Goal: Book appointment/travel/reservation

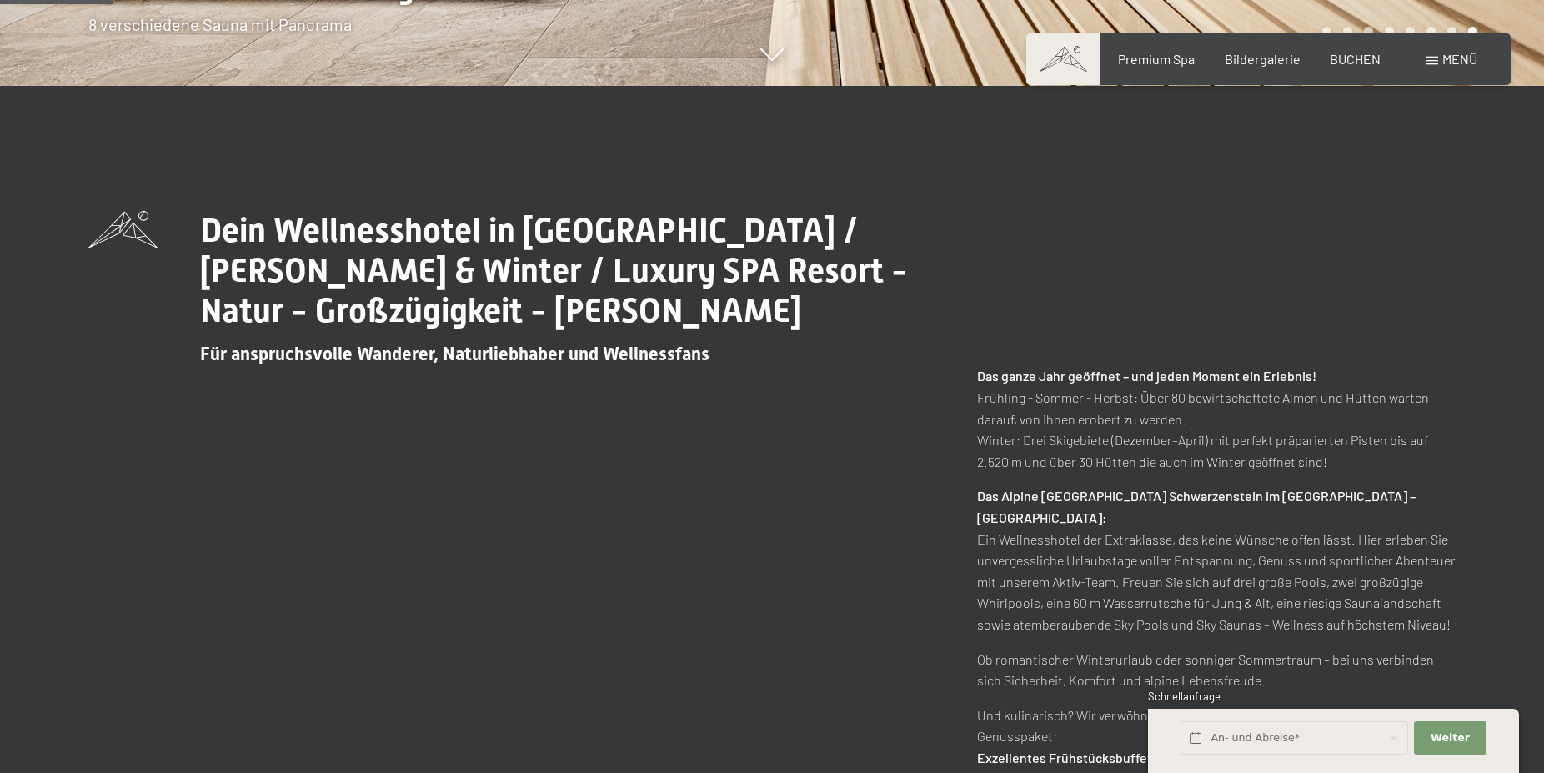
scroll to position [680, 0]
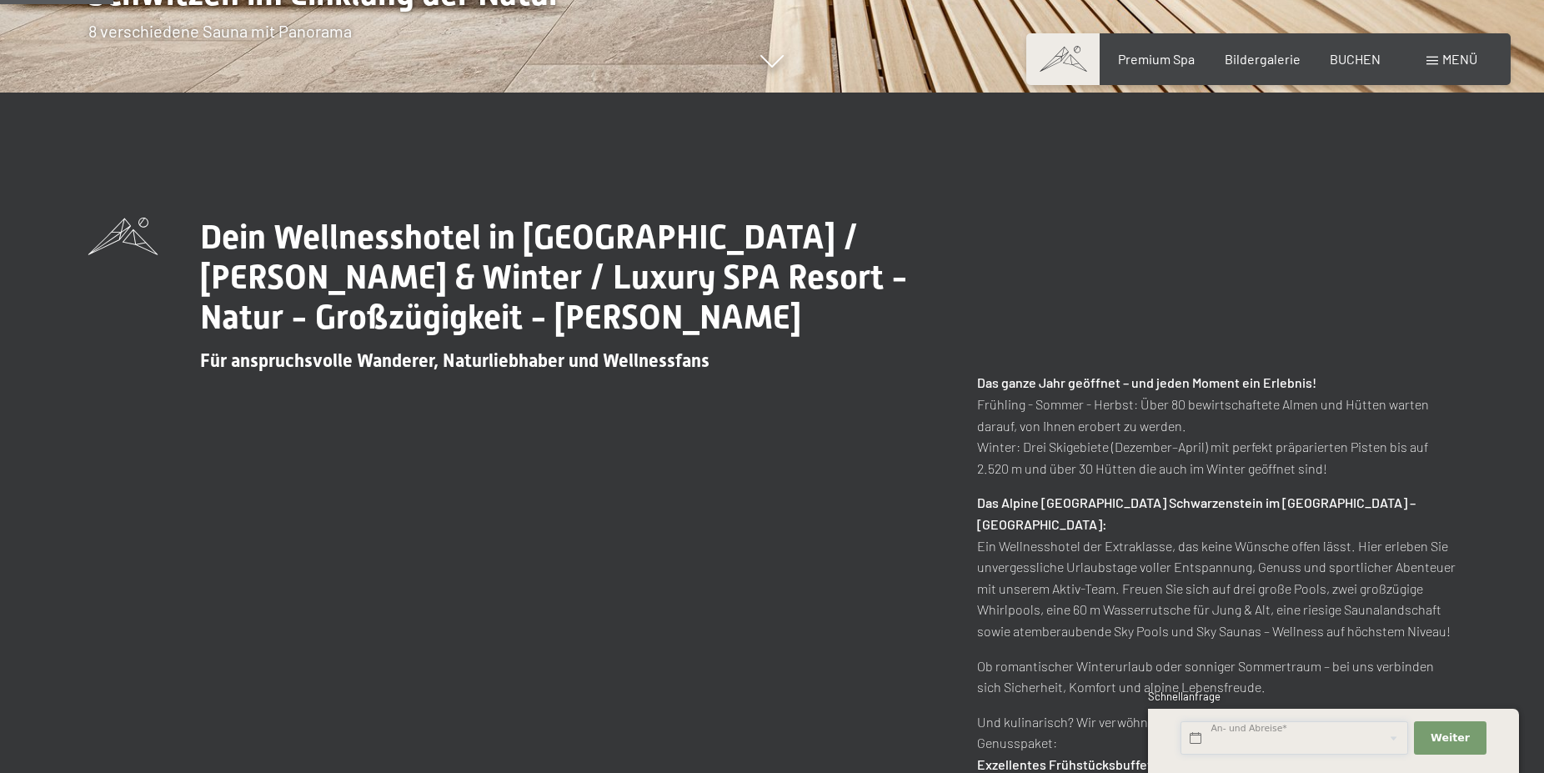
click at [1261, 740] on input "text" at bounding box center [1295, 738] width 228 height 34
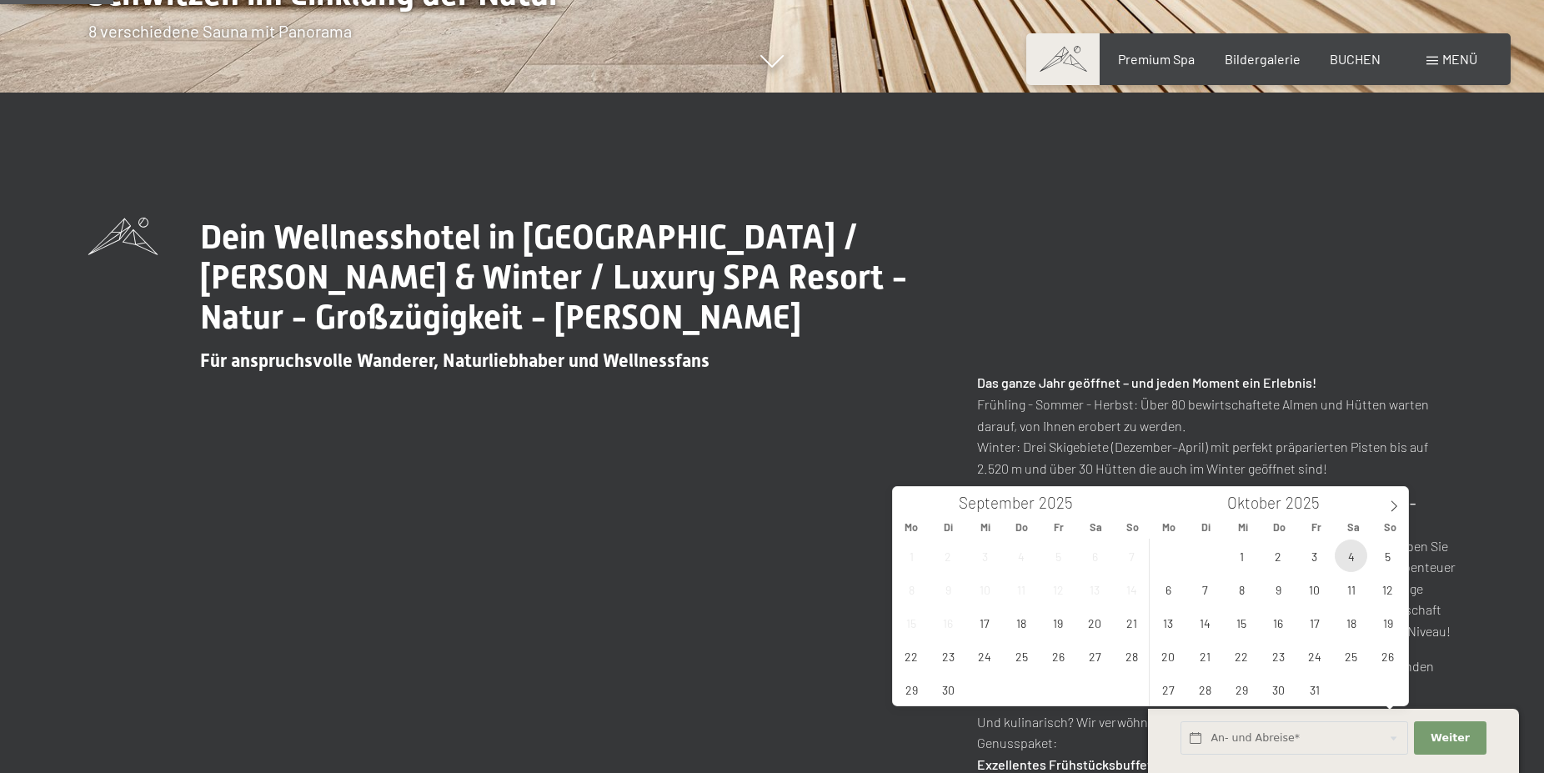
click at [1356, 551] on span "4" at bounding box center [1351, 556] width 33 height 33
click at [1339, 590] on span "11" at bounding box center [1351, 589] width 33 height 33
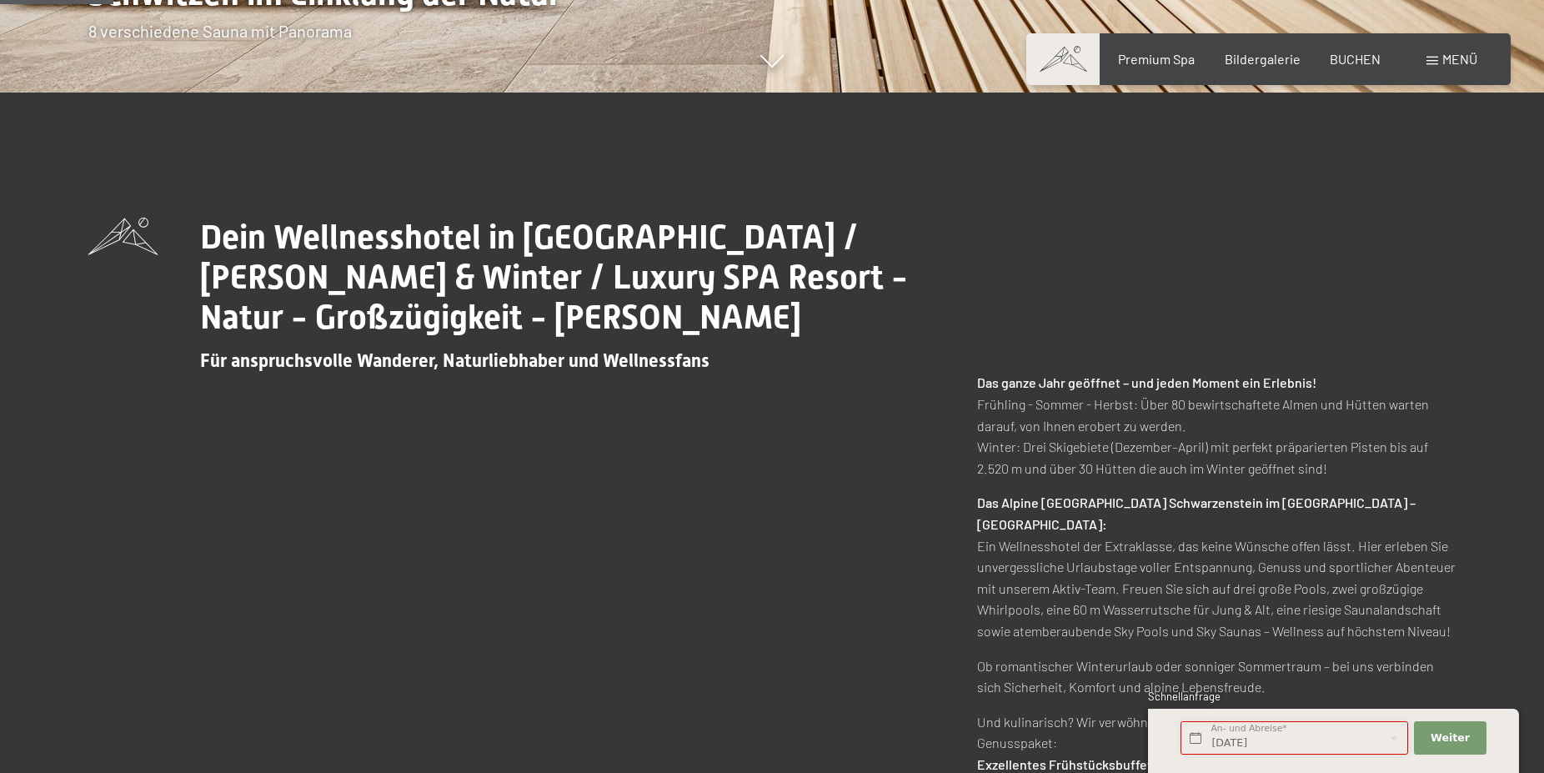
type input "Sa. 04.10.2025 - Sa. 11.10.2025"
click at [1465, 735] on span "Weiter" at bounding box center [1450, 738] width 39 height 15
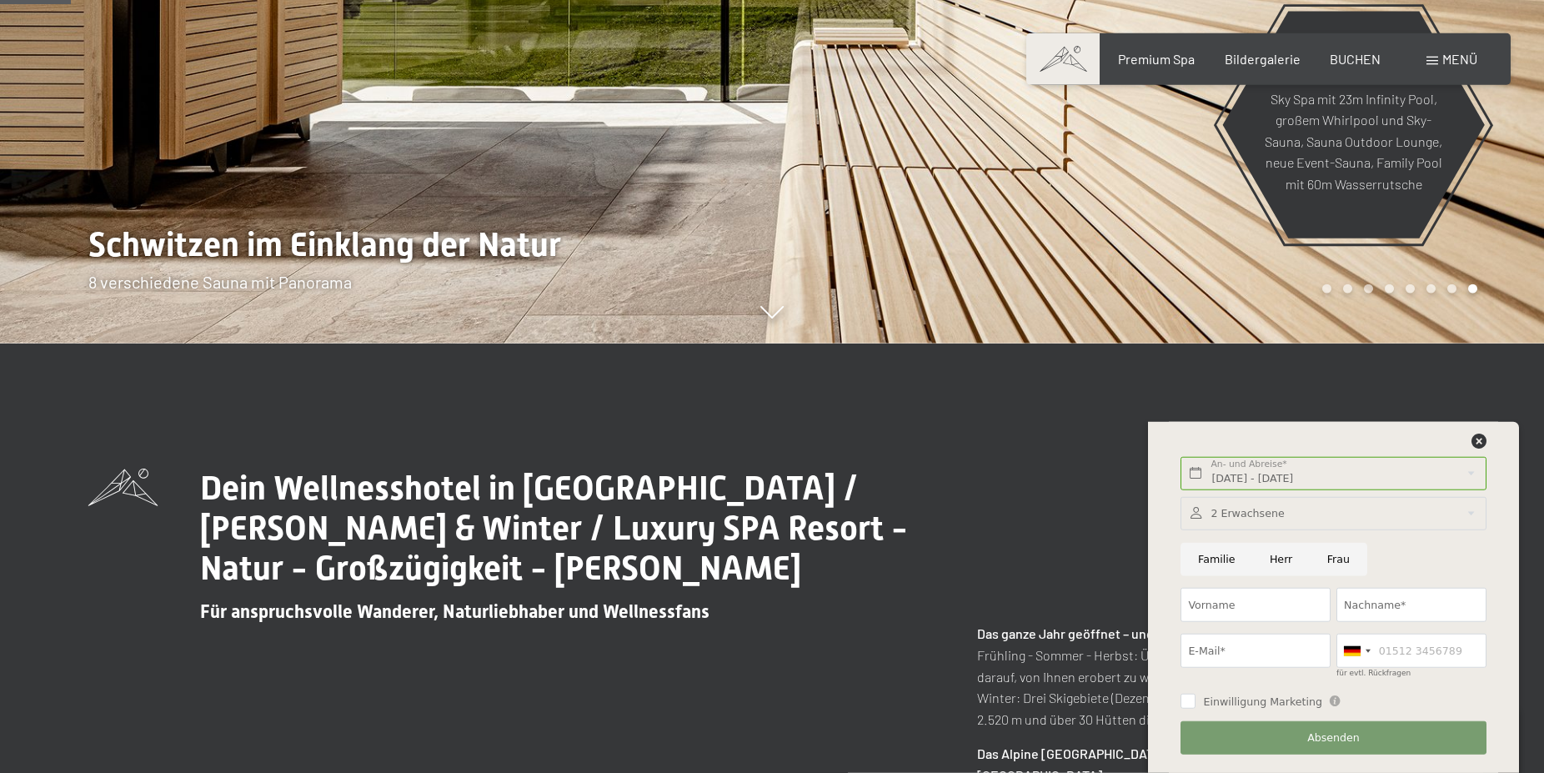
scroll to position [425, 0]
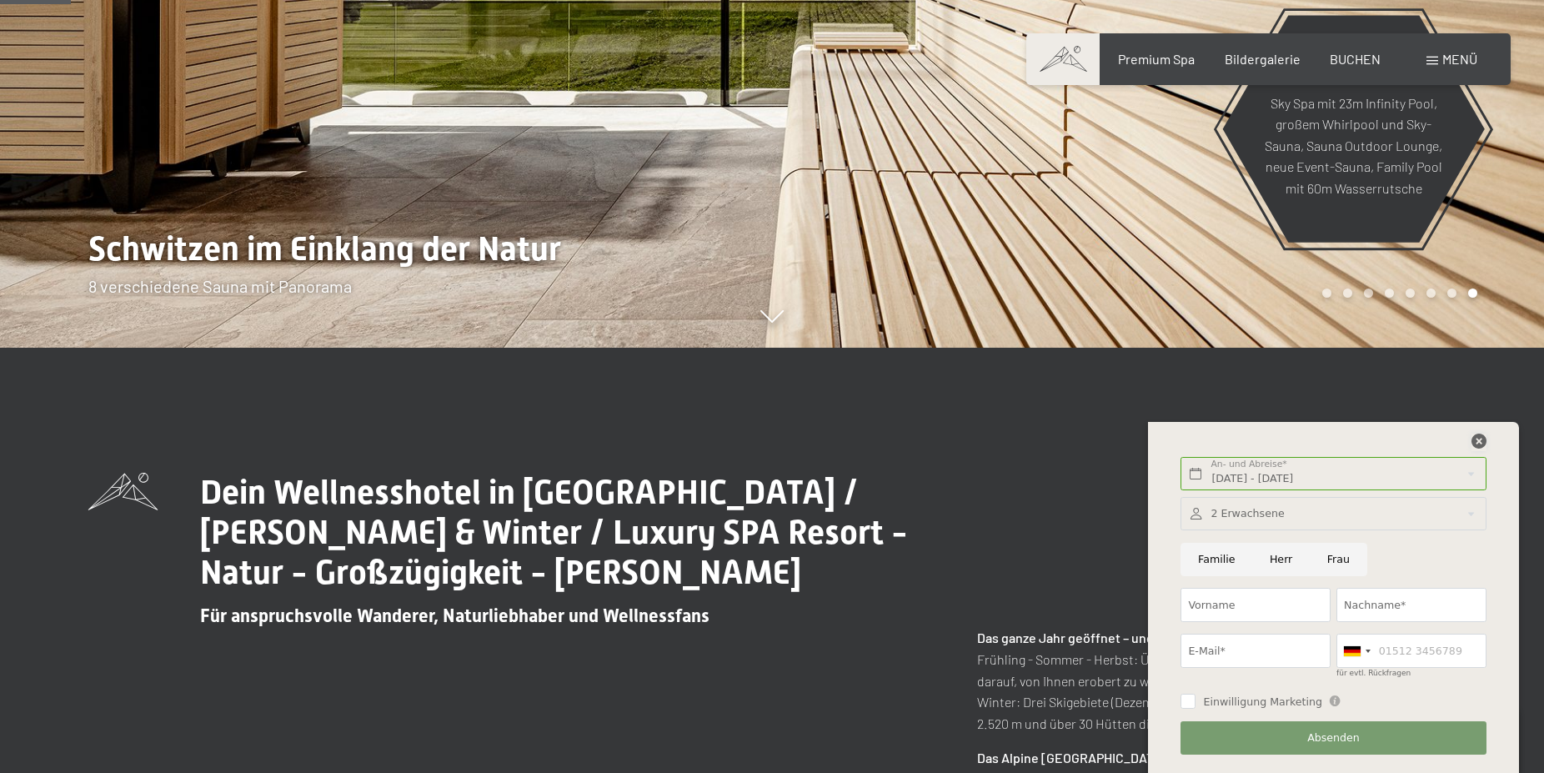
click at [1484, 438] on icon at bounding box center [1479, 441] width 15 height 15
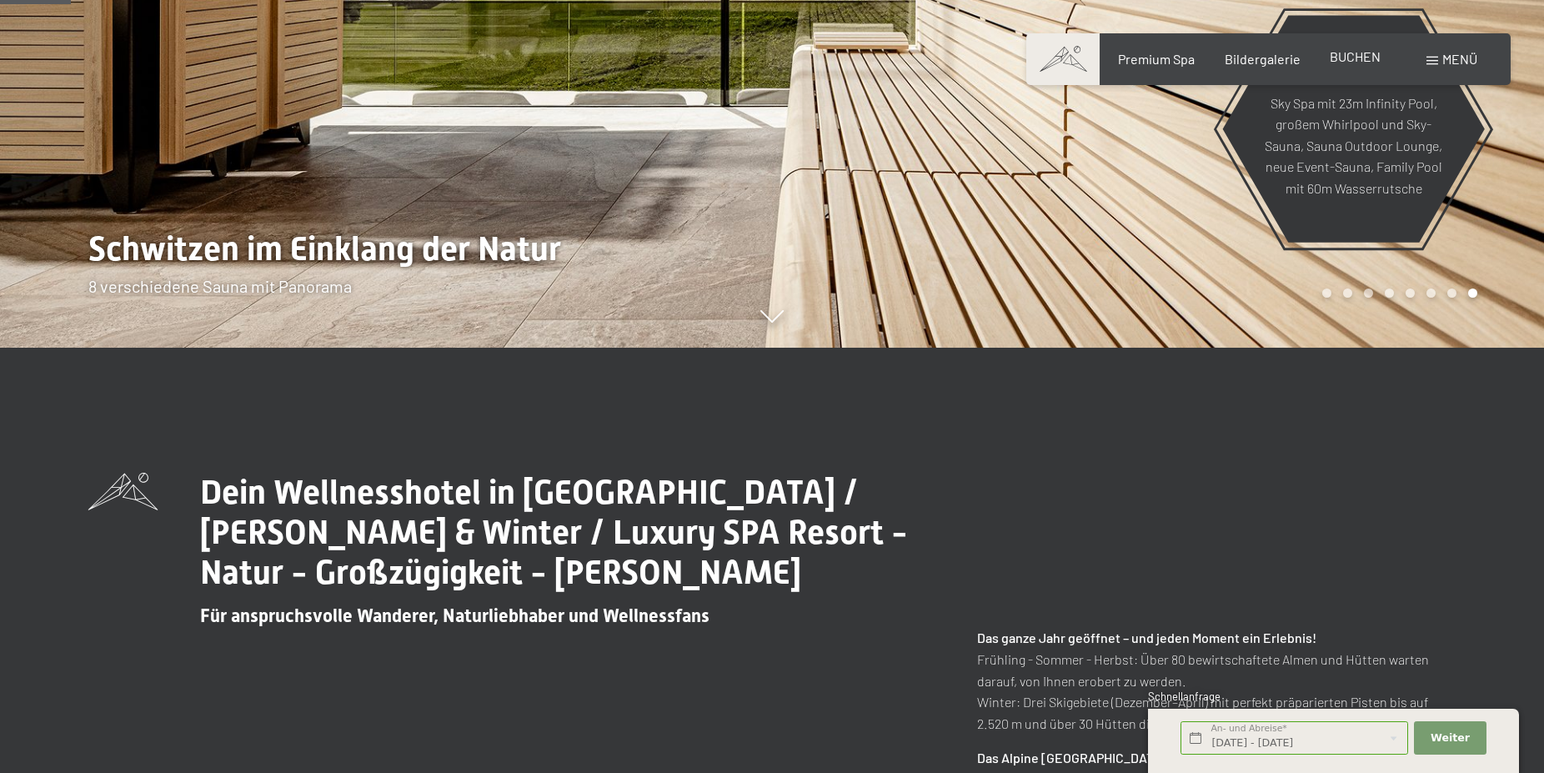
click at [1348, 55] on span "BUCHEN" at bounding box center [1355, 56] width 51 height 16
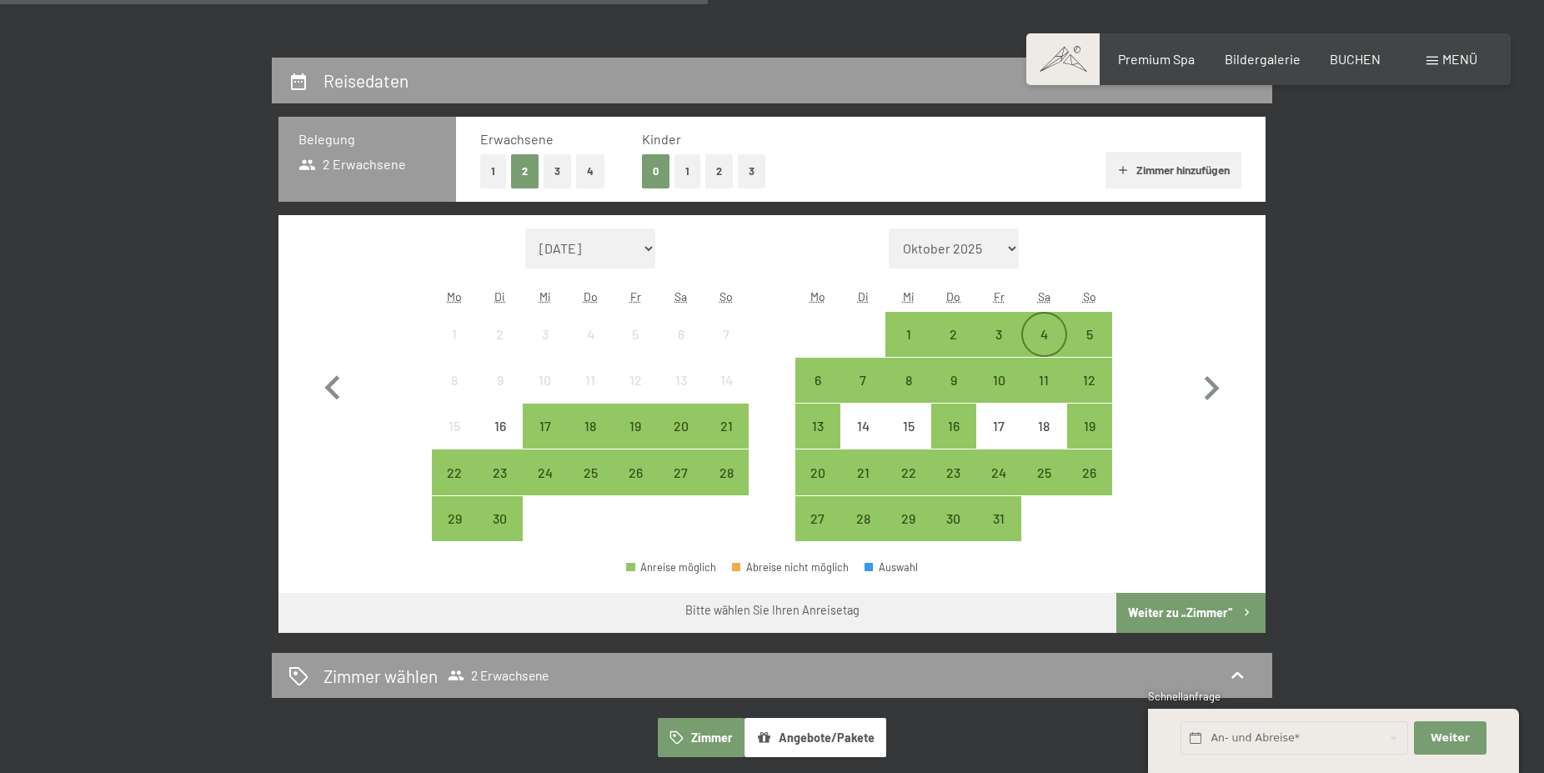
scroll to position [340, 0]
click at [1044, 328] on div "4" at bounding box center [1044, 349] width 42 height 42
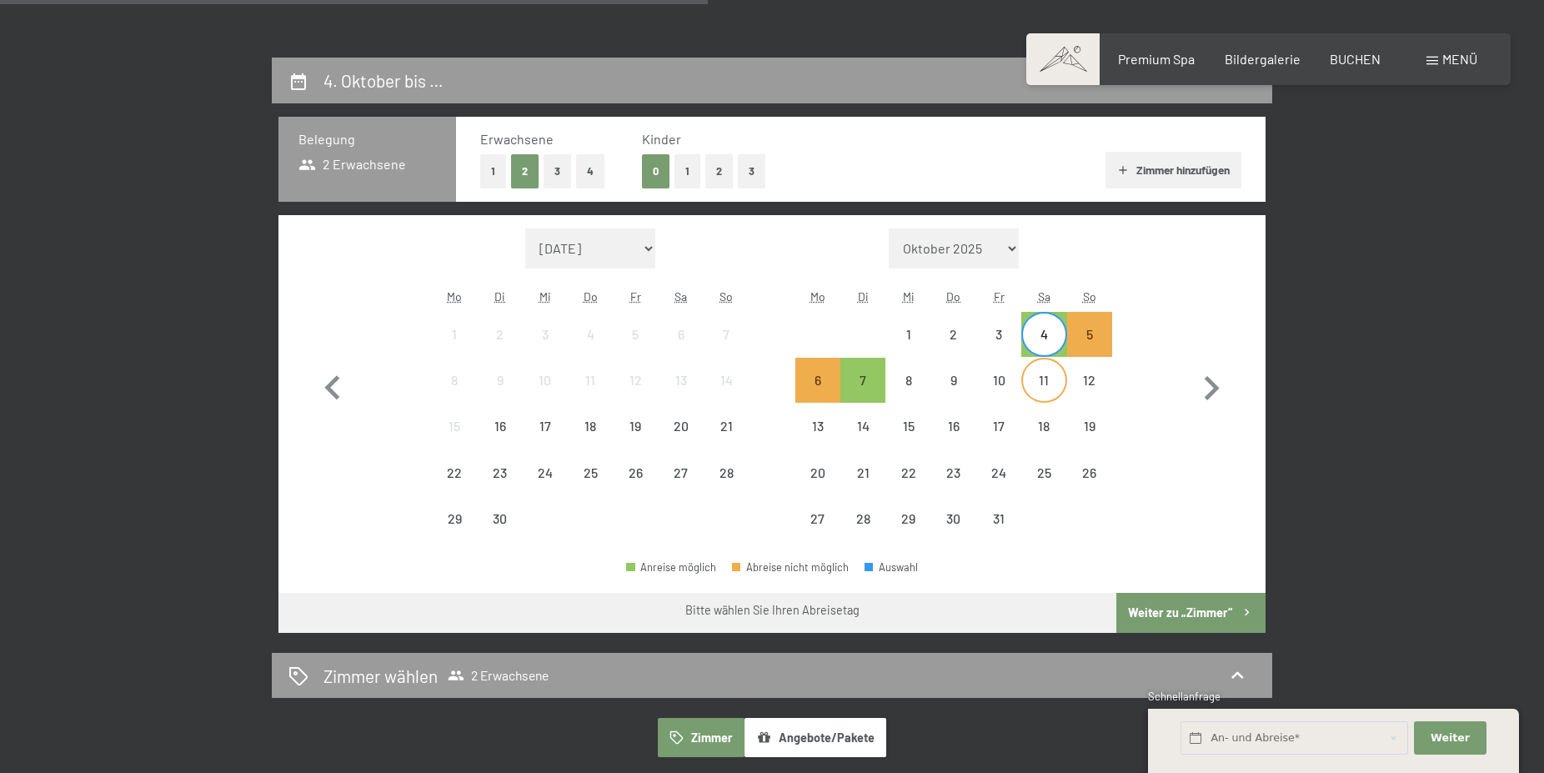
click at [1034, 389] on div "11" at bounding box center [1044, 395] width 42 height 42
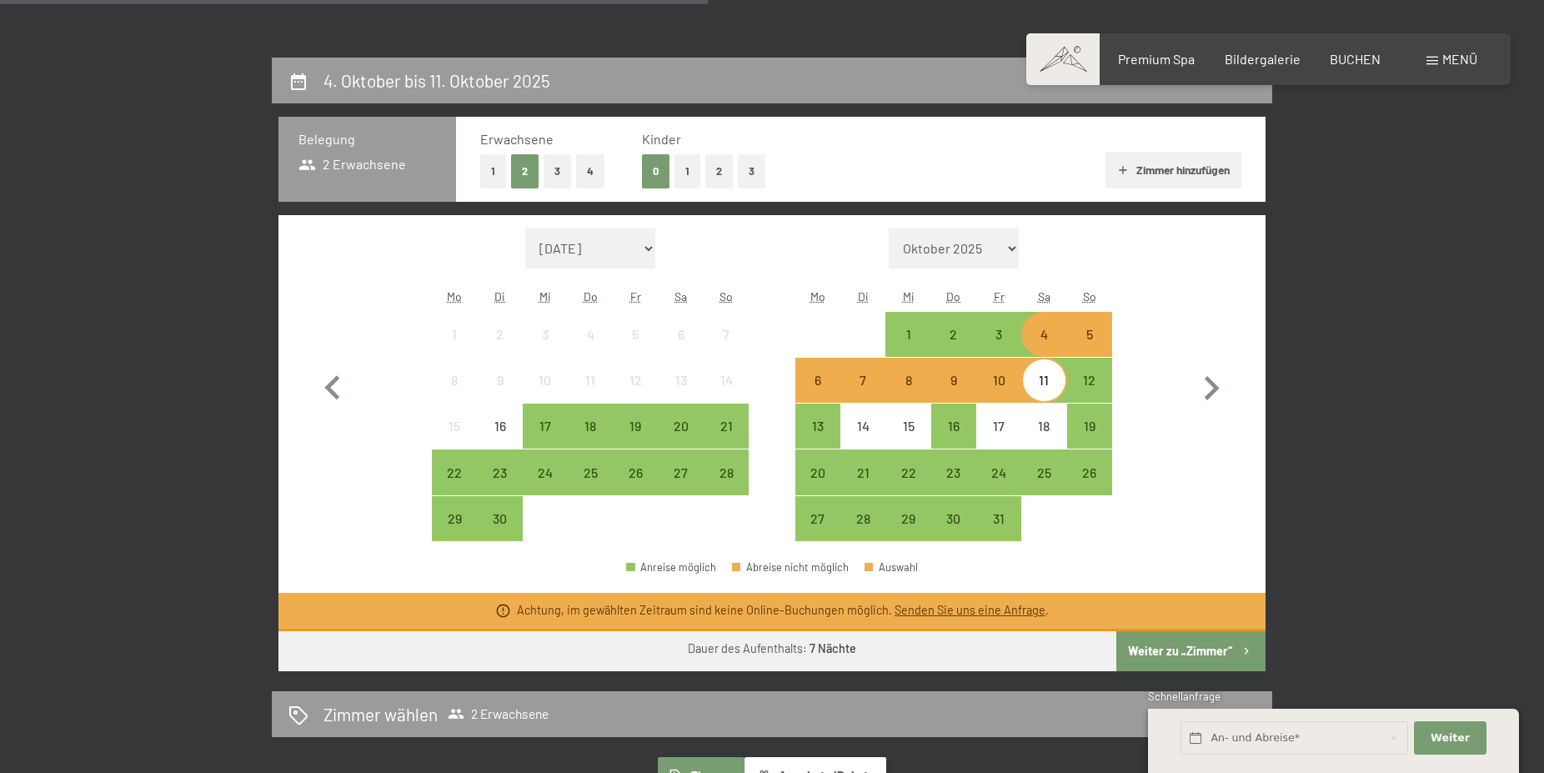
click at [1162, 525] on div "Monat/Jahr September 2025 Oktober 2025 November 2025 Dezember 2025 Januar 2026 …" at bounding box center [773, 385] width 928 height 314
click at [992, 337] on div "3" at bounding box center [999, 349] width 42 height 42
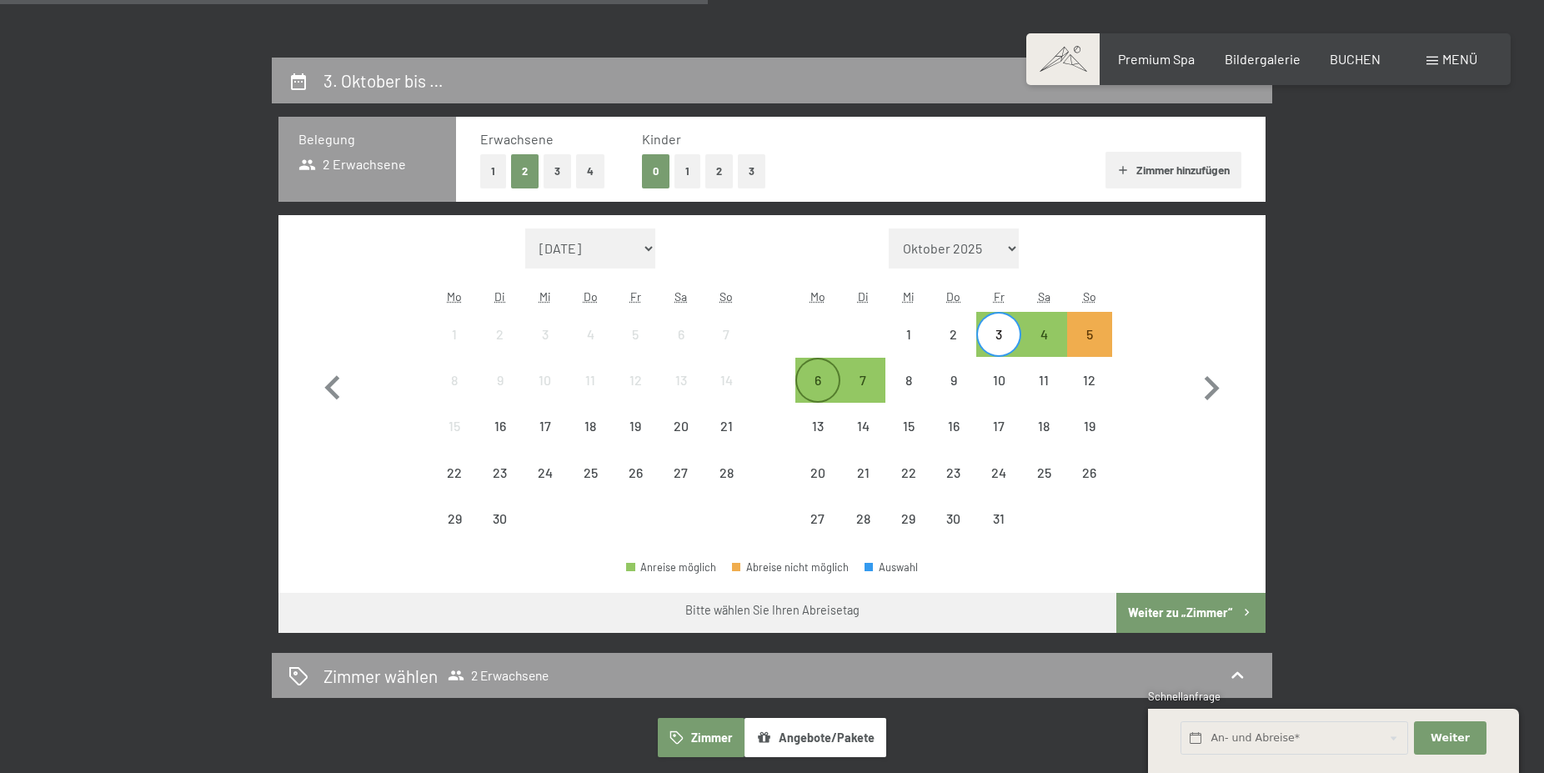
click at [810, 383] on div "6" at bounding box center [818, 395] width 42 height 42
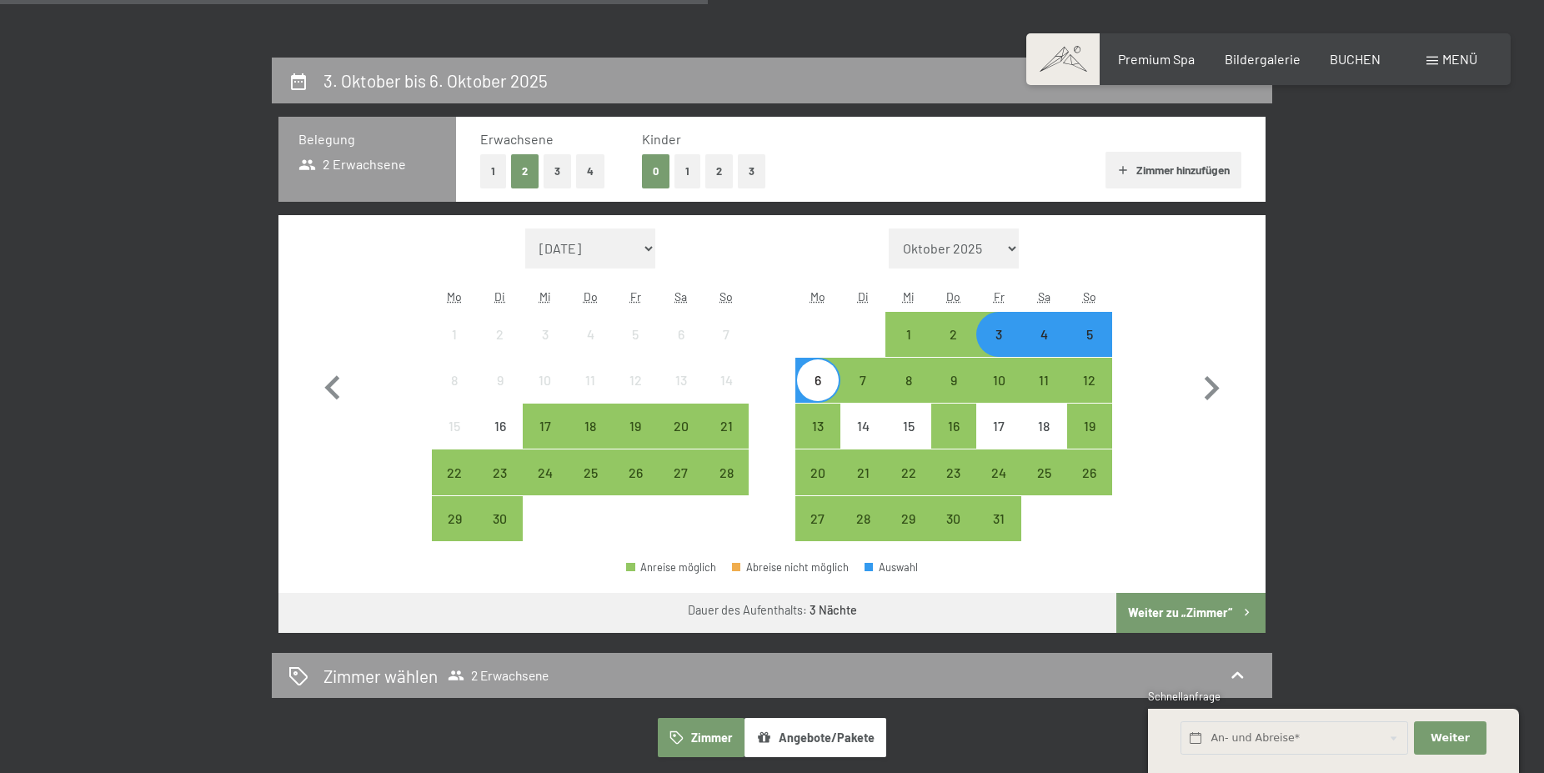
click at [1185, 278] on div "Monat/Jahr September 2025 Oktober 2025 November 2025 Dezember 2025 Januar 2026 …" at bounding box center [773, 385] width 928 height 314
click at [666, 431] on span "Einwilligung Marketing*" at bounding box center [681, 435] width 138 height 17
click at [604, 431] on input "Einwilligung Marketing*" at bounding box center [595, 435] width 17 height 17
checkbox input "false"
click at [975, 463] on div "23" at bounding box center [953, 471] width 45 height 45
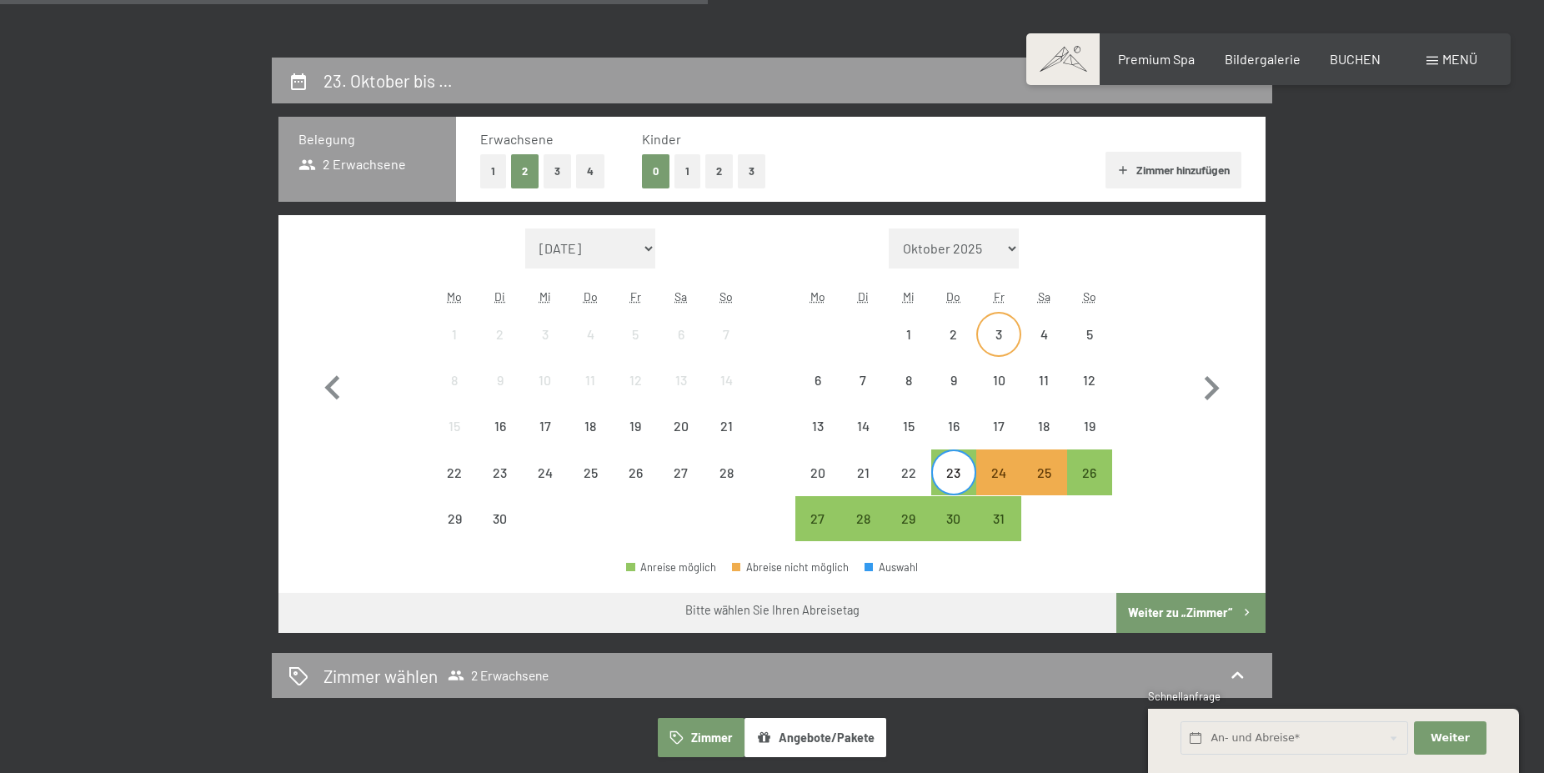
click at [994, 351] on div "3" at bounding box center [999, 349] width 42 height 42
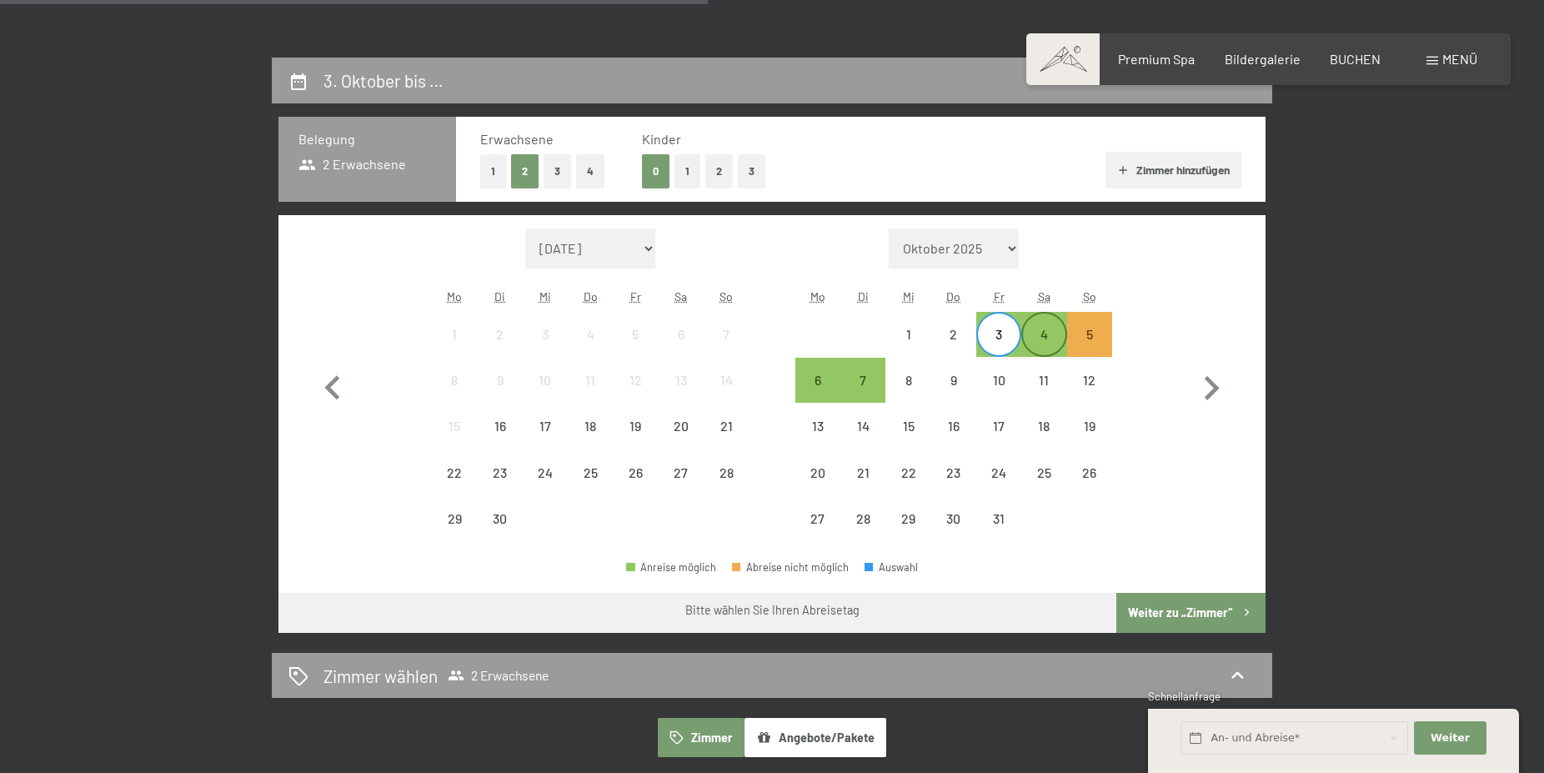
click at [1057, 345] on div "4" at bounding box center [1044, 349] width 42 height 42
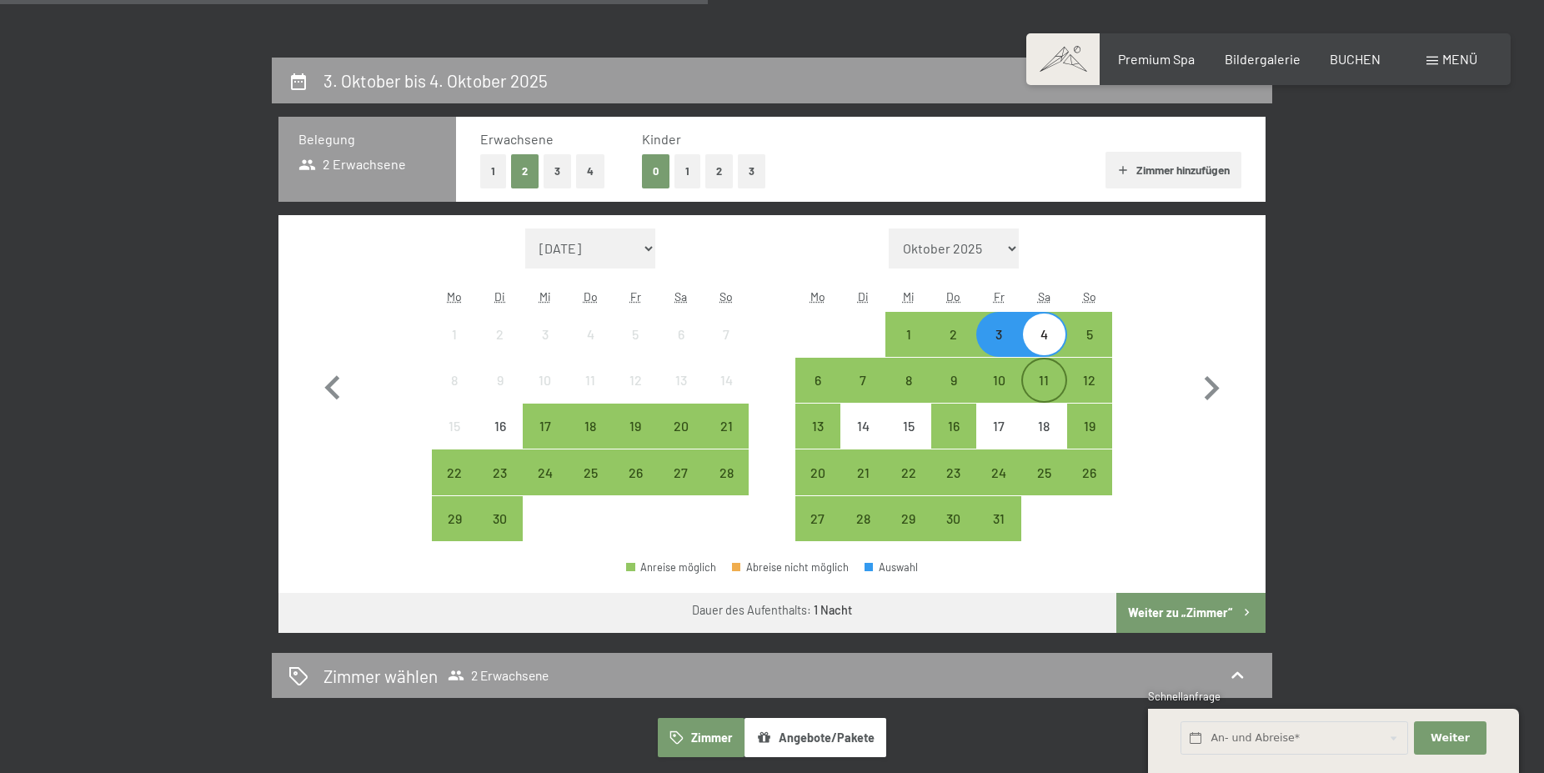
click at [1049, 383] on div "11" at bounding box center [1044, 395] width 42 height 42
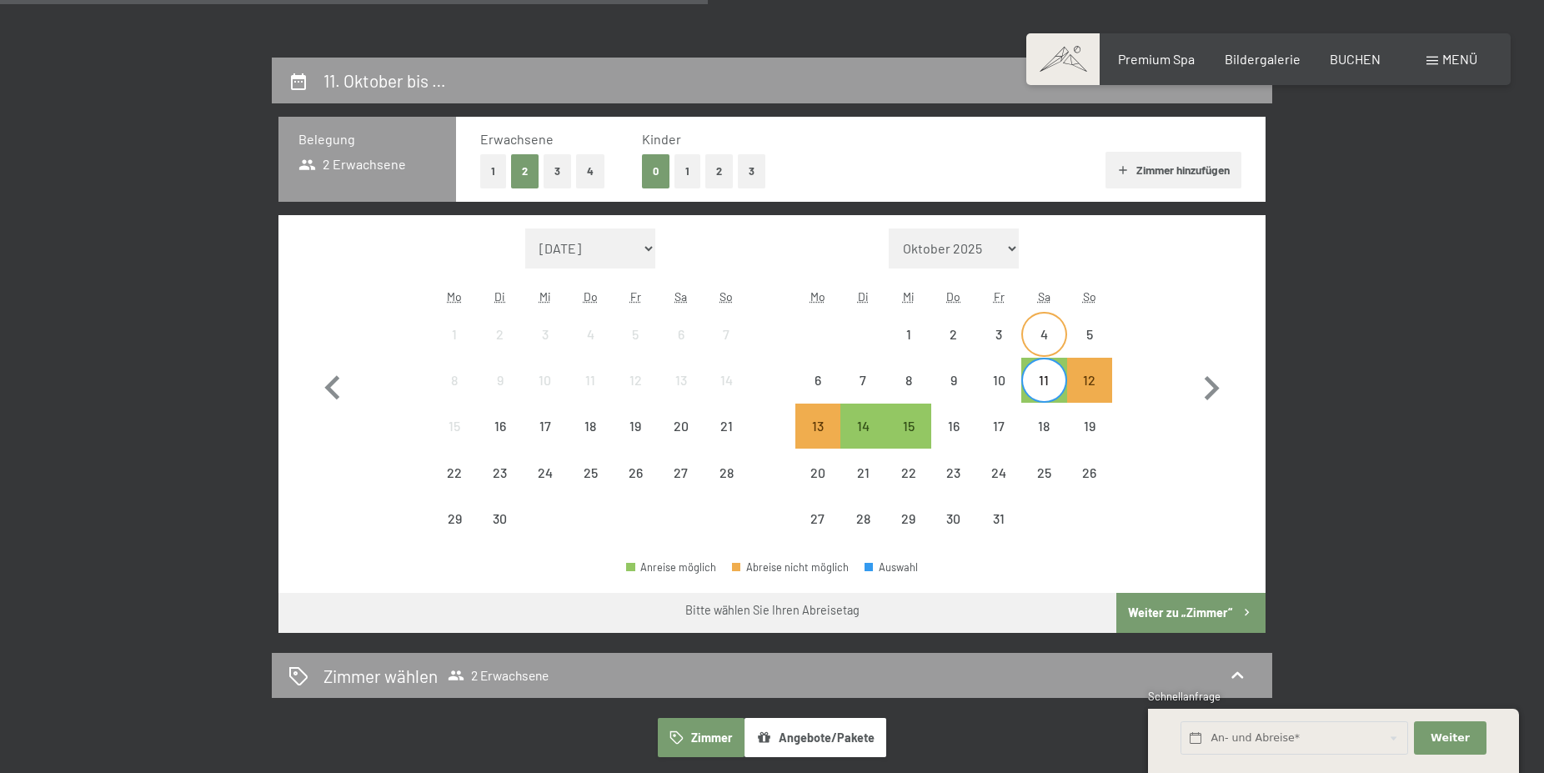
click at [1052, 338] on div "4" at bounding box center [1044, 349] width 42 height 42
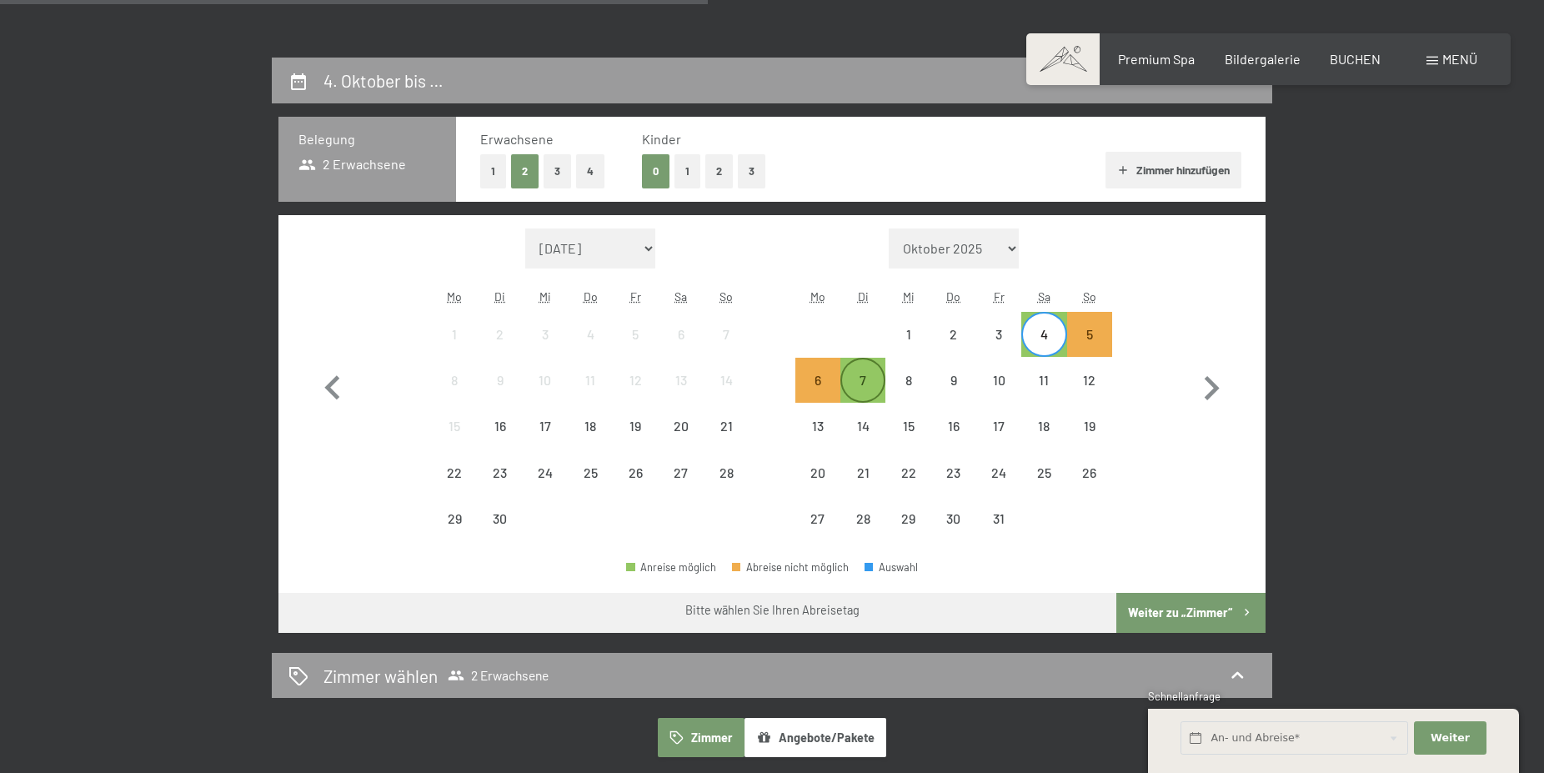
click at [861, 386] on div "7" at bounding box center [863, 395] width 42 height 42
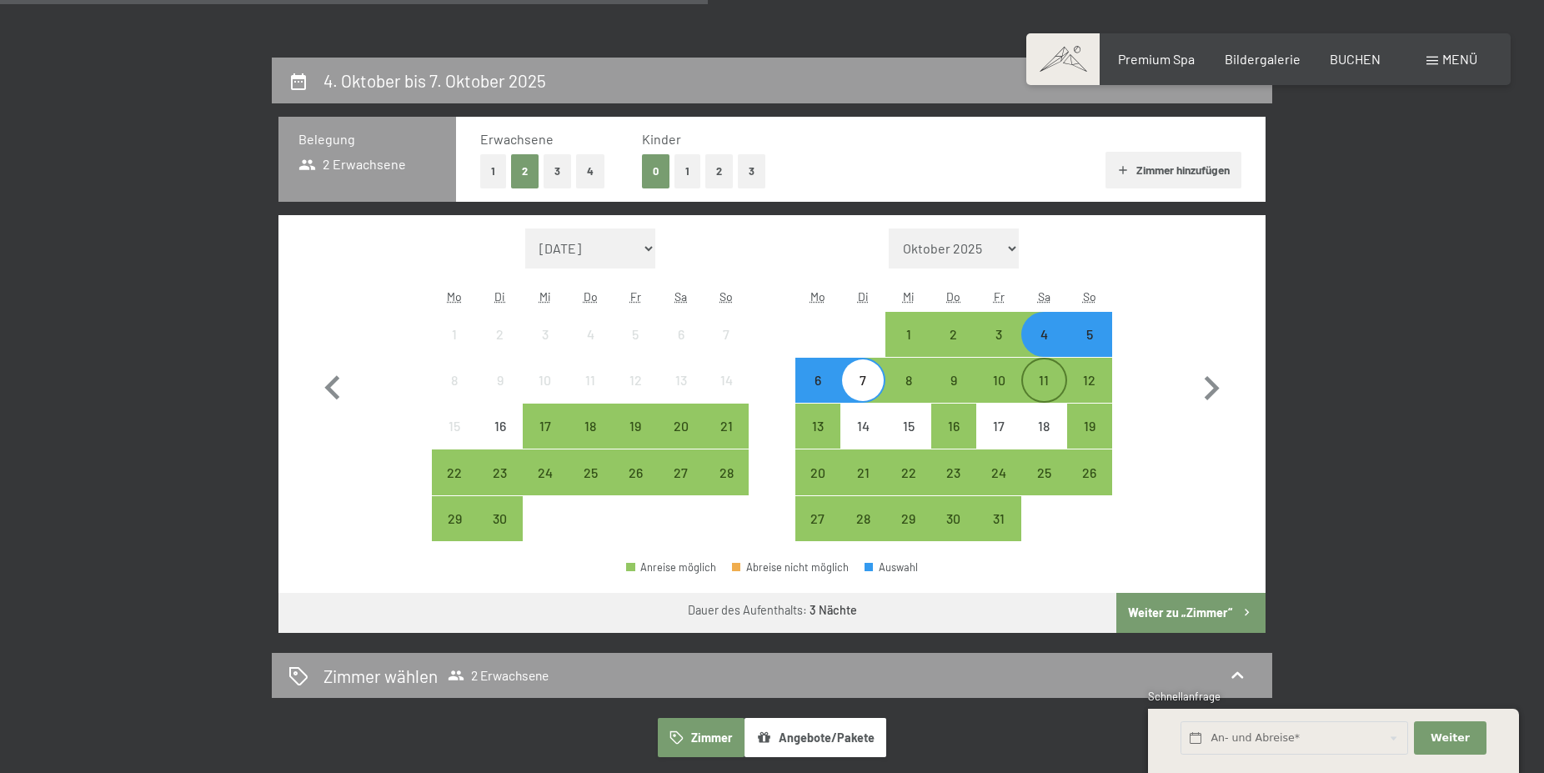
click at [1053, 378] on div "11" at bounding box center [1044, 395] width 42 height 42
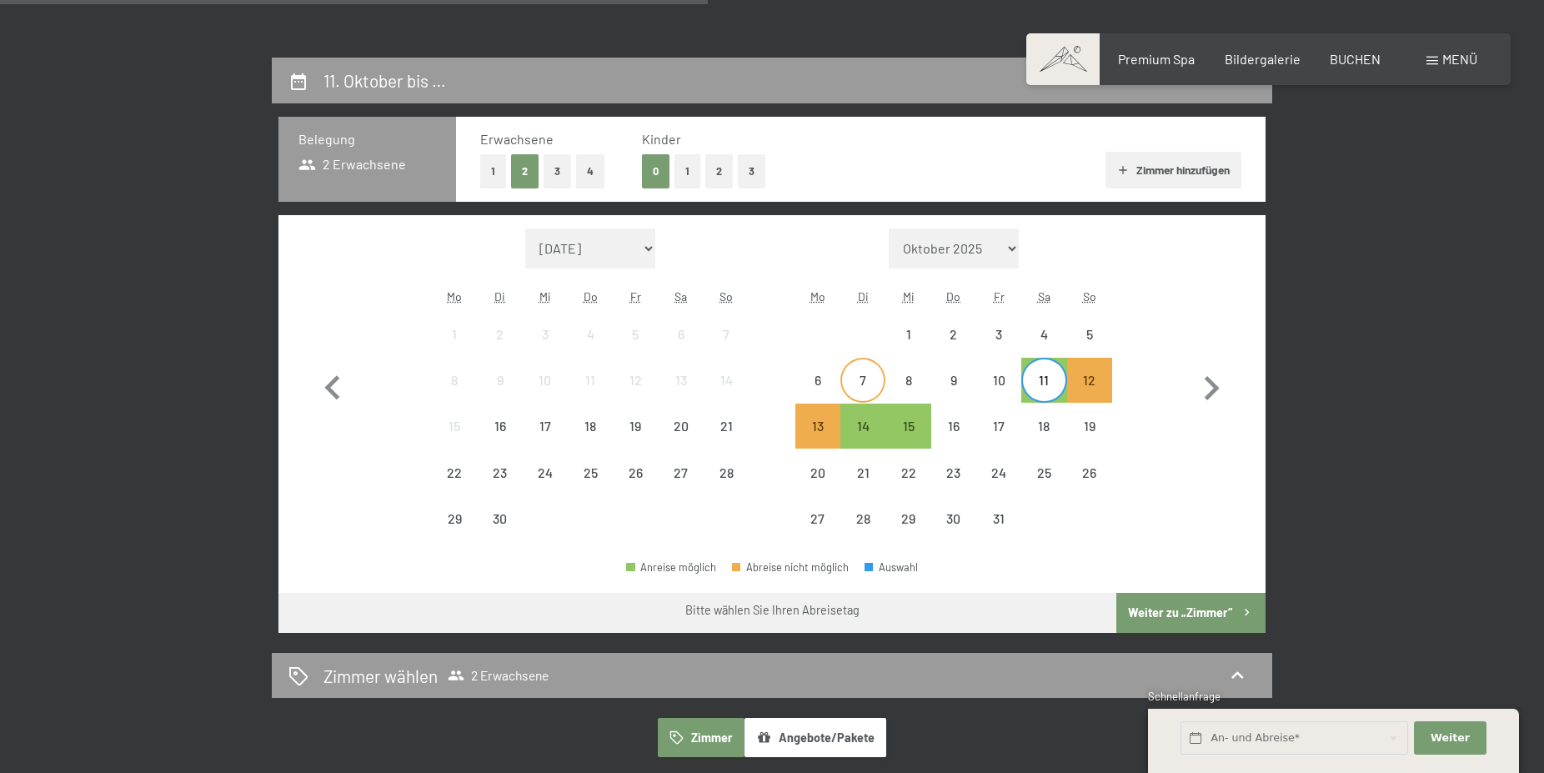
click at [870, 382] on div "7" at bounding box center [863, 395] width 42 height 42
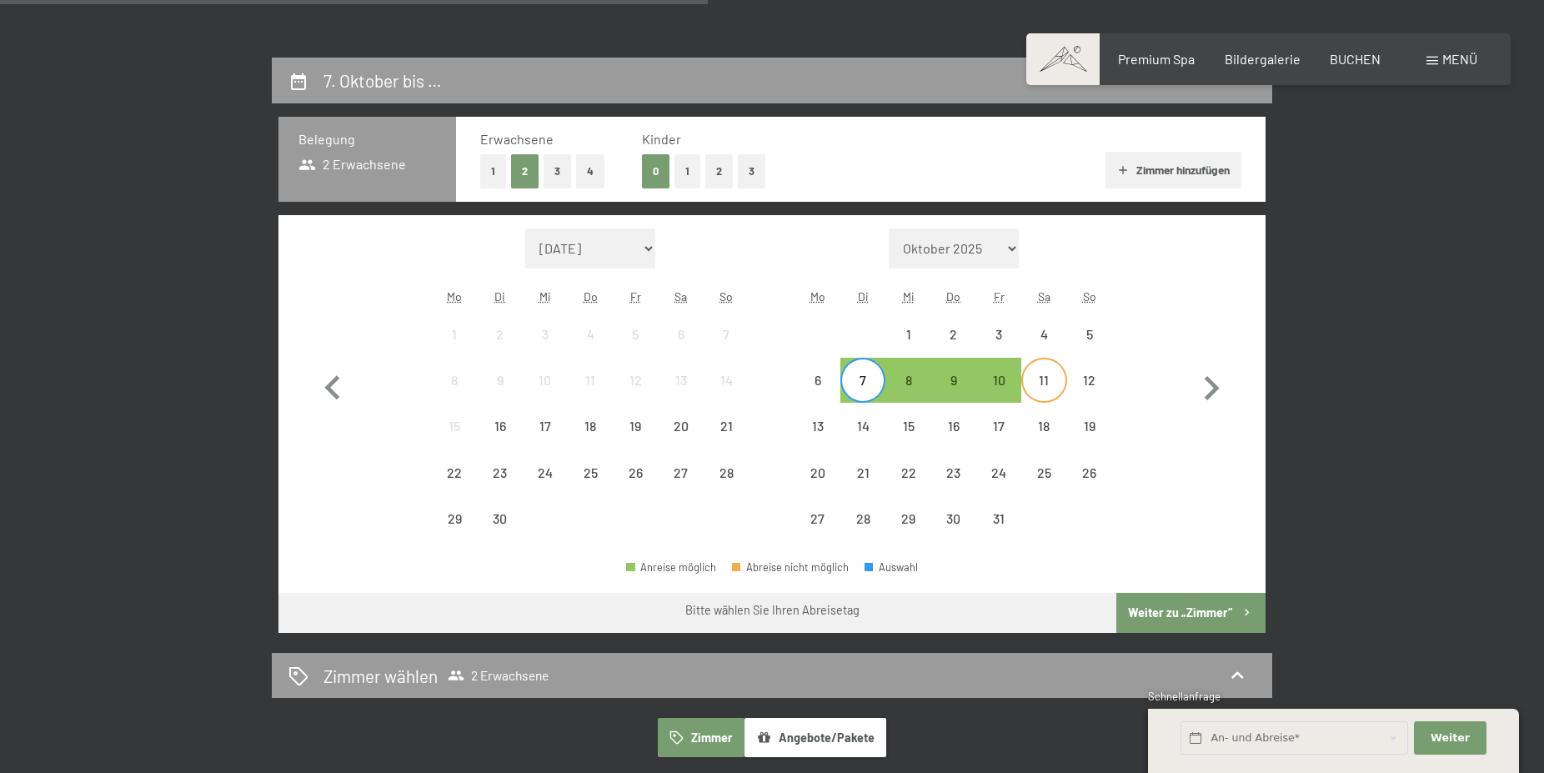
click at [1055, 384] on div "11" at bounding box center [1044, 395] width 42 height 42
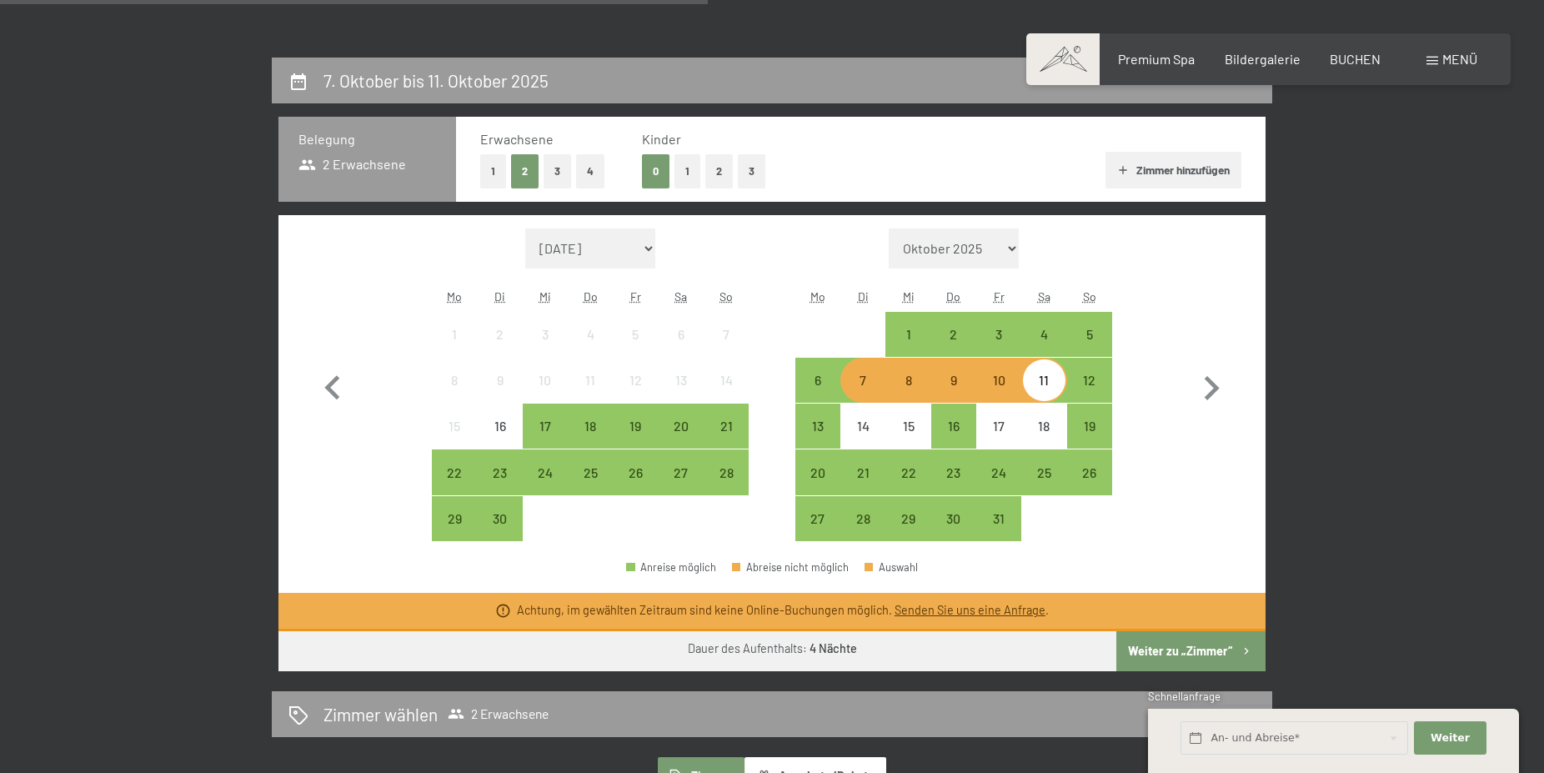
click at [1207, 644] on button "Weiter zu „Zimmer“" at bounding box center [1191, 651] width 149 height 40
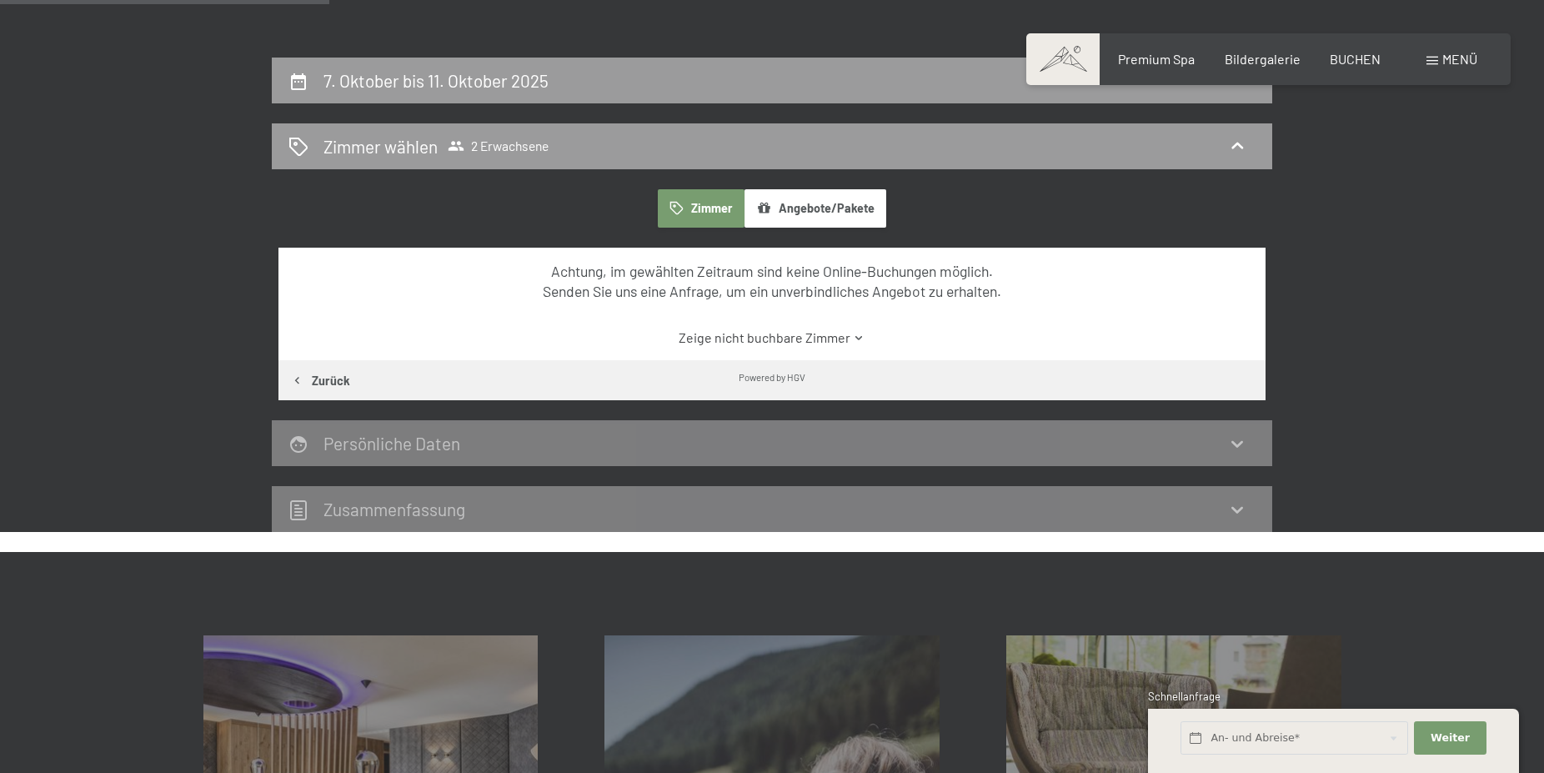
scroll to position [398, 0]
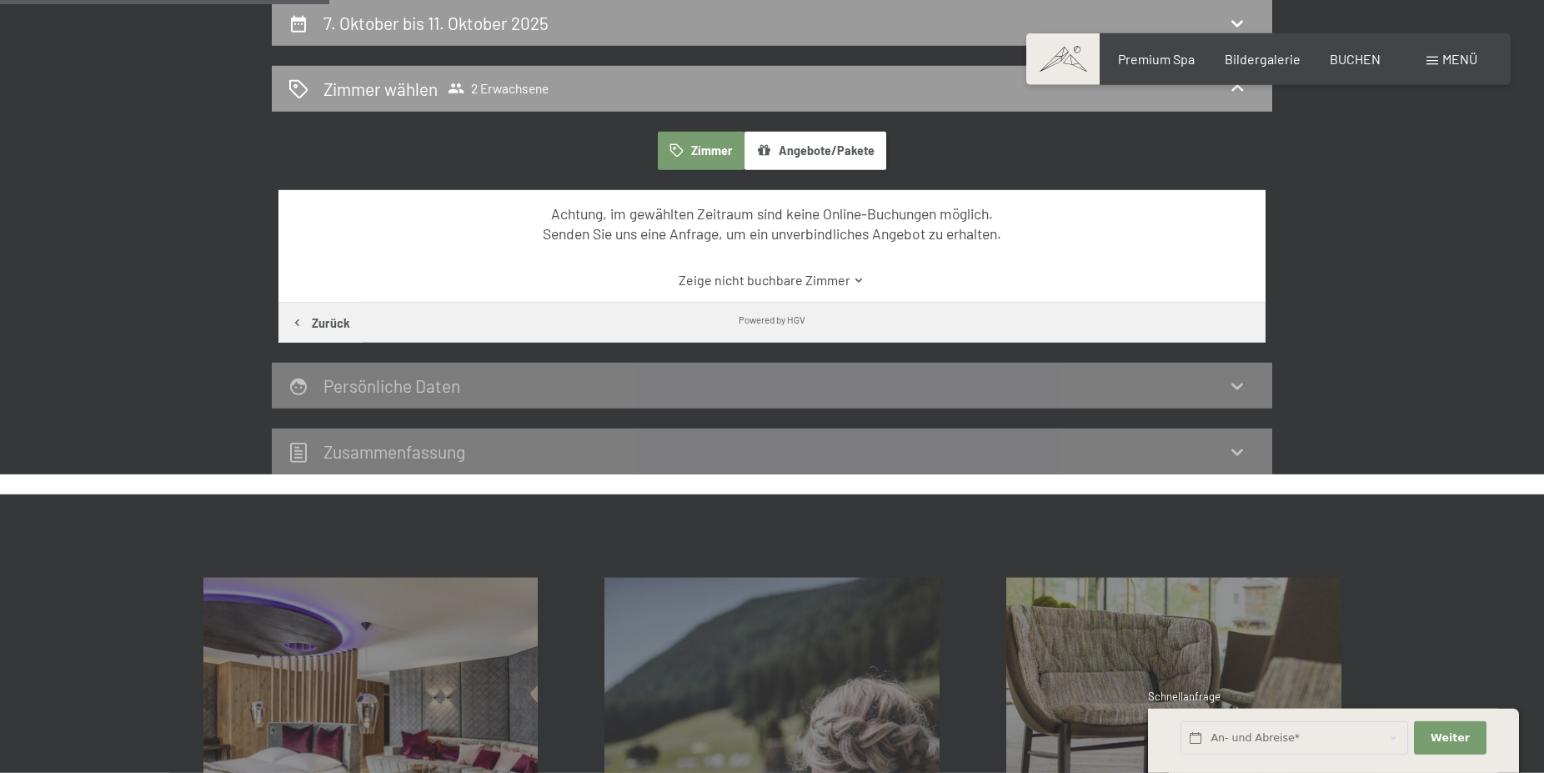
click at [850, 277] on link "Zeige nicht buchbare Zimmer" at bounding box center [773, 280] width 928 height 18
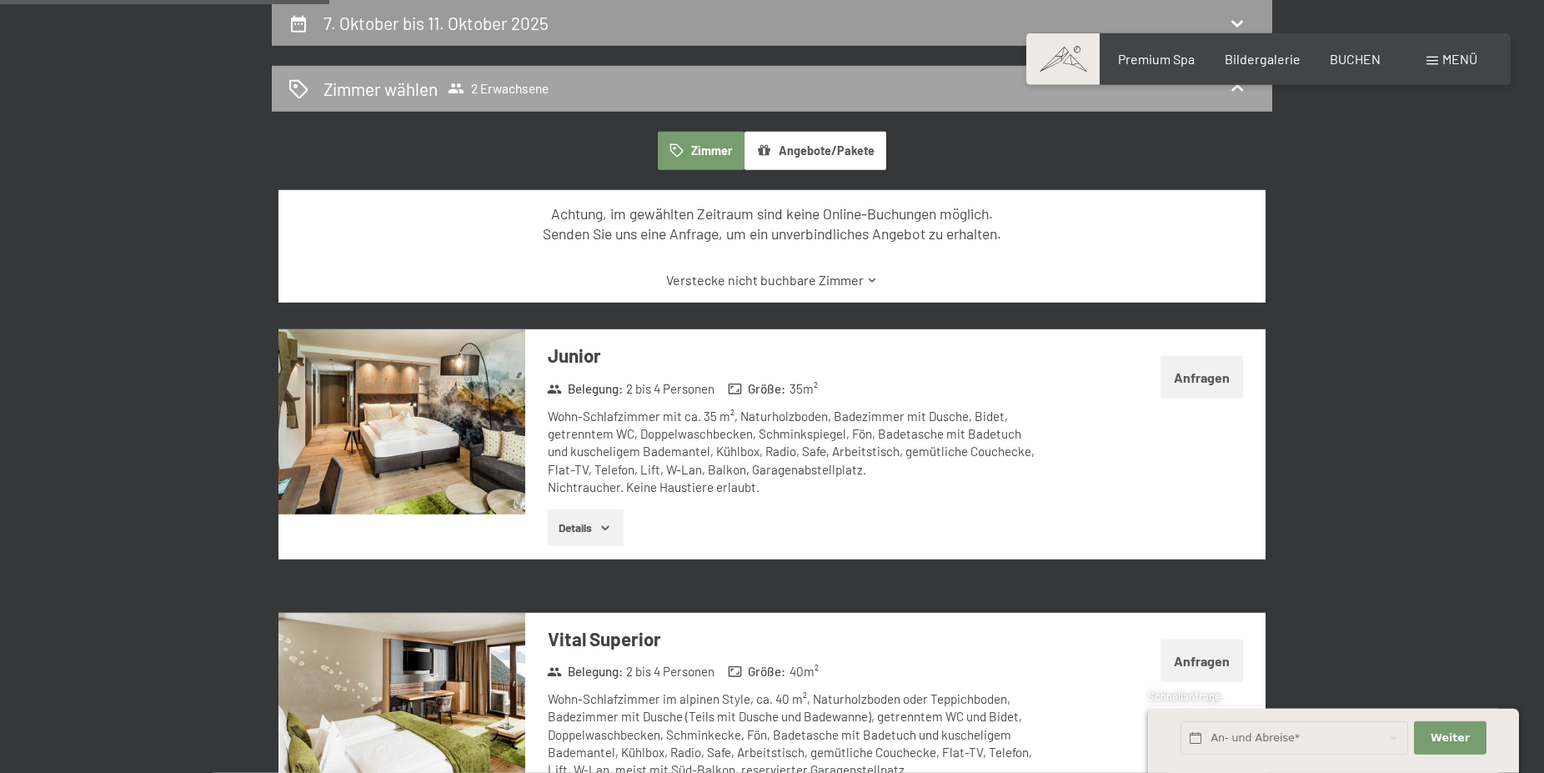
click at [644, 96] on div "Zimmer wählen 2 Erwachsene" at bounding box center [772, 89] width 967 height 24
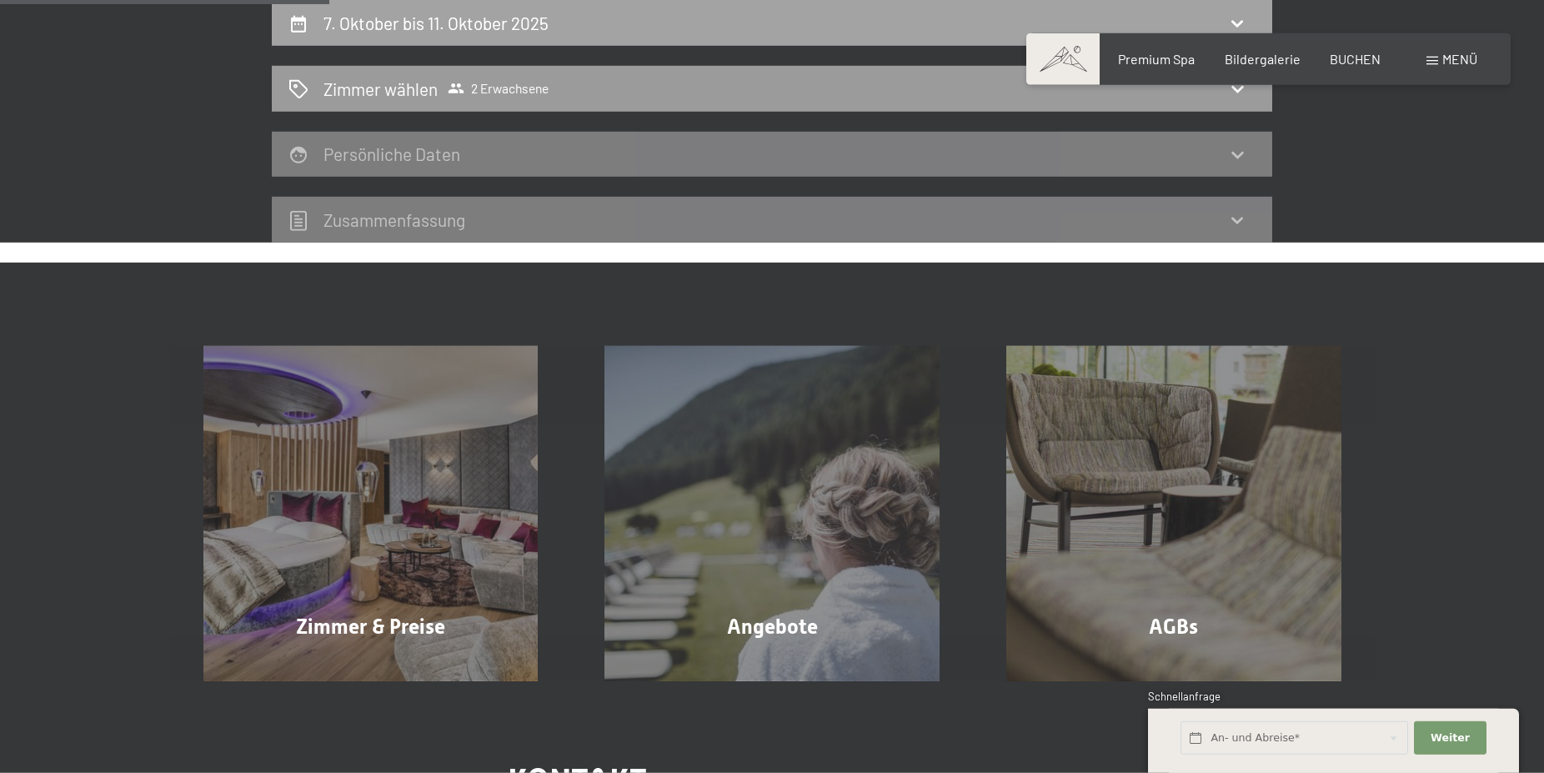
click at [595, 29] on div "7. Oktober bis 11. Oktober 2025" at bounding box center [772, 23] width 967 height 24
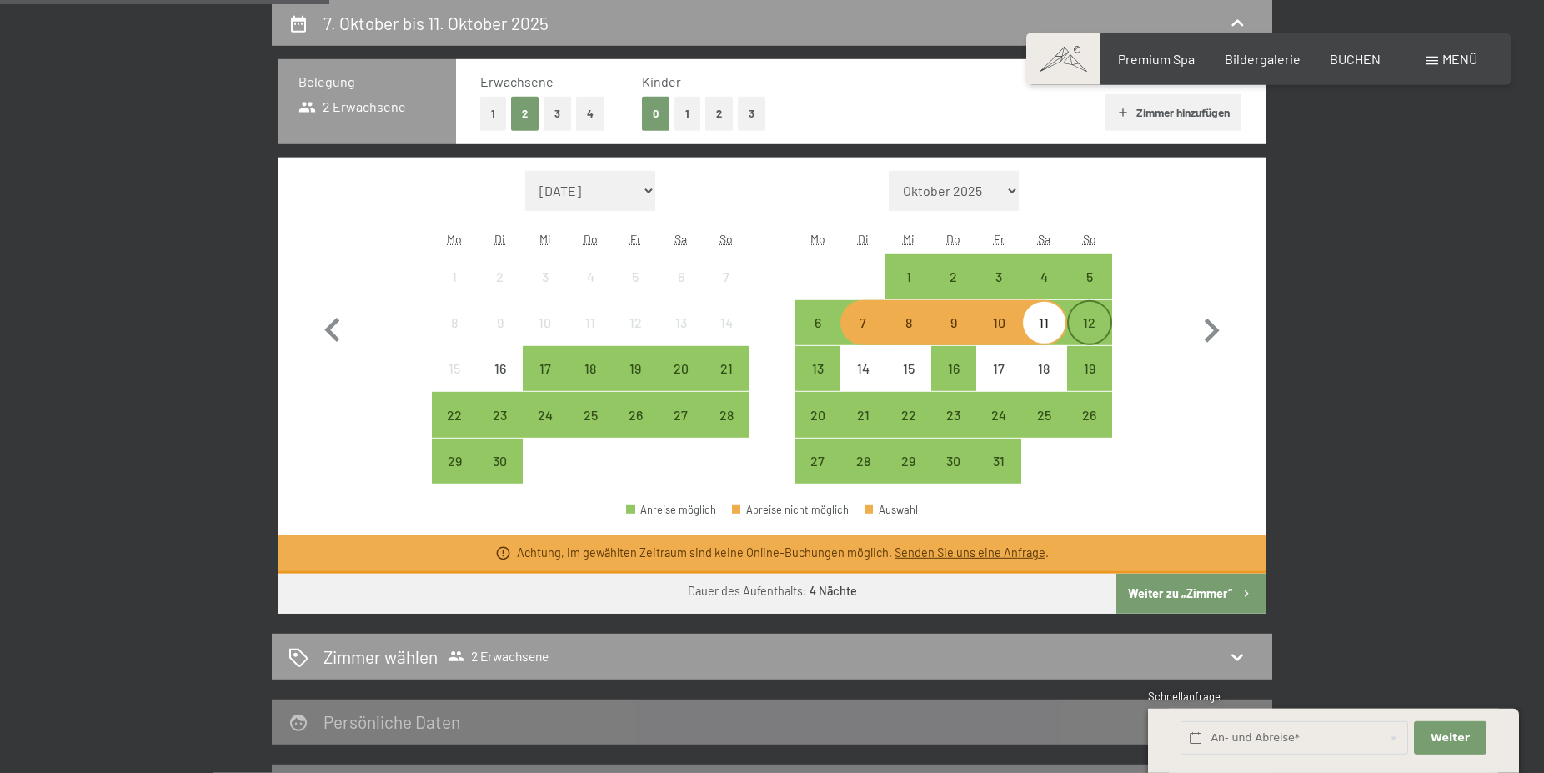
click at [1101, 329] on div "12" at bounding box center [1090, 337] width 42 height 42
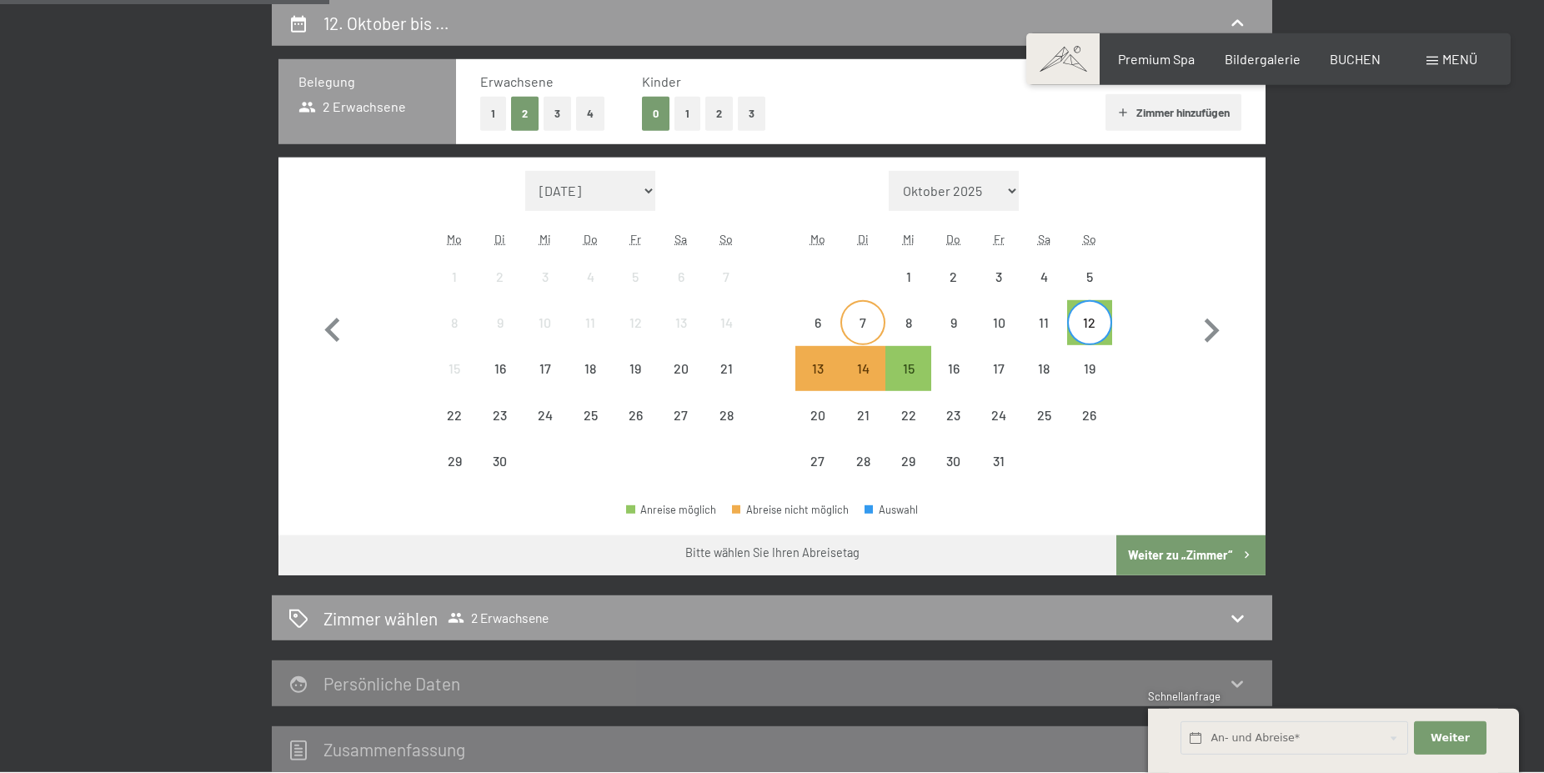
click at [849, 319] on div "7" at bounding box center [863, 337] width 42 height 42
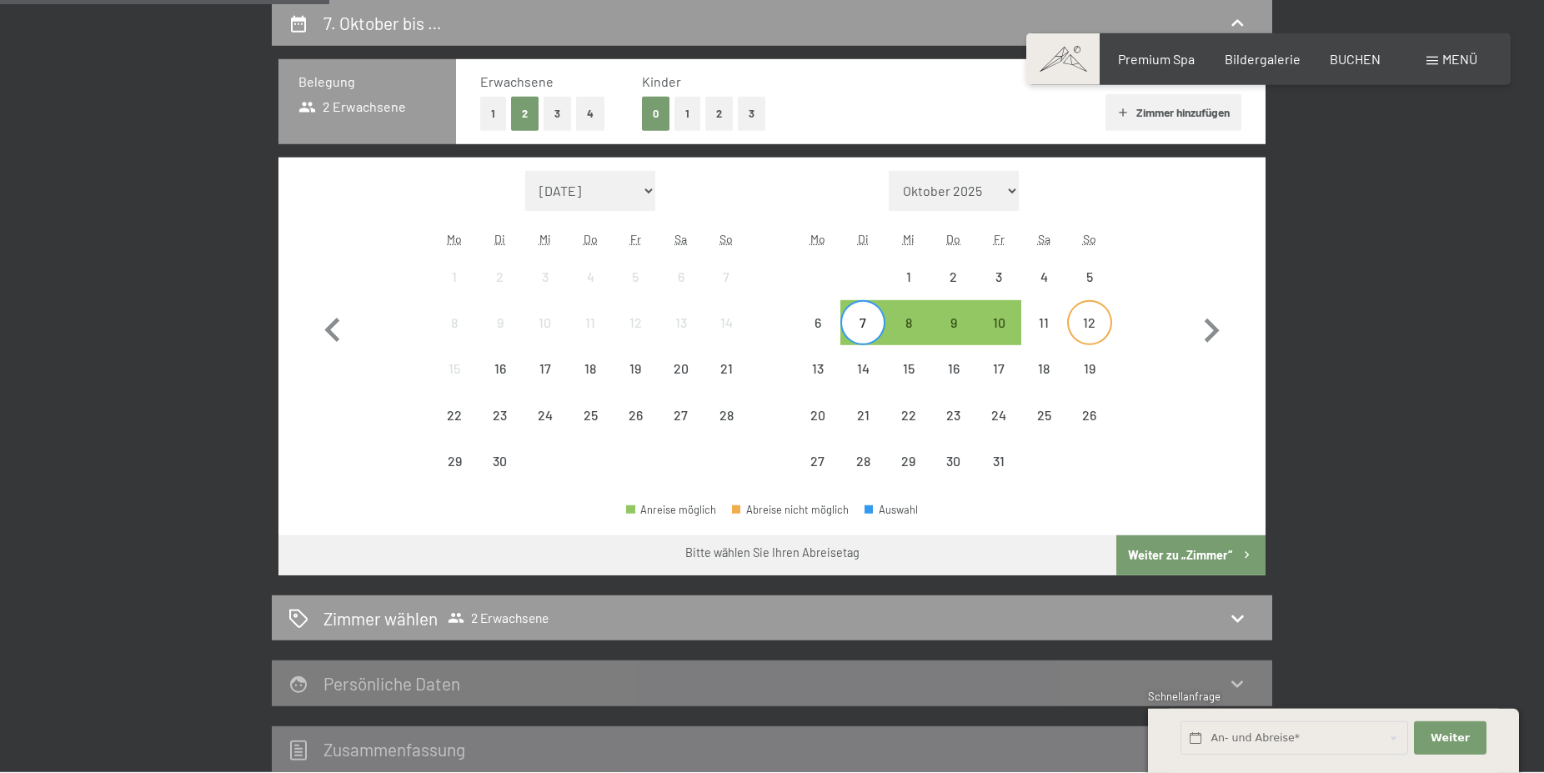
click at [1082, 329] on div "12" at bounding box center [1090, 337] width 42 height 42
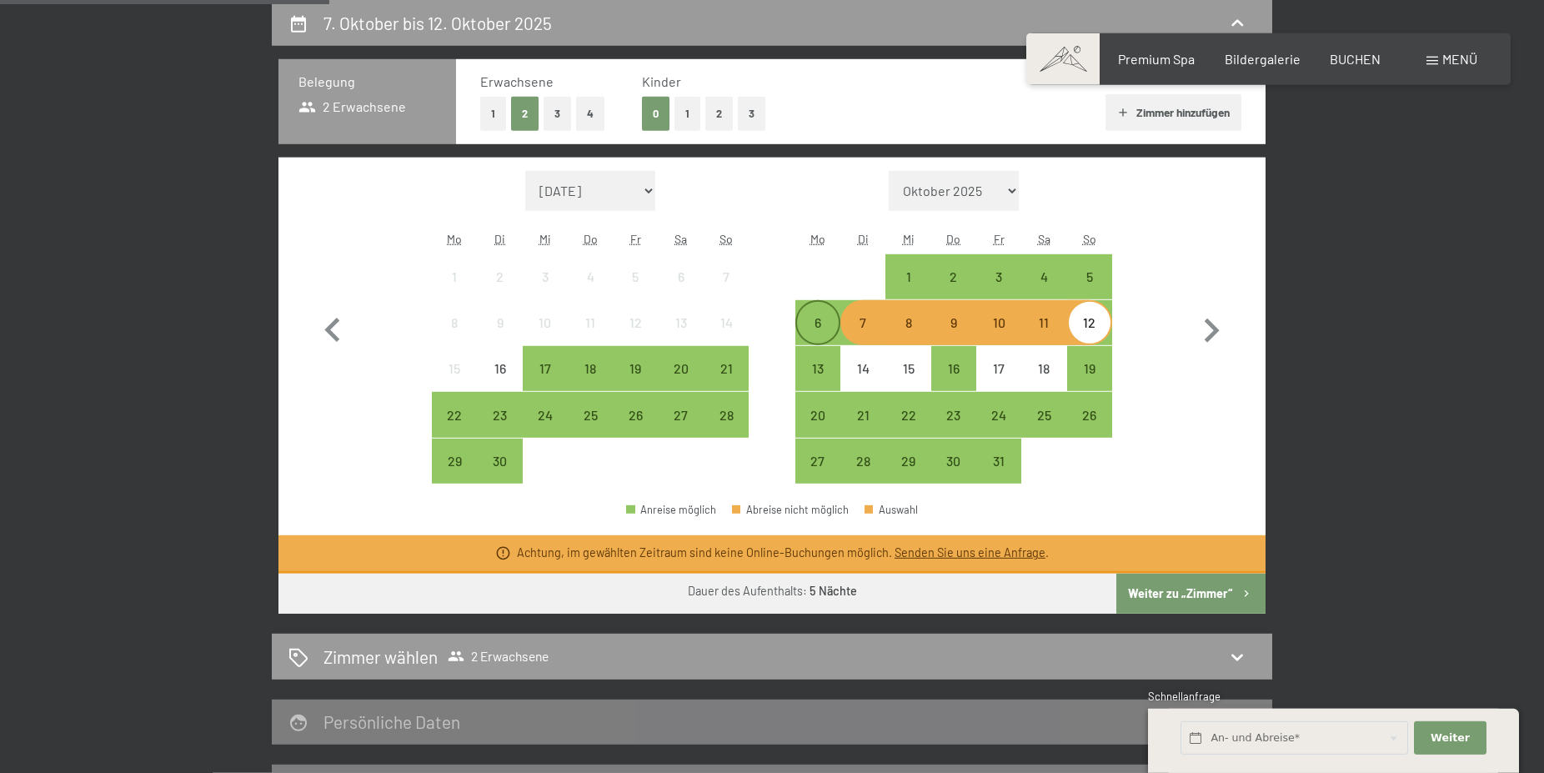
click at [809, 324] on div "6" at bounding box center [818, 337] width 42 height 42
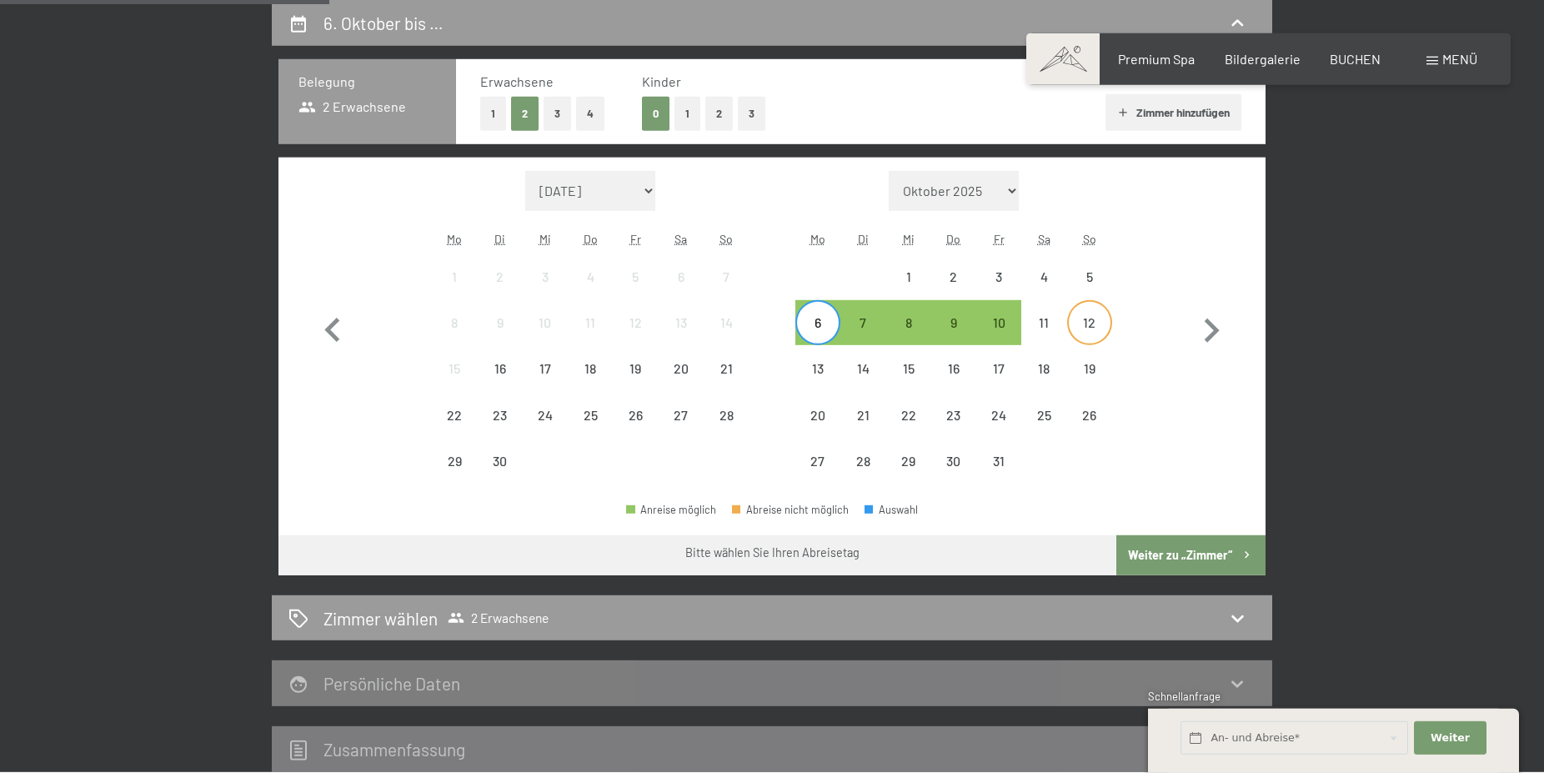
click at [1107, 323] on div "12" at bounding box center [1090, 337] width 42 height 42
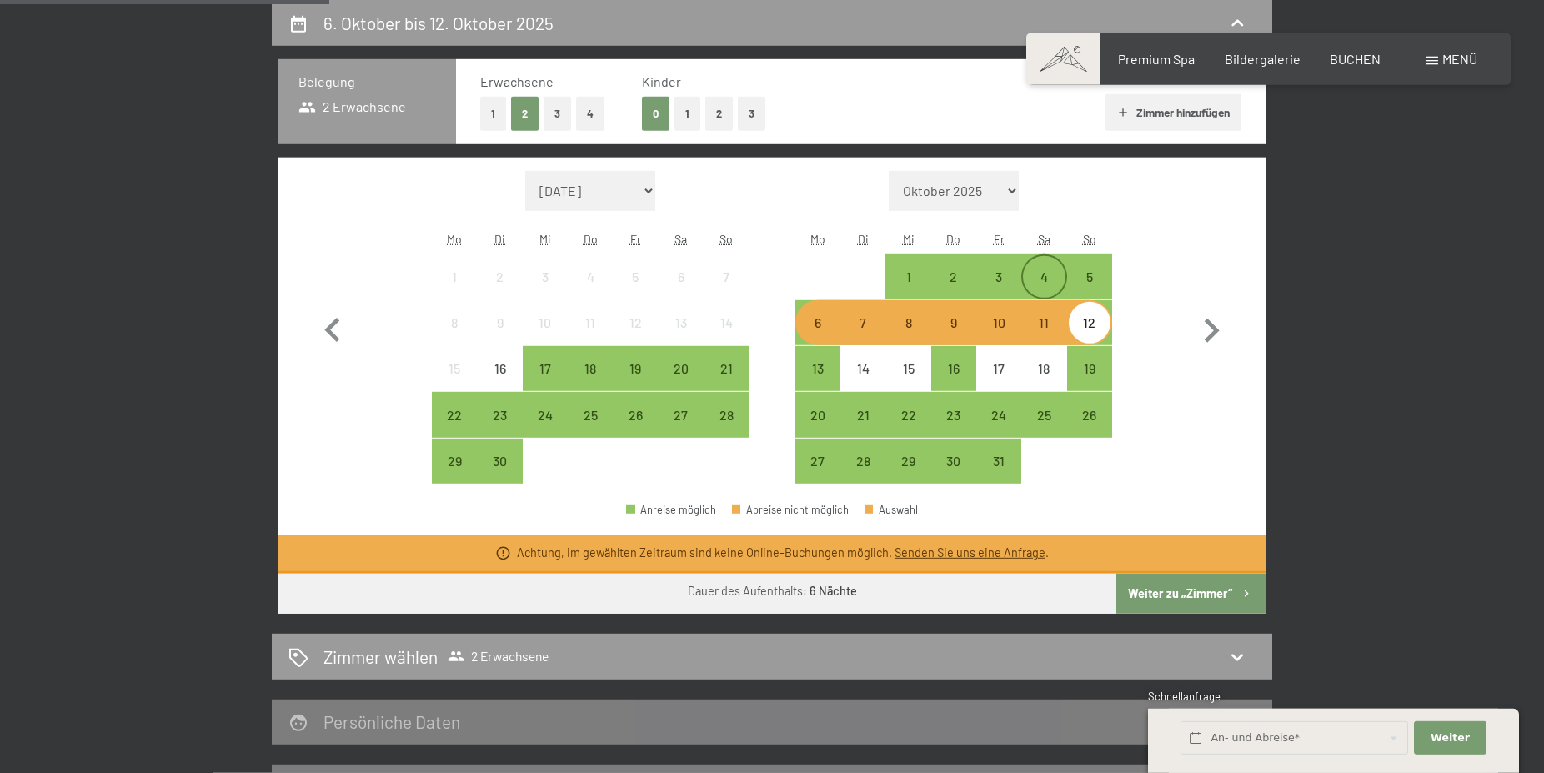
click at [1044, 270] on div "4" at bounding box center [1044, 291] width 42 height 42
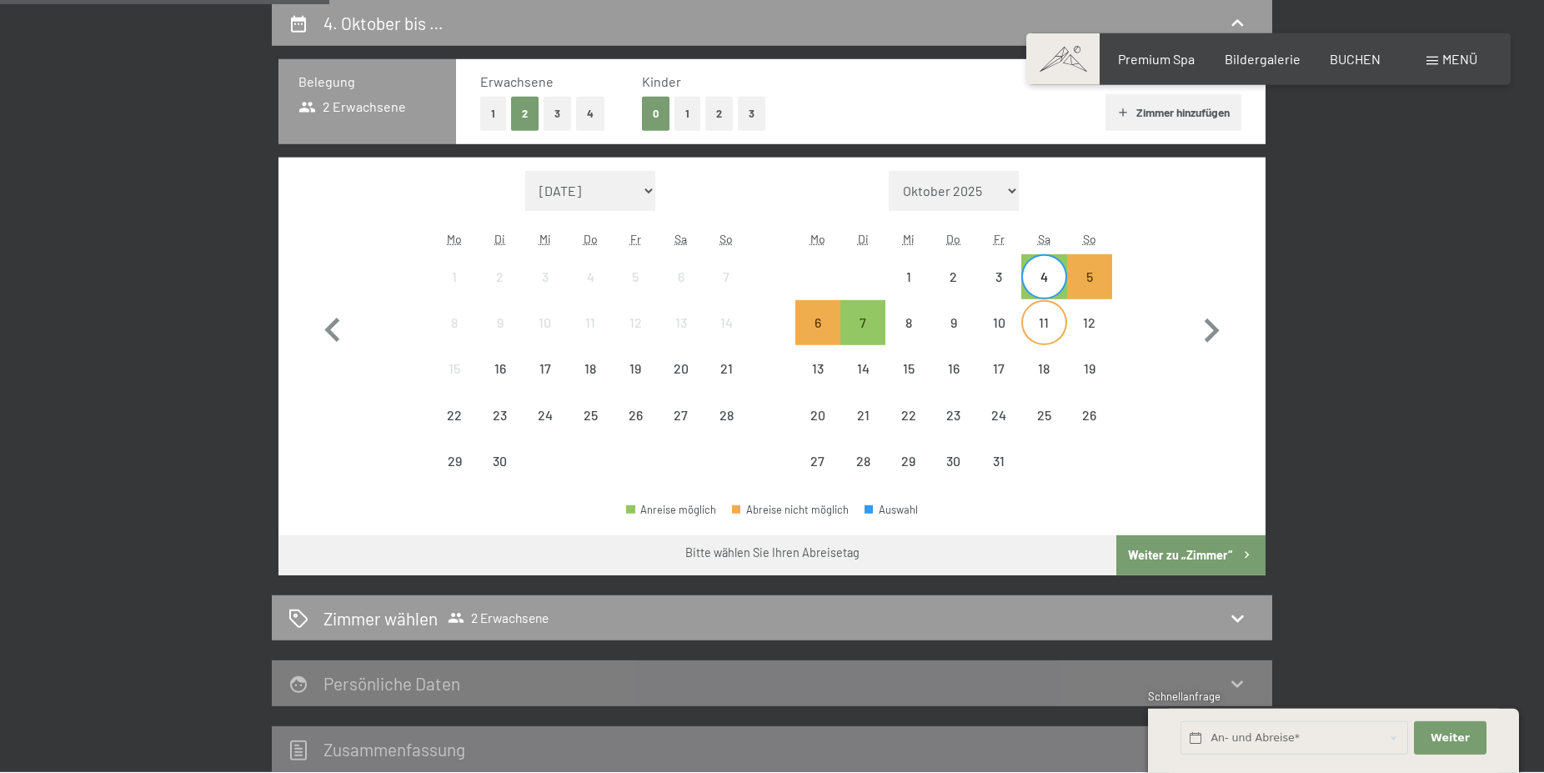
click at [1049, 324] on div "11" at bounding box center [1044, 337] width 42 height 42
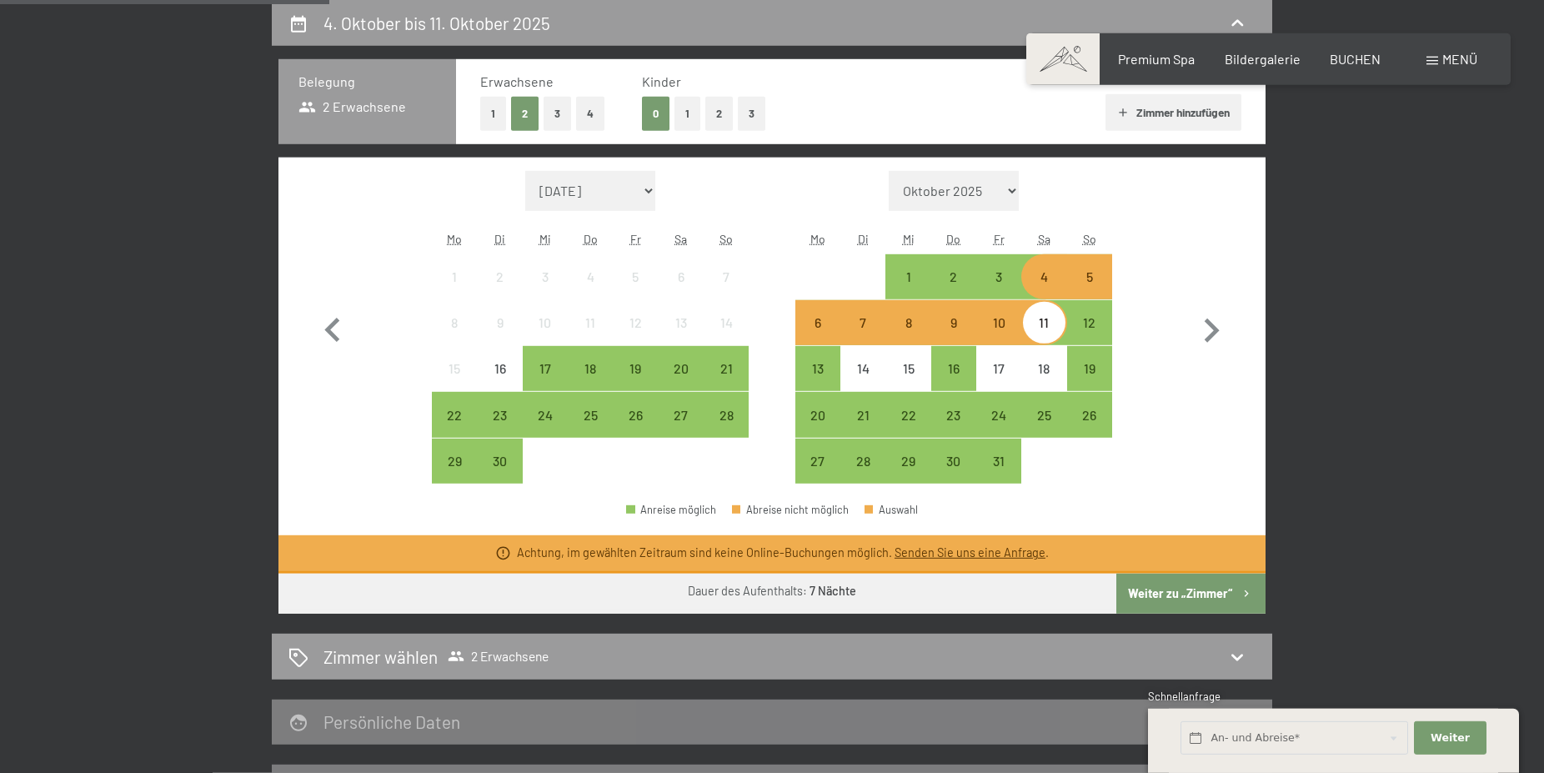
click at [1187, 594] on button "Weiter zu „Zimmer“" at bounding box center [1191, 594] width 149 height 40
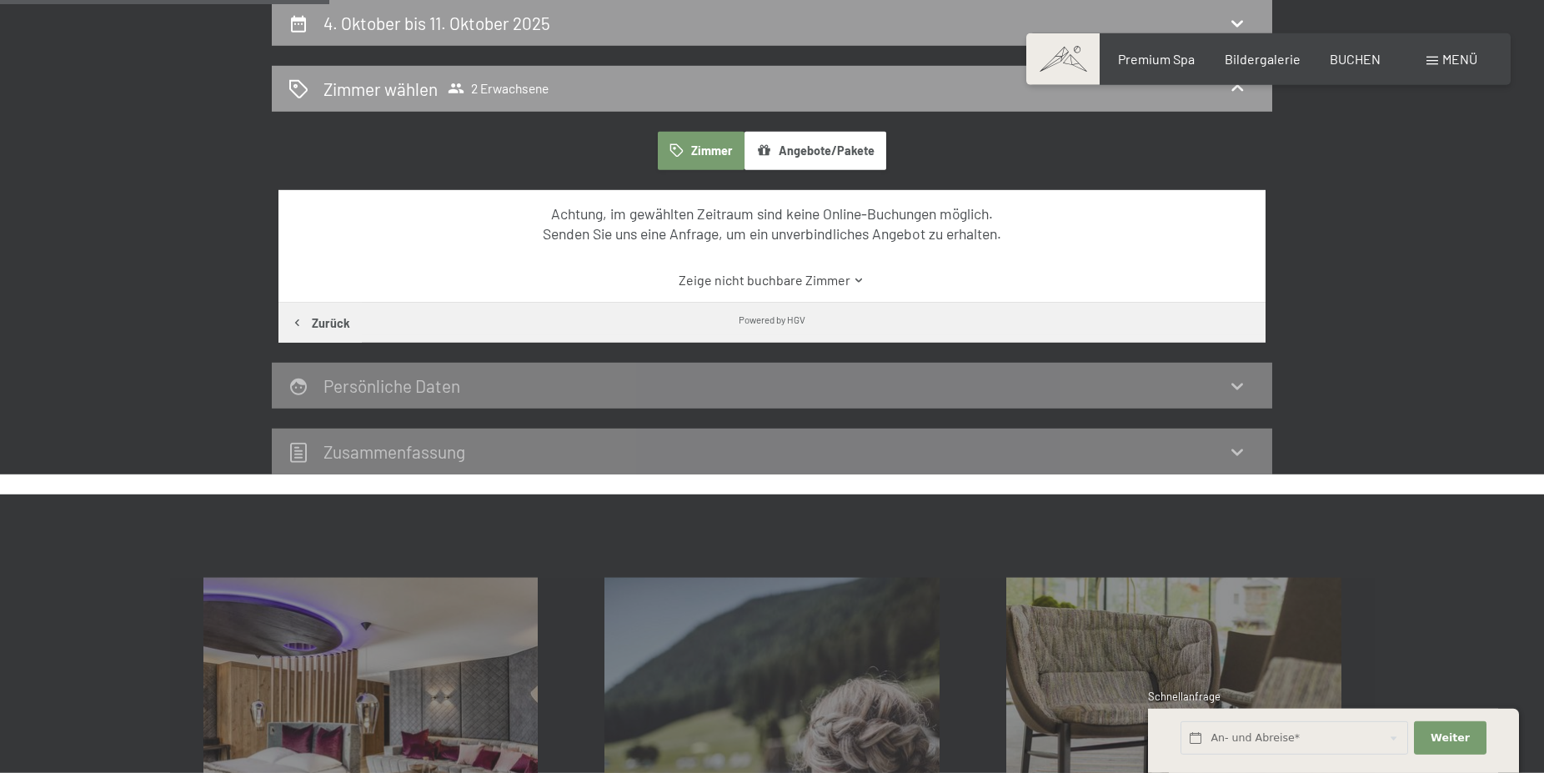
click at [856, 277] on icon at bounding box center [859, 280] width 13 height 13
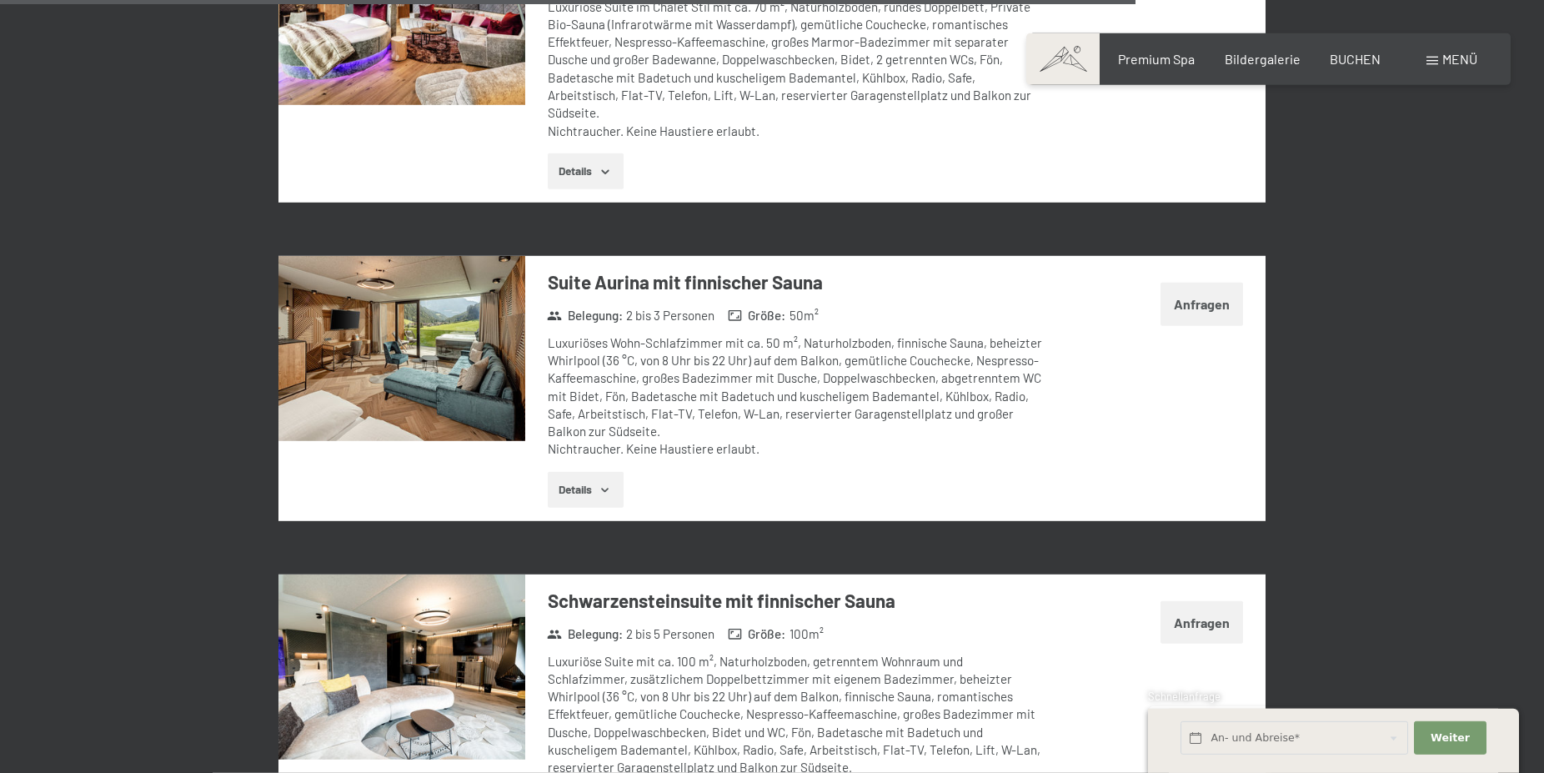
scroll to position [4055, 0]
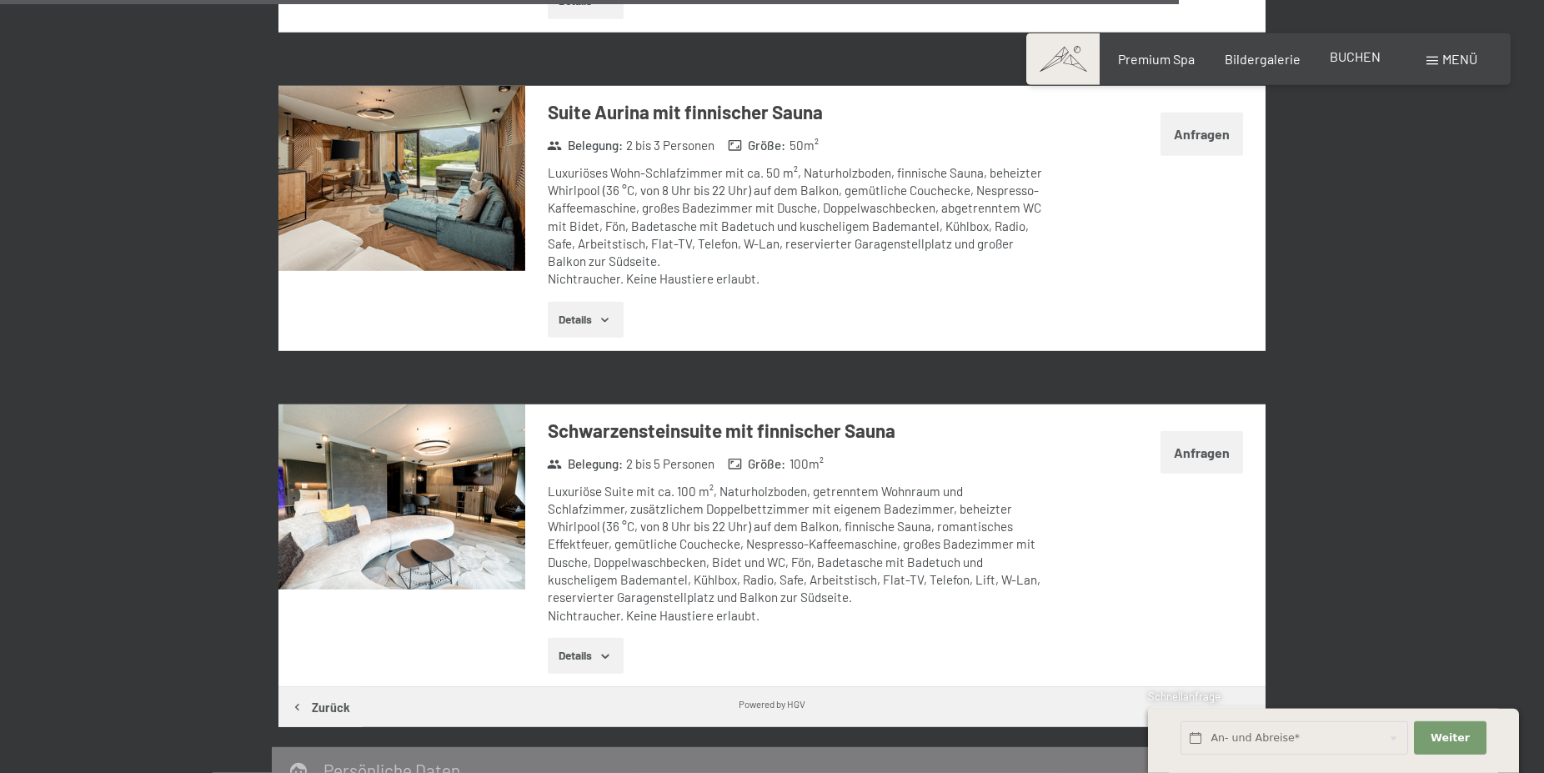
click at [1359, 59] on span "BUCHEN" at bounding box center [1355, 56] width 51 height 16
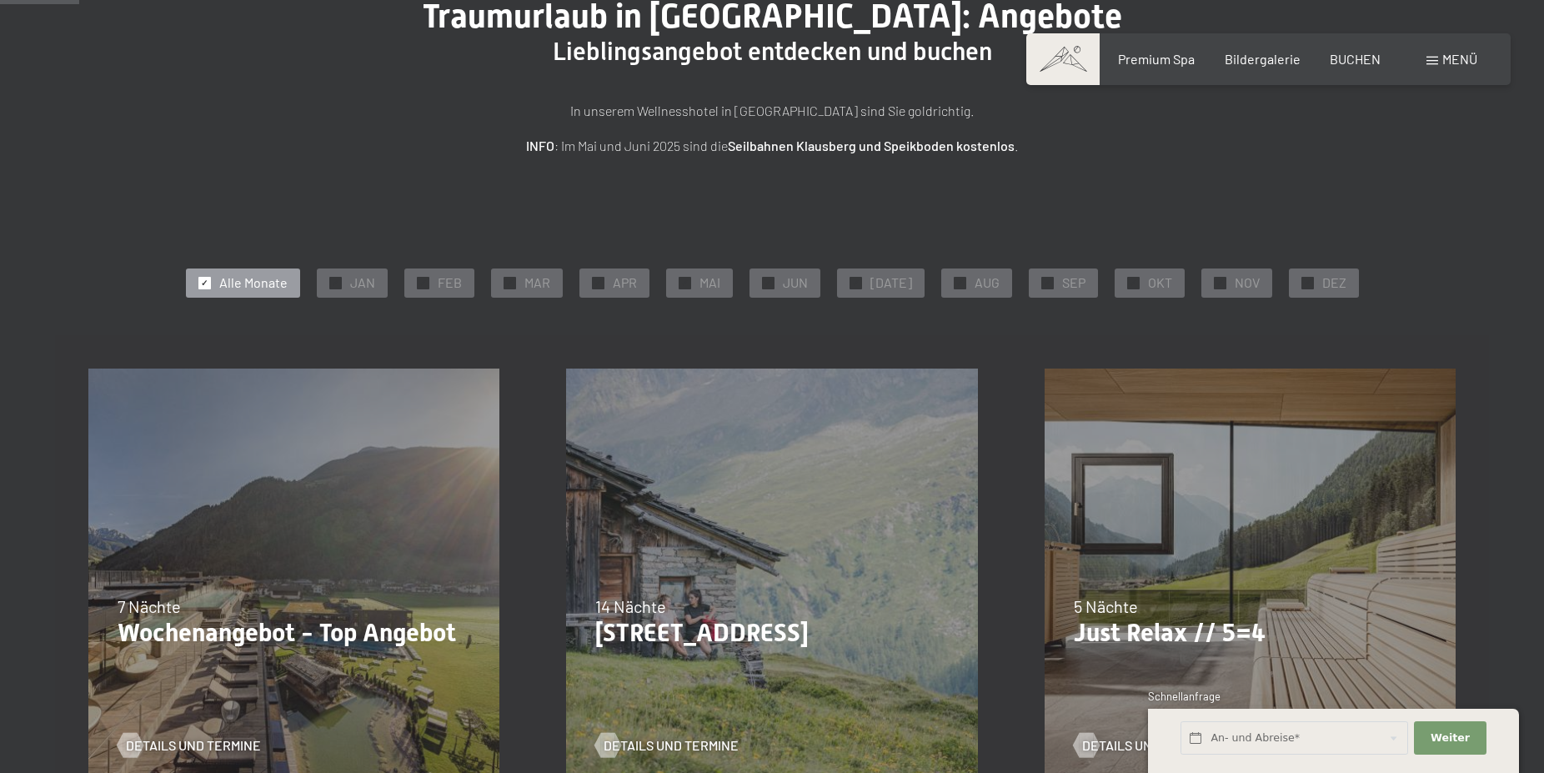
scroll to position [170, 0]
click at [269, 630] on p "Wochenangebot - Top Angebot" at bounding box center [294, 633] width 353 height 30
click at [207, 738] on span "Details und Termine" at bounding box center [210, 745] width 135 height 18
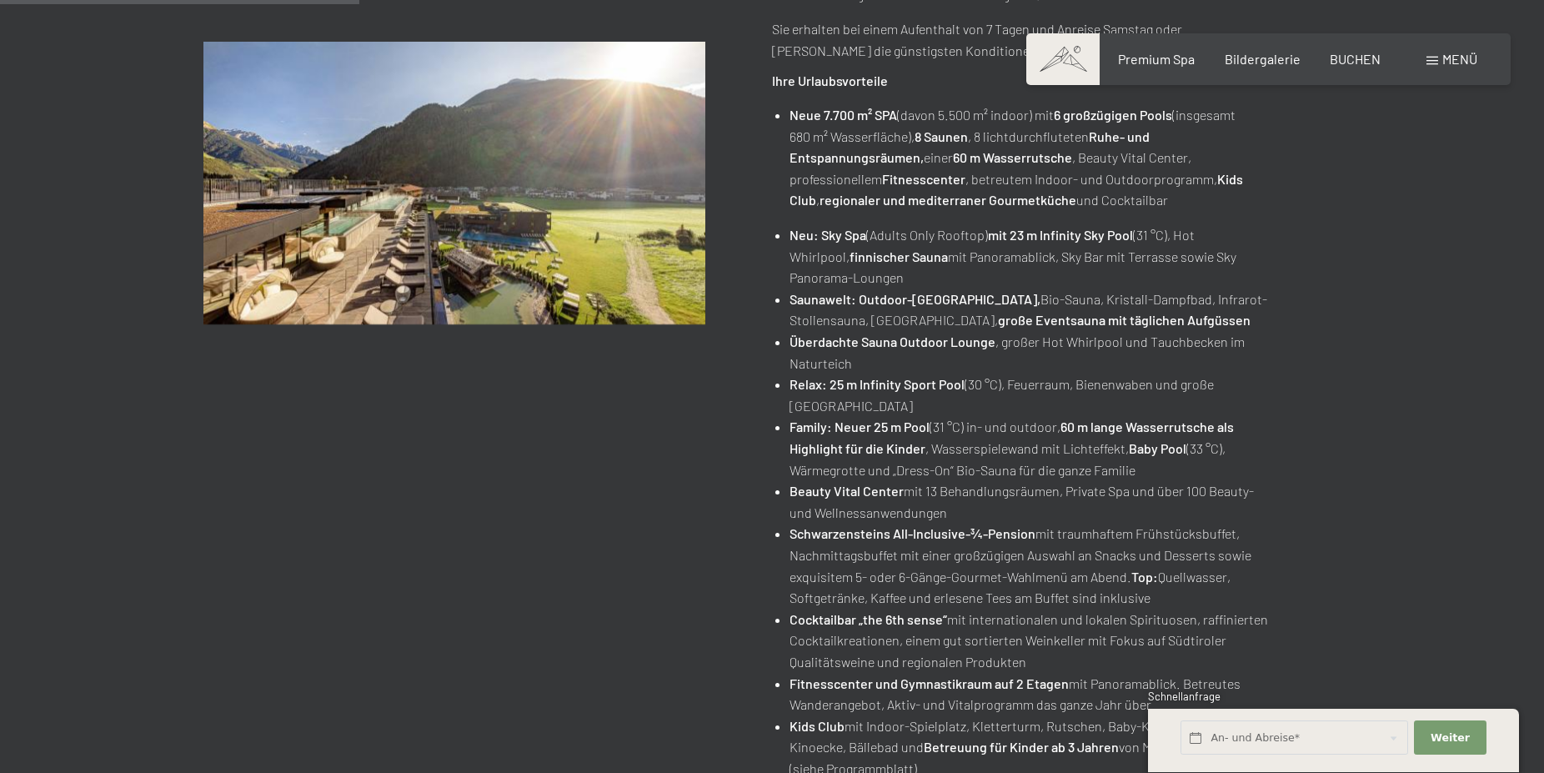
scroll to position [170, 0]
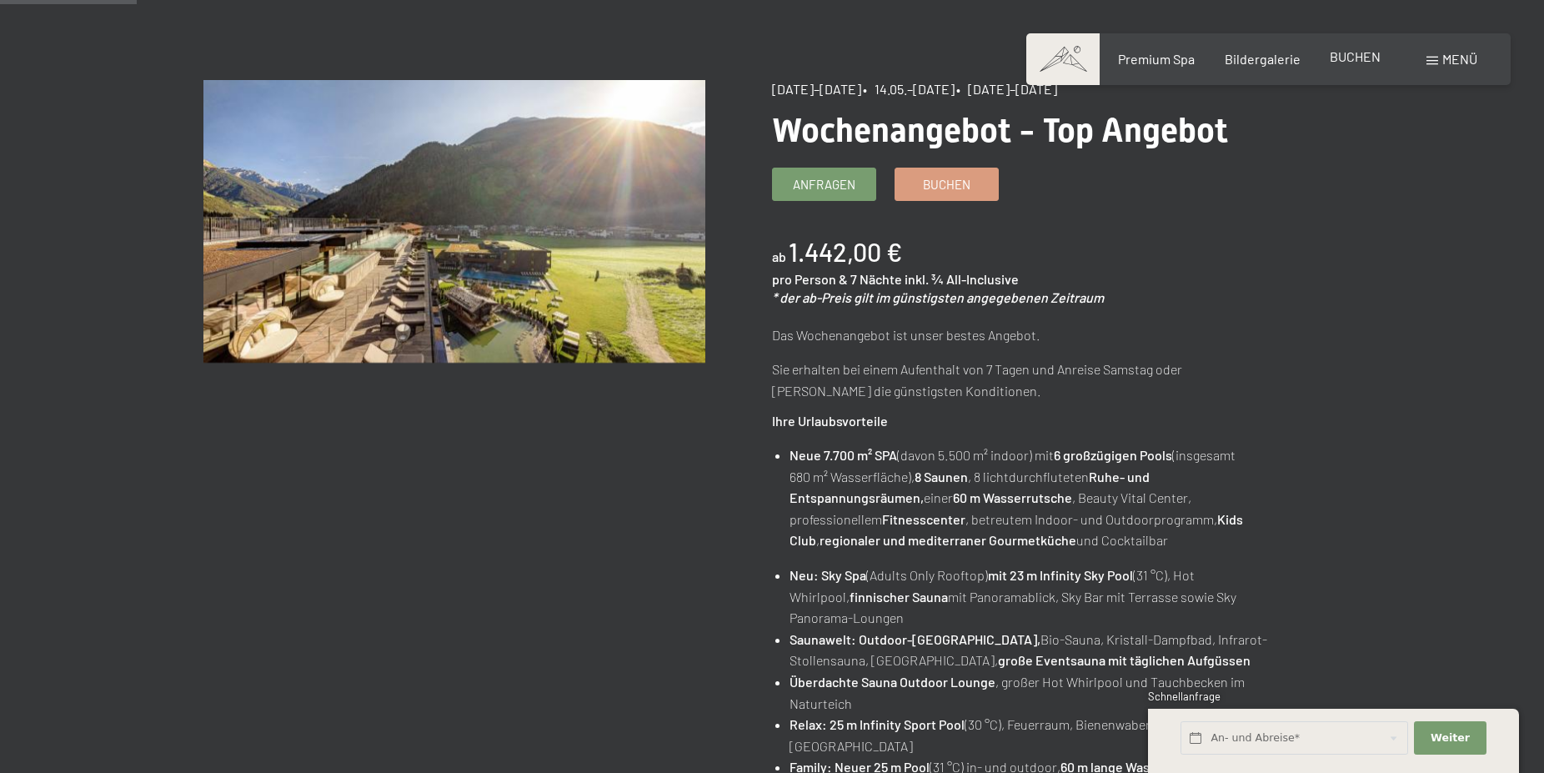
click at [1343, 59] on span "BUCHEN" at bounding box center [1355, 56] width 51 height 16
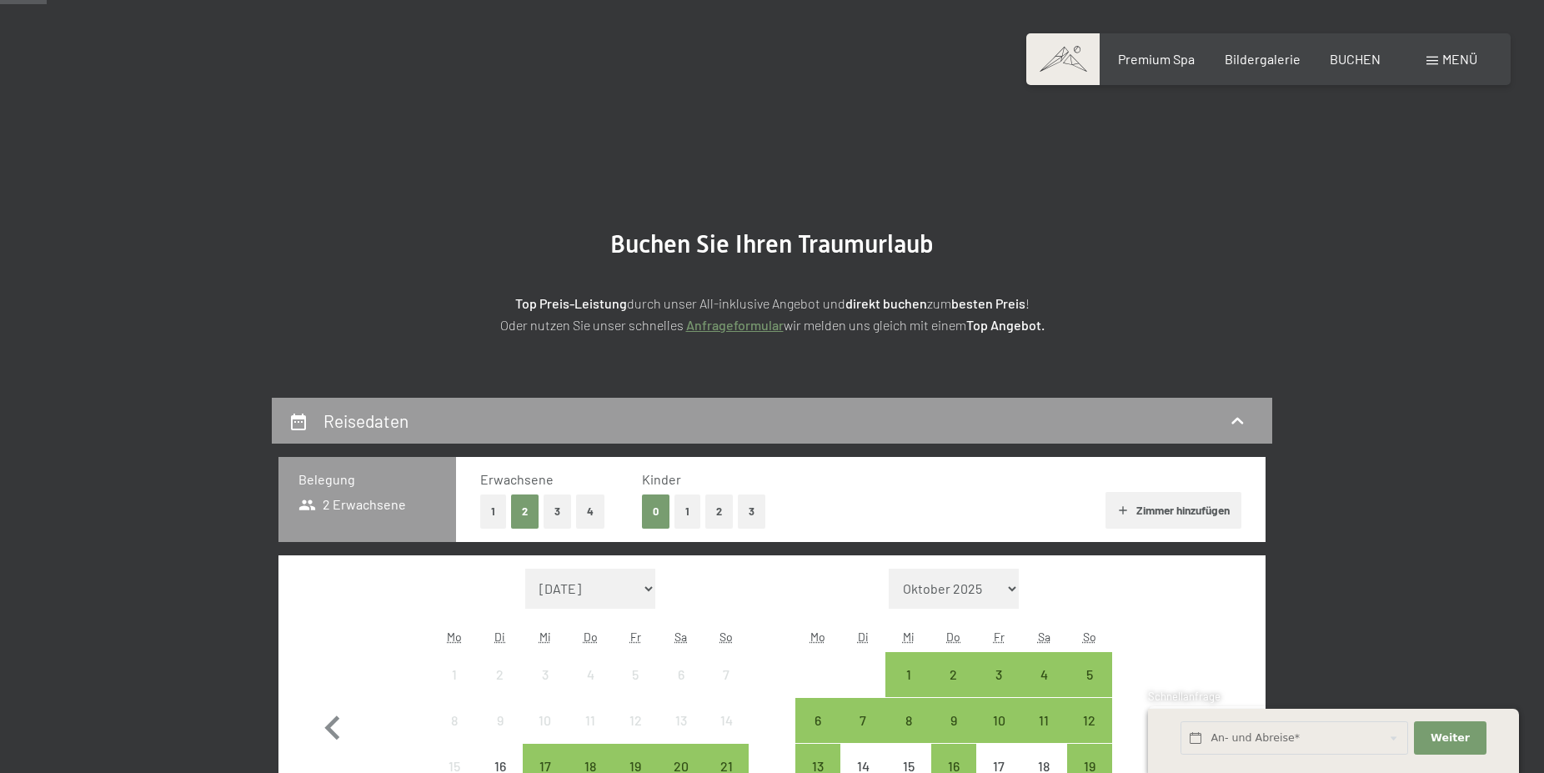
scroll to position [170, 0]
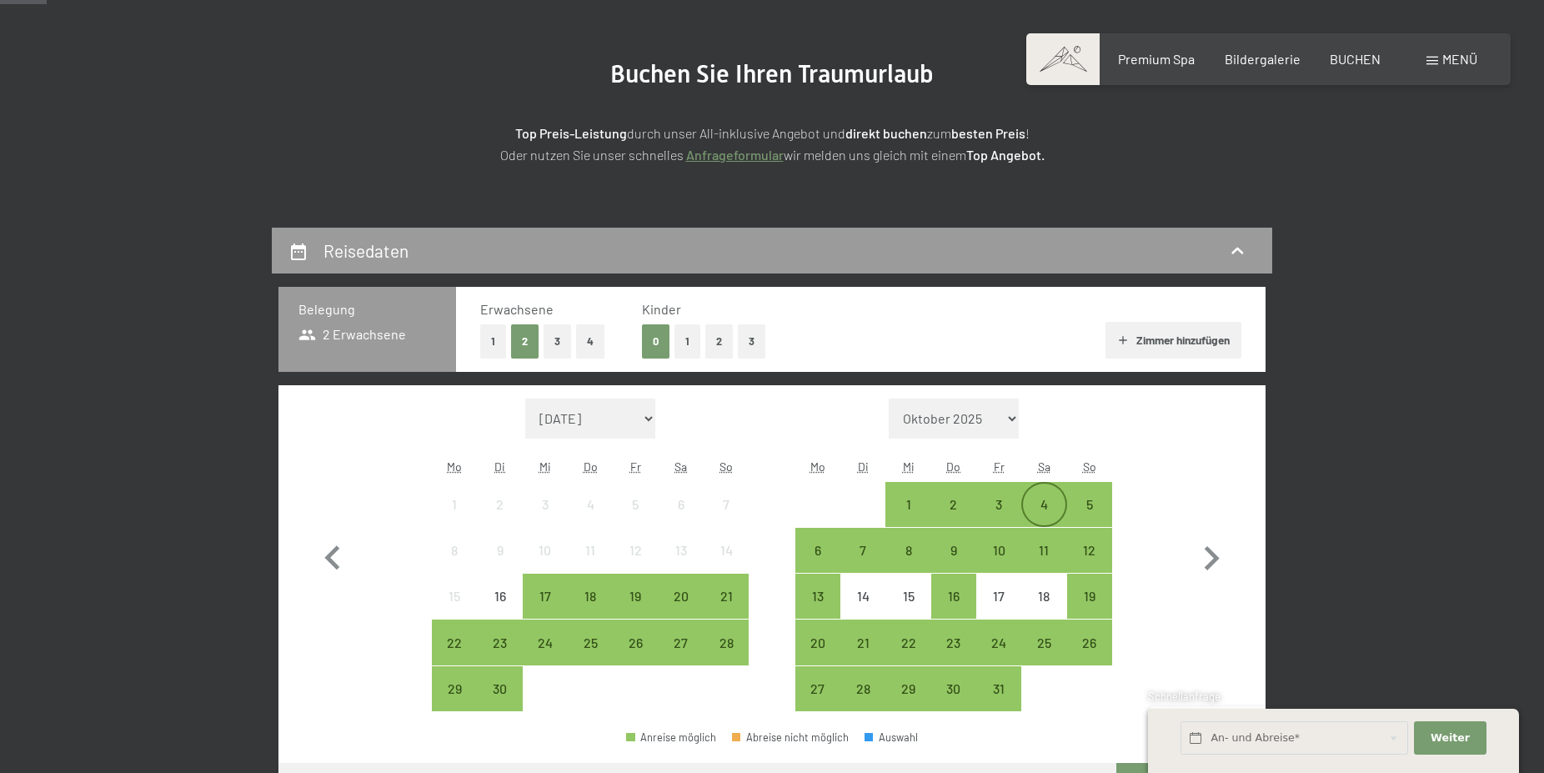
click at [1049, 505] on div "4" at bounding box center [1044, 519] width 42 height 42
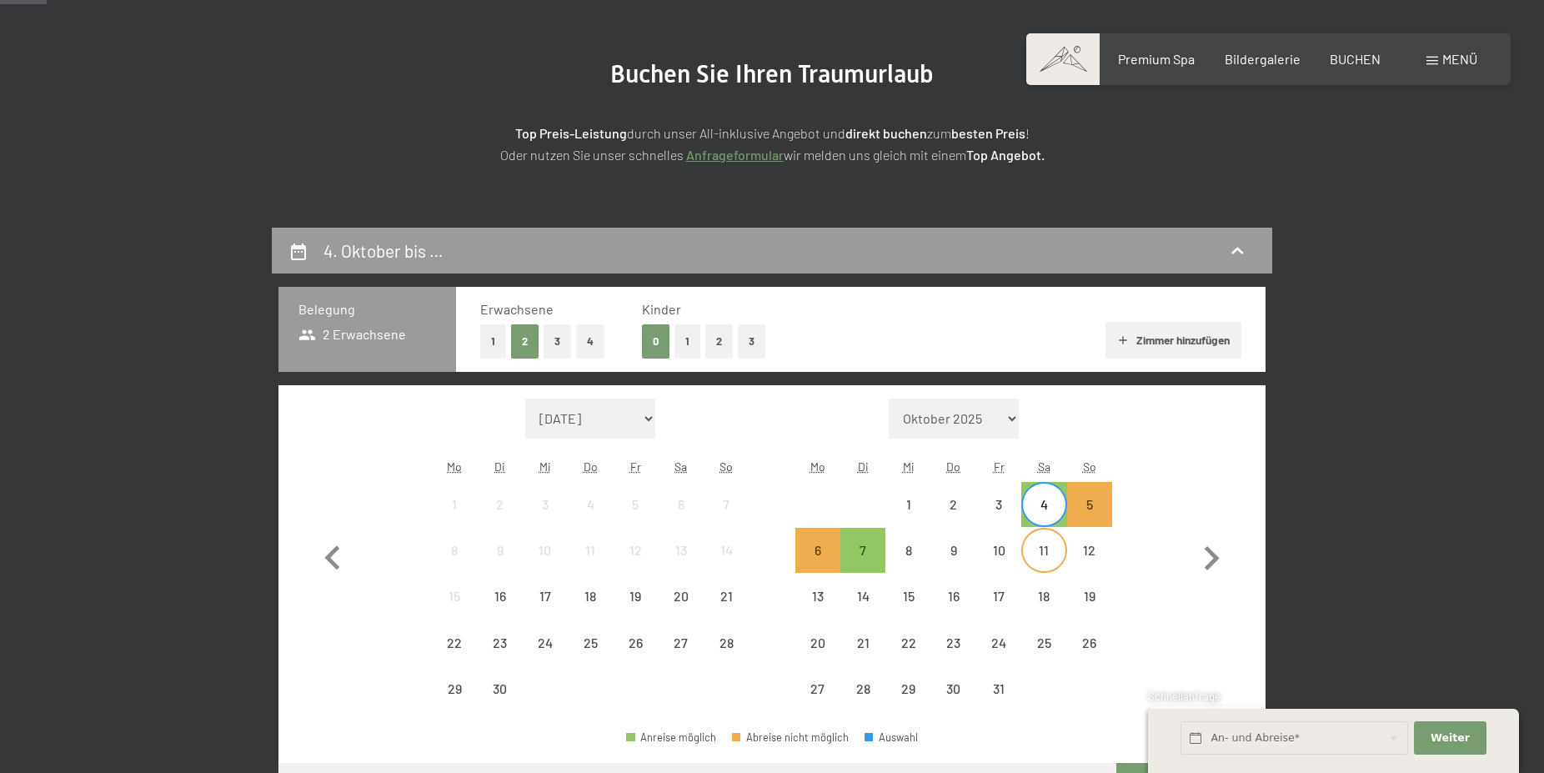
click at [1057, 549] on div "11" at bounding box center [1044, 565] width 42 height 42
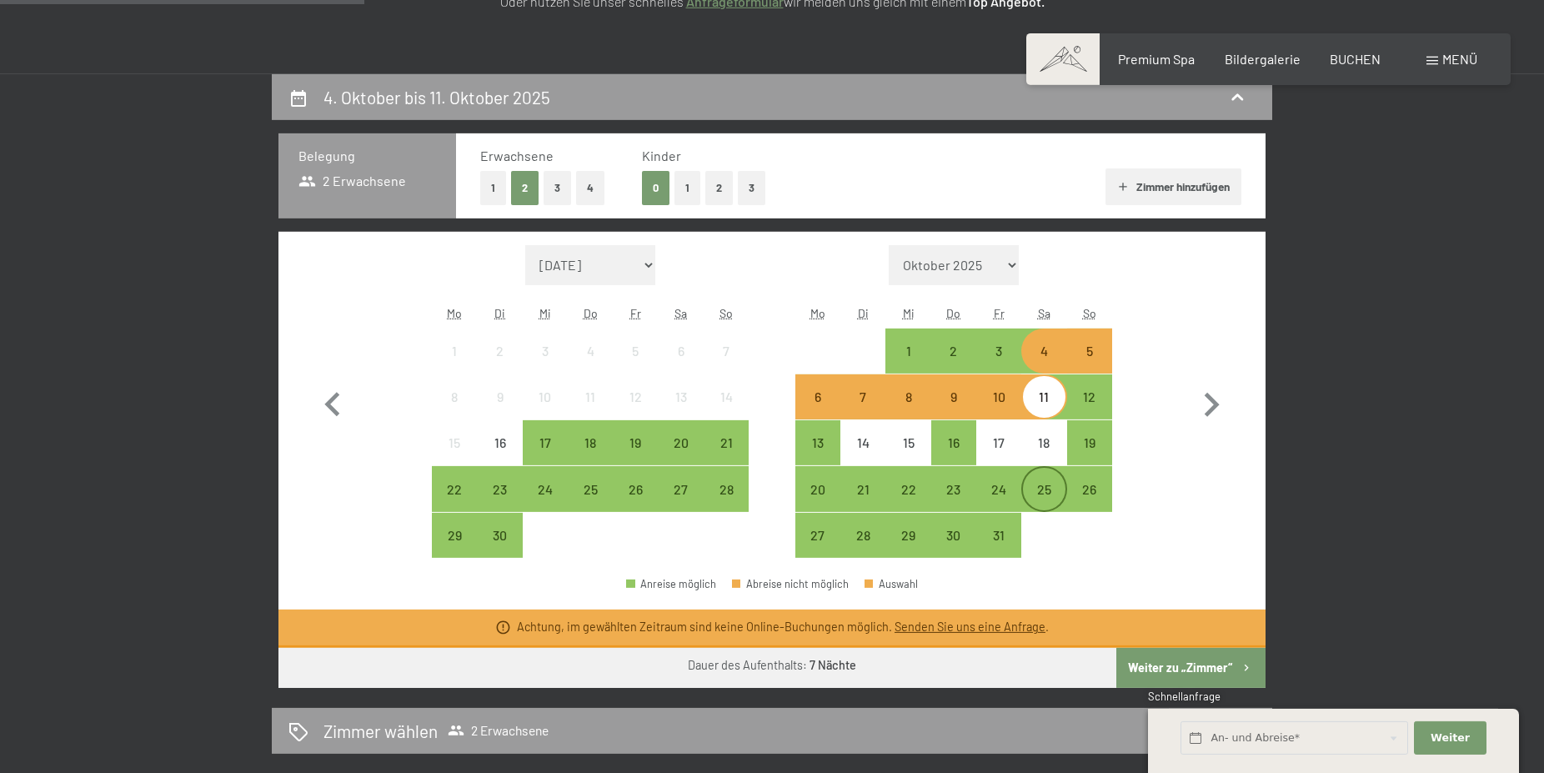
scroll to position [425, 0]
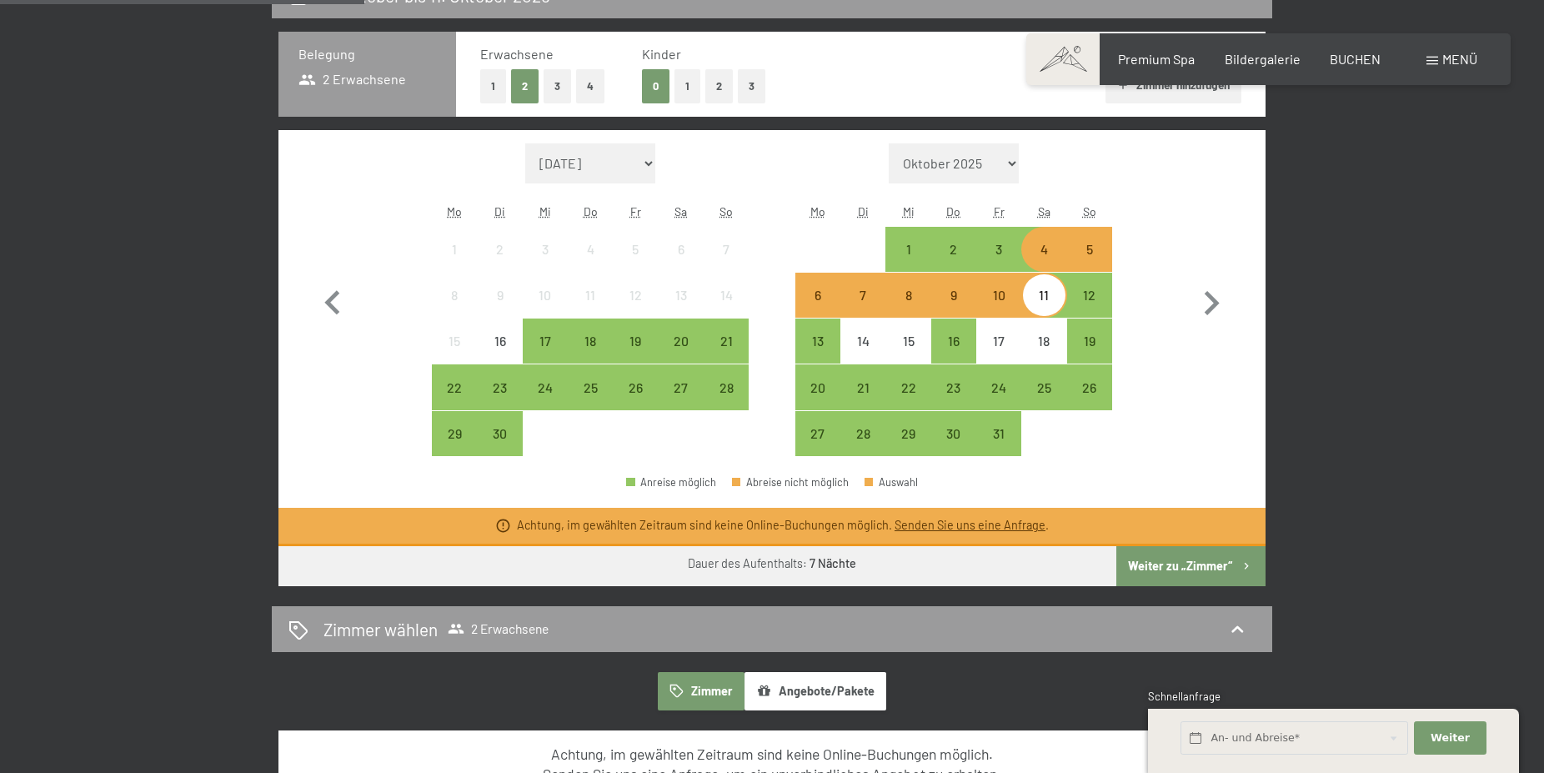
click at [1187, 555] on button "Weiter zu „Zimmer“" at bounding box center [1191, 566] width 149 height 40
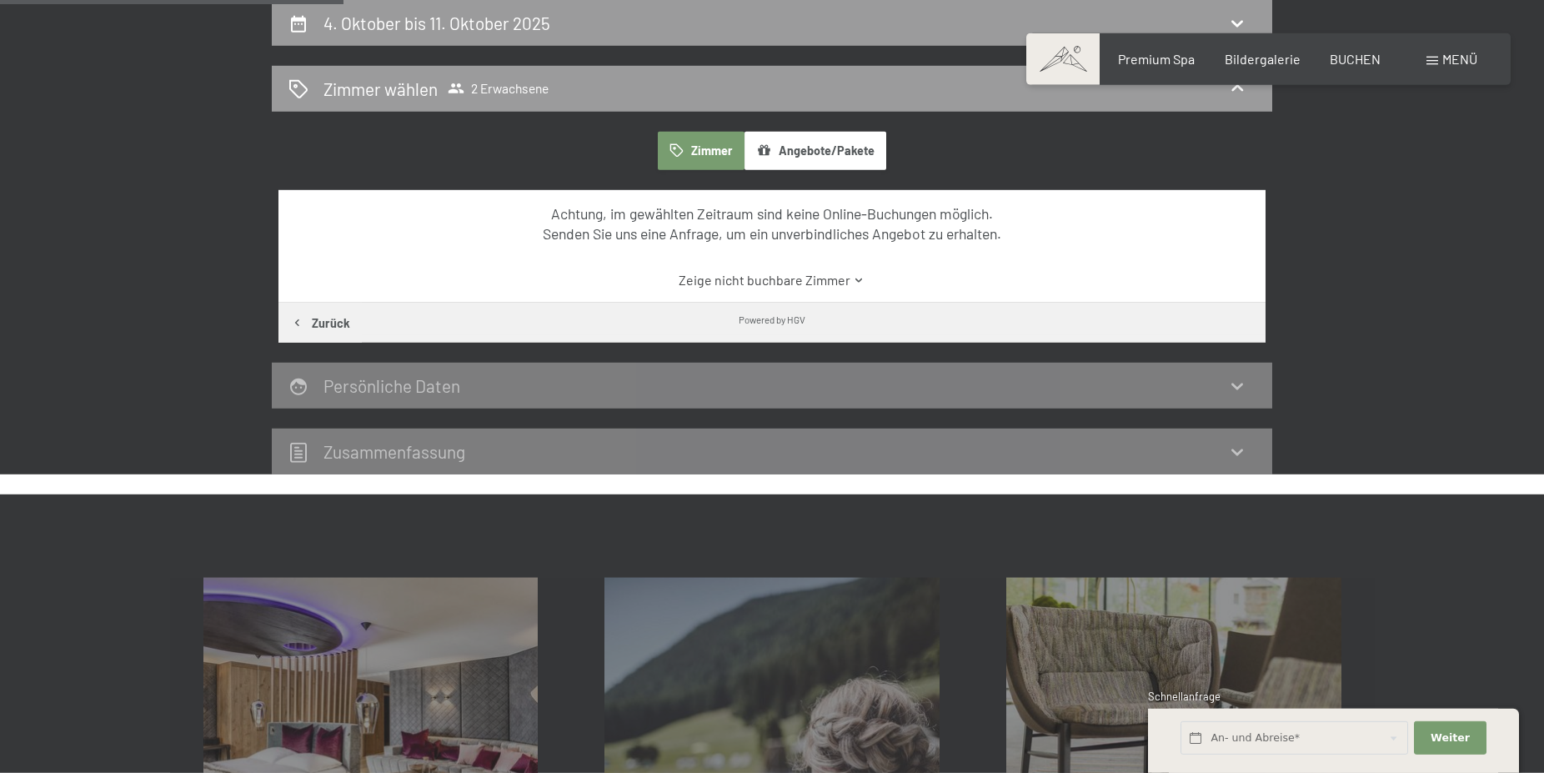
click at [868, 453] on div "Zusammen­fassung" at bounding box center [772, 451] width 967 height 24
click at [1357, 59] on span "BUCHEN" at bounding box center [1355, 56] width 51 height 16
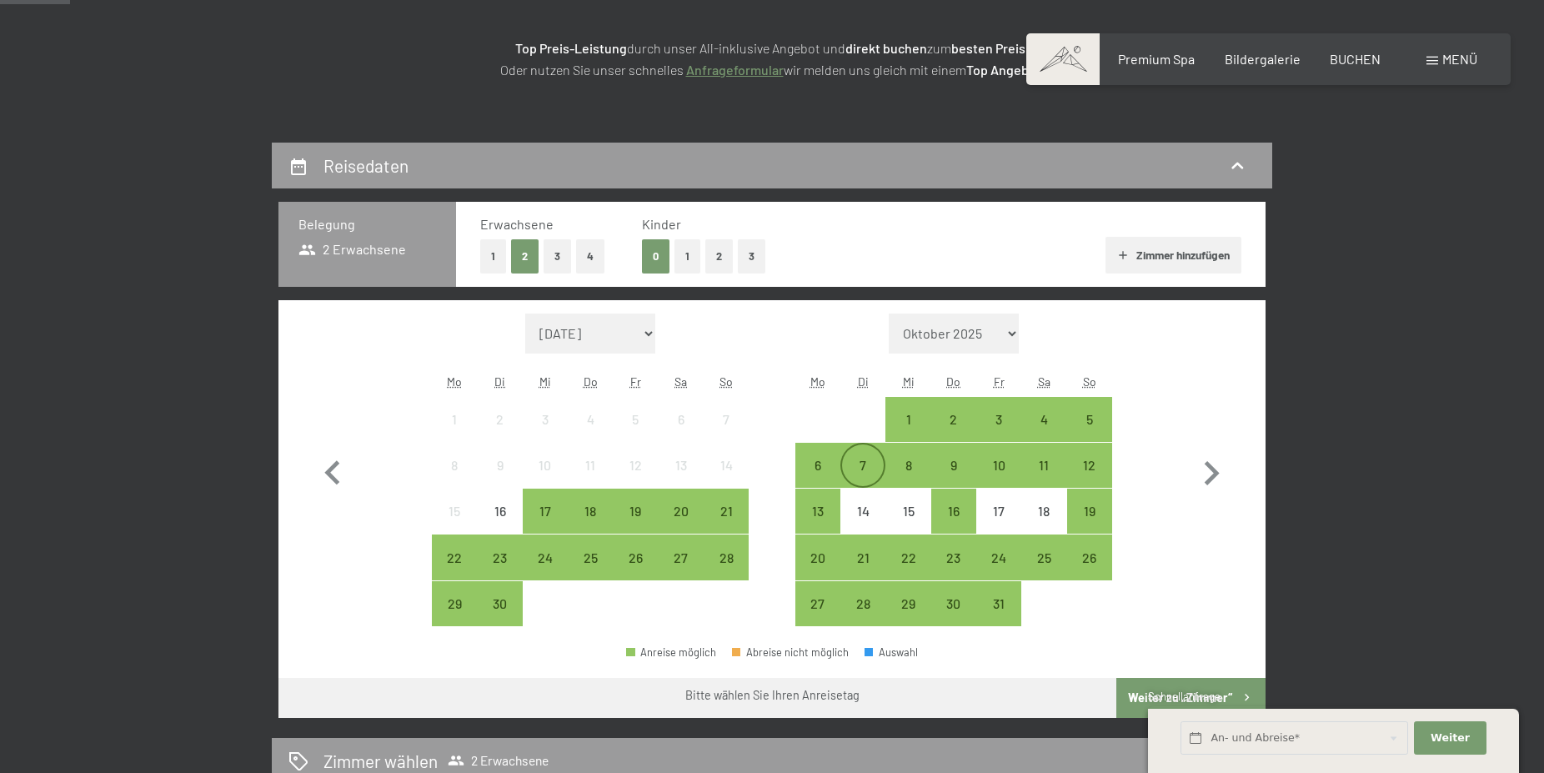
scroll to position [255, 0]
click at [817, 461] on div "6" at bounding box center [818, 480] width 42 height 42
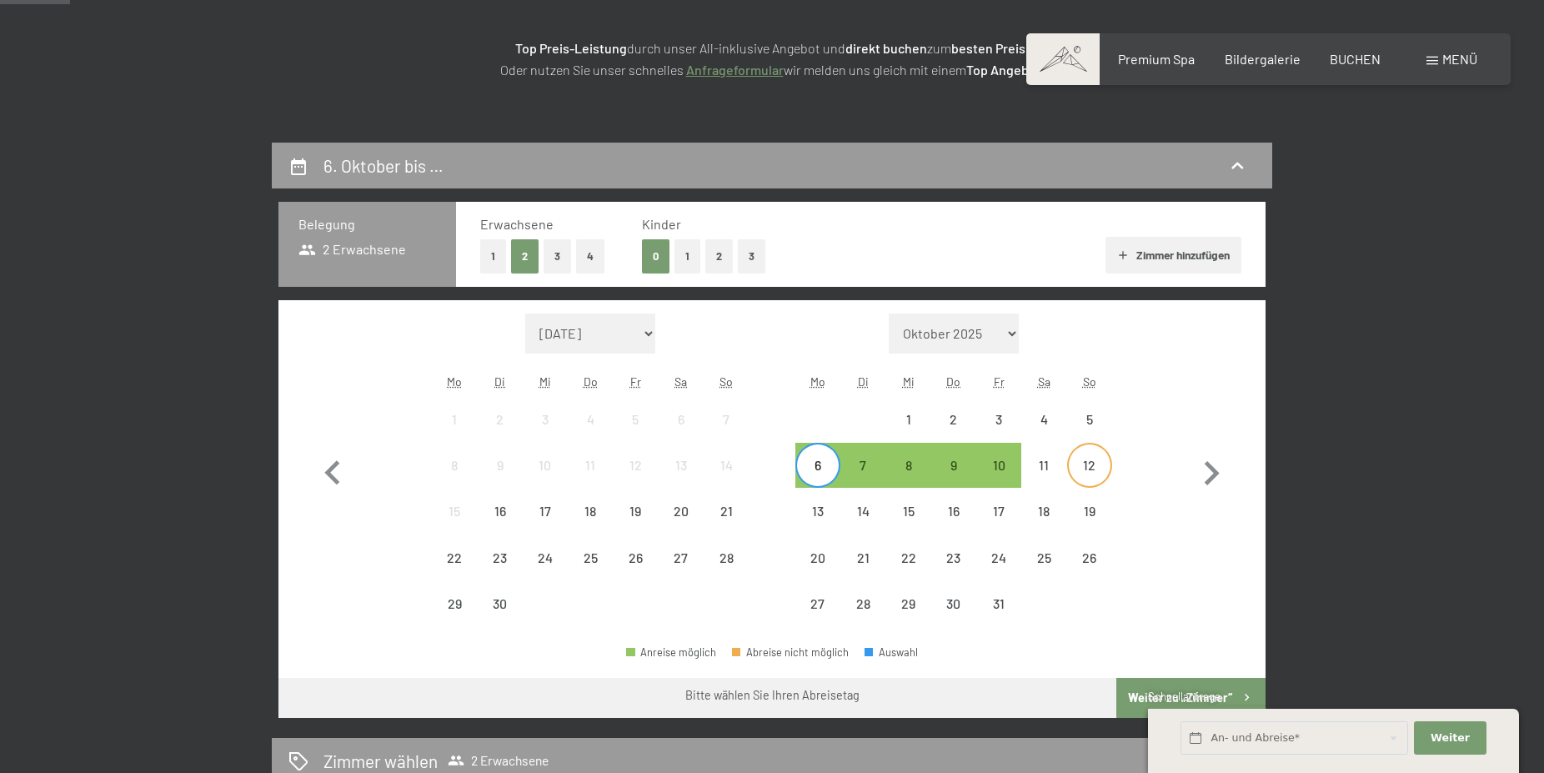
click at [1090, 464] on div "12" at bounding box center [1090, 480] width 42 height 42
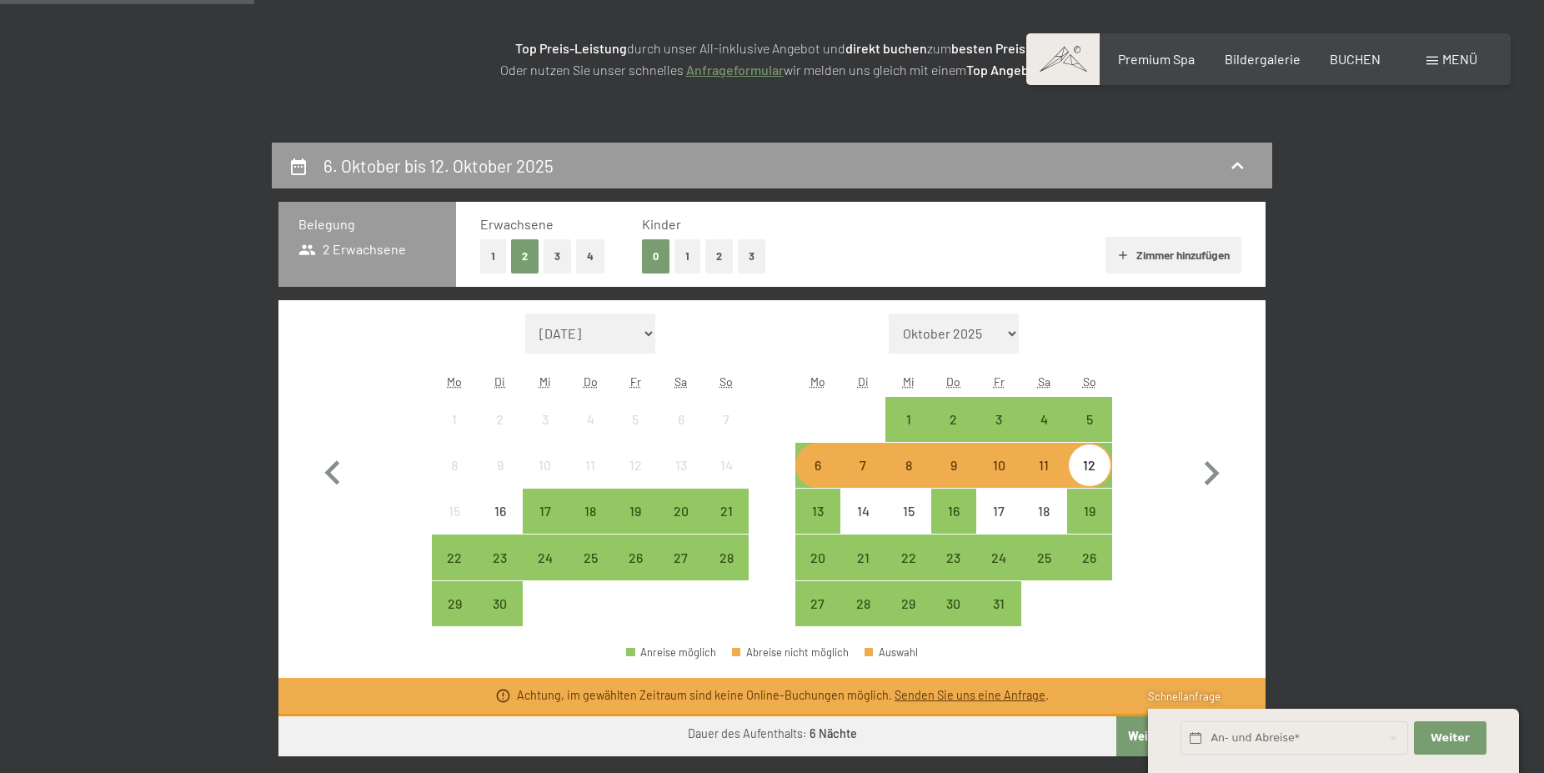
scroll to position [425, 0]
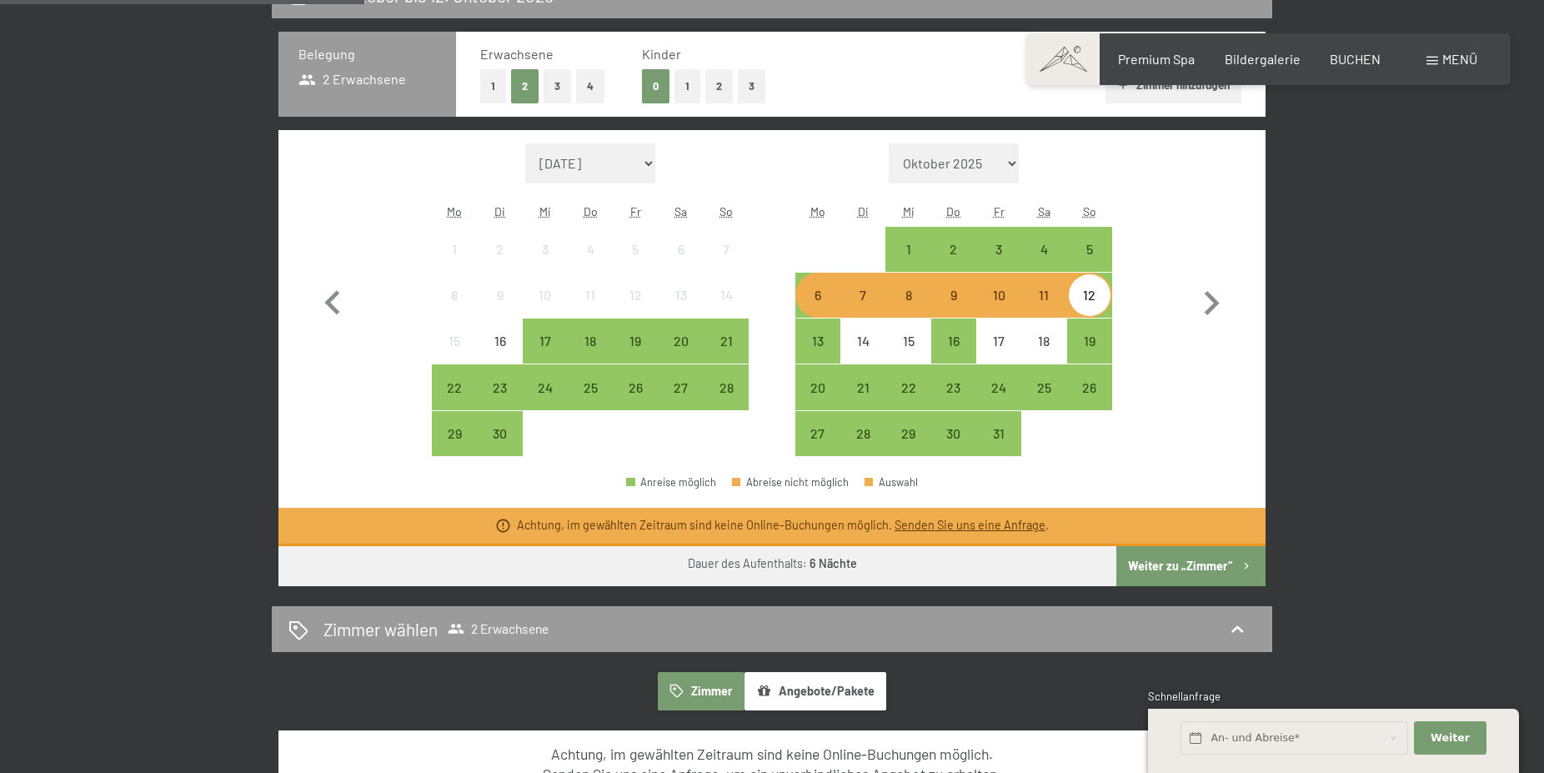
click at [1189, 561] on button "Weiter zu „Zimmer“" at bounding box center [1191, 566] width 149 height 40
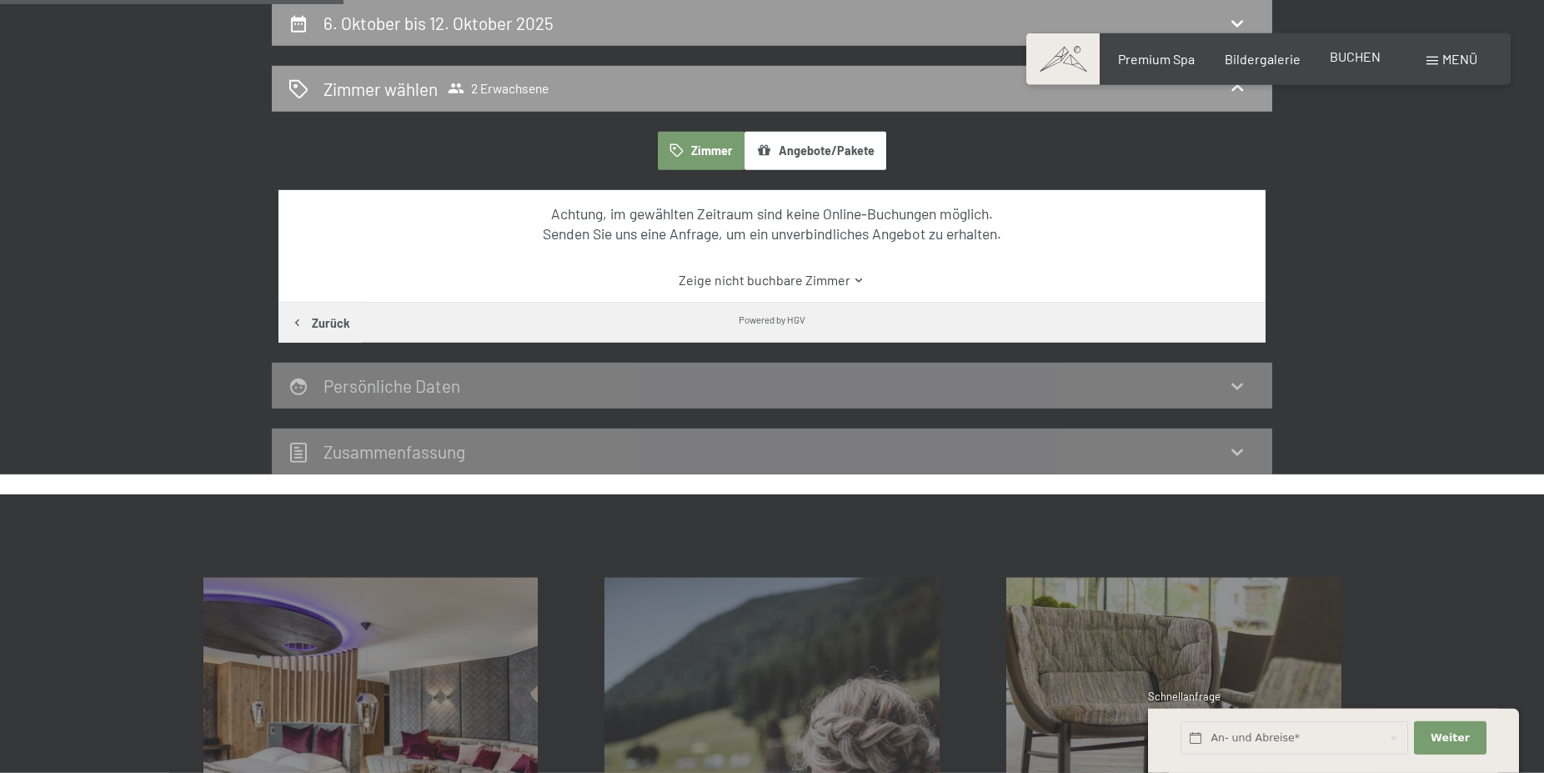
click at [1353, 56] on span "BUCHEN" at bounding box center [1355, 56] width 51 height 16
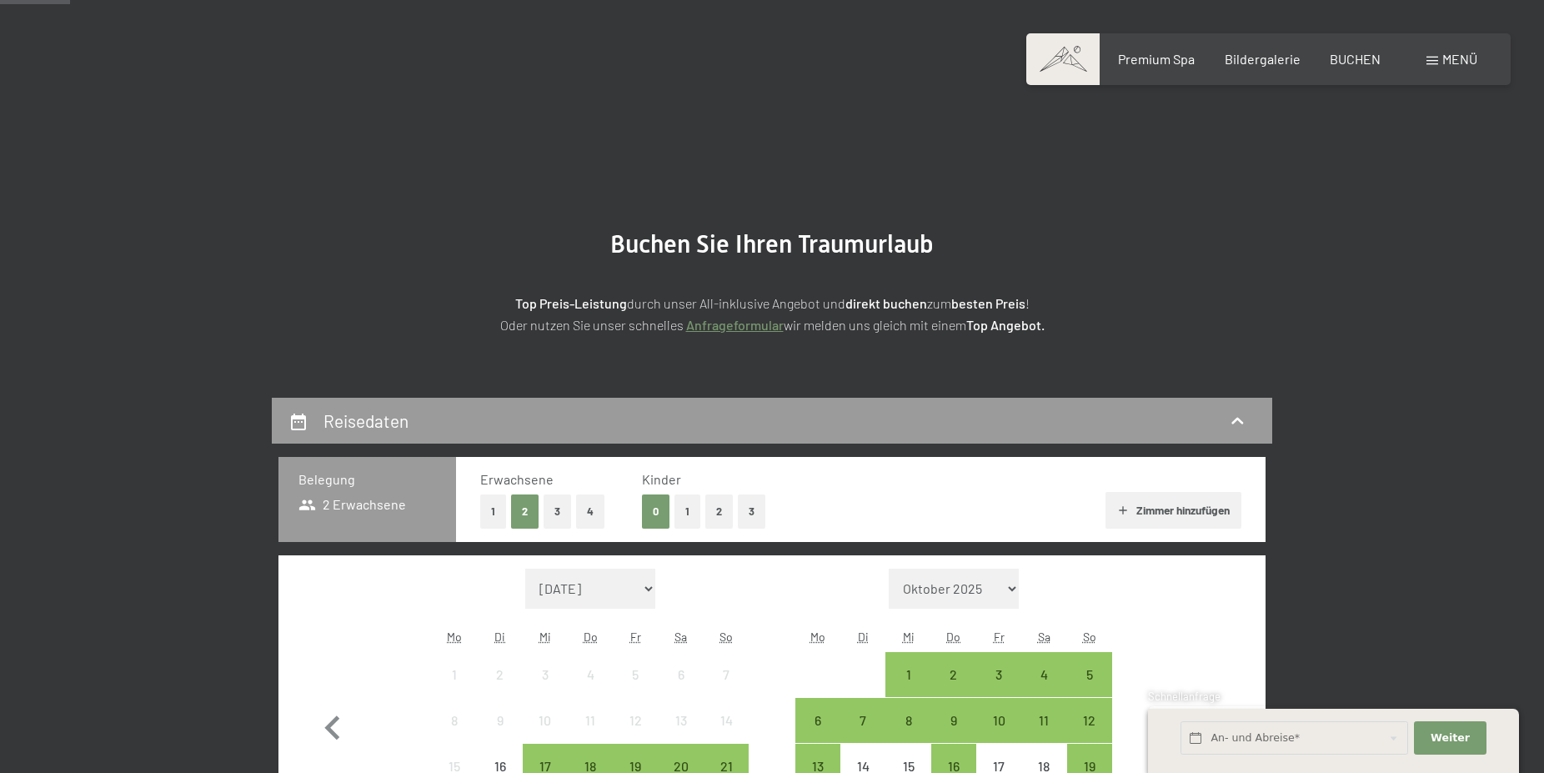
scroll to position [255, 0]
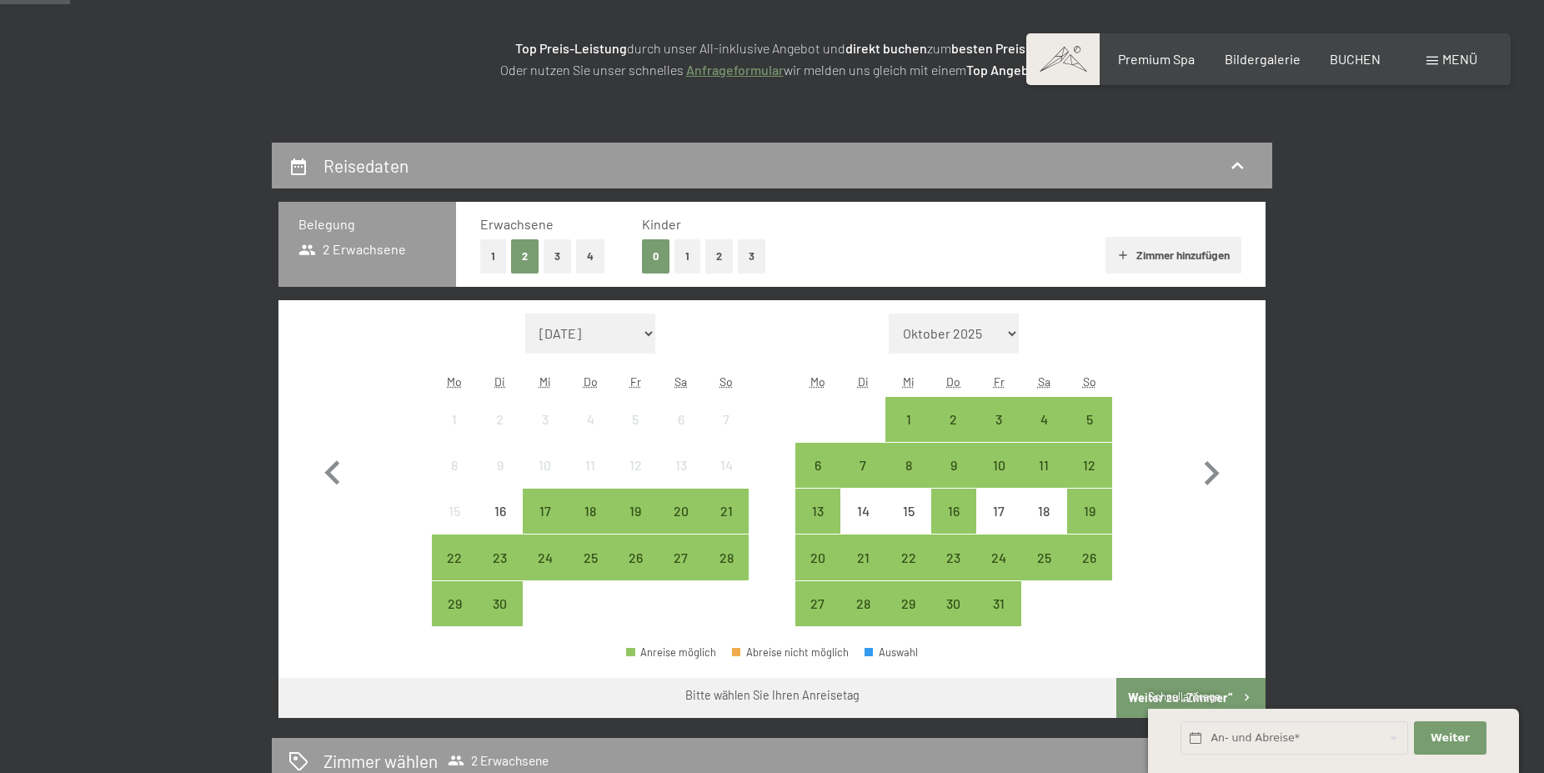
click at [490, 249] on button "1" at bounding box center [493, 256] width 26 height 34
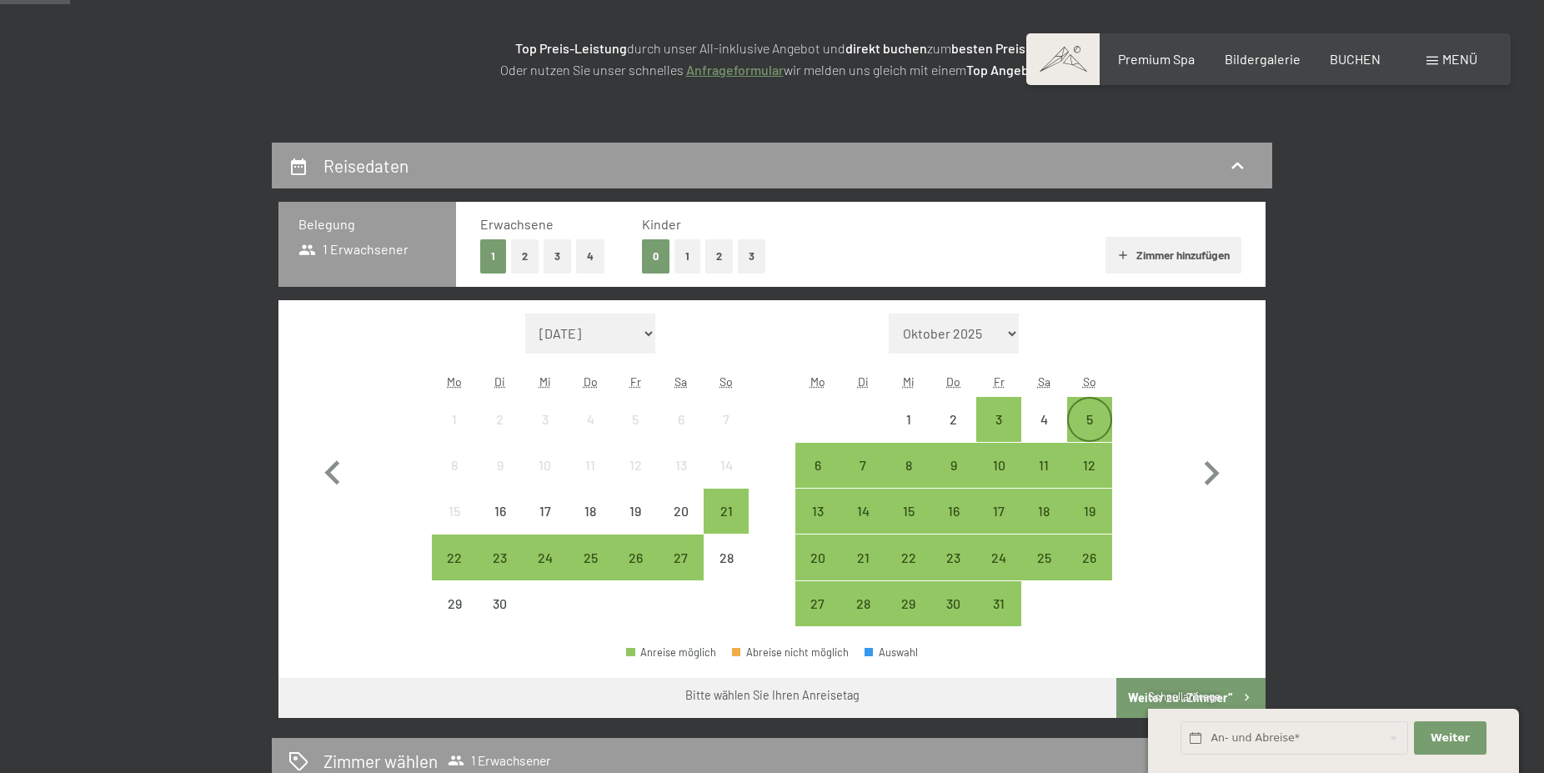
click at [1083, 419] on div "5" at bounding box center [1090, 434] width 42 height 42
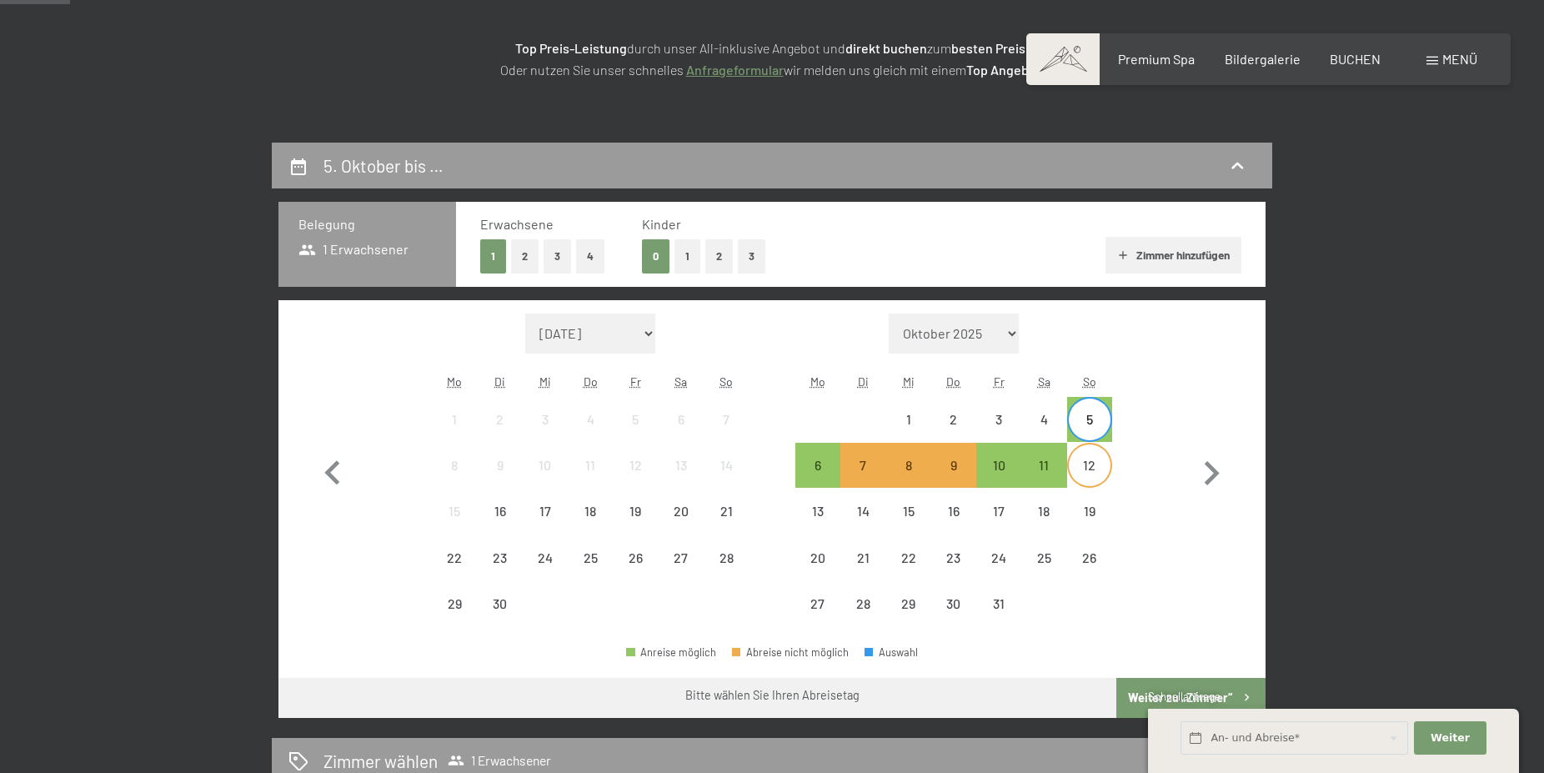
click at [1080, 464] on div "12" at bounding box center [1090, 480] width 42 height 42
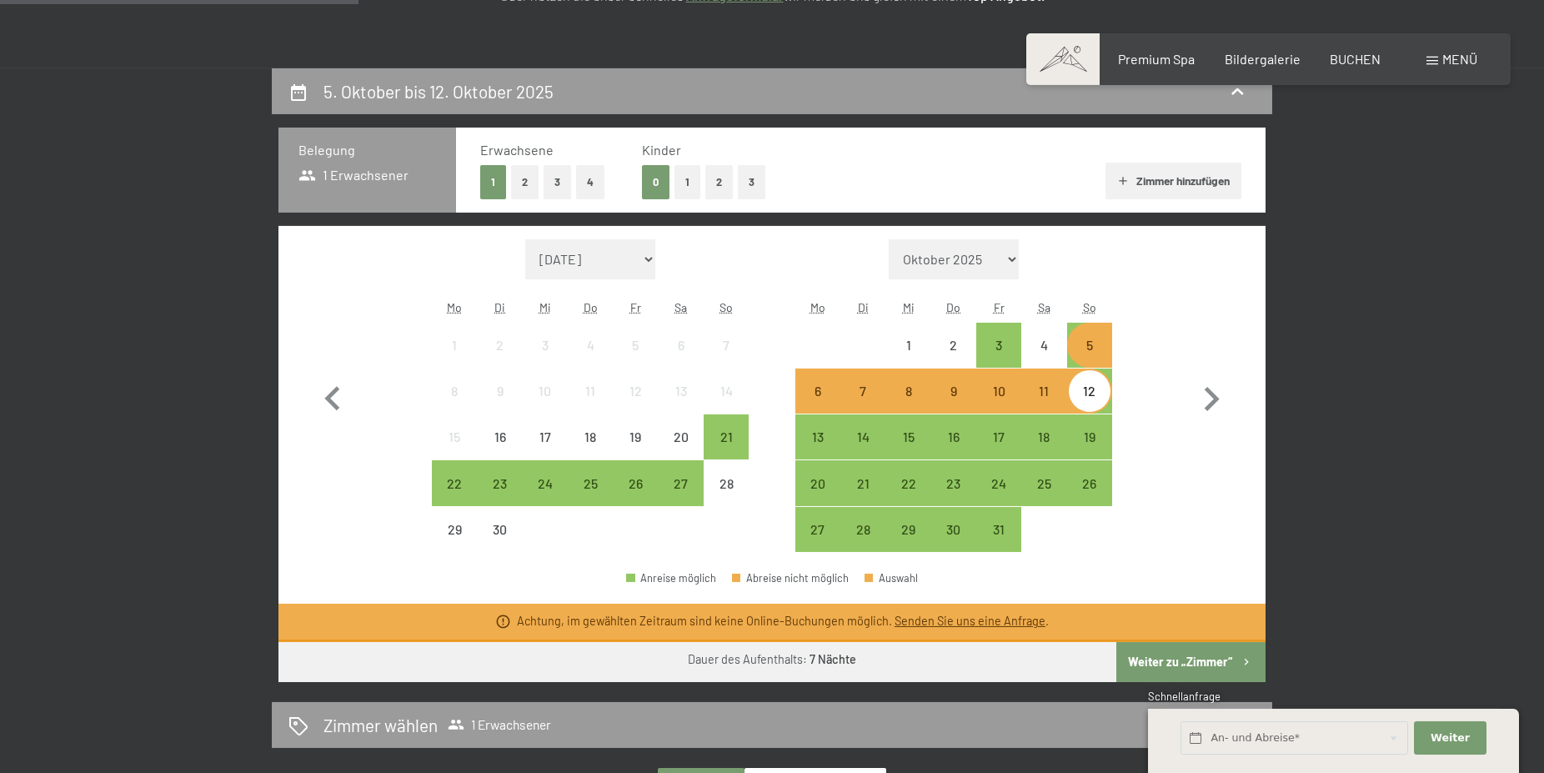
scroll to position [425, 0]
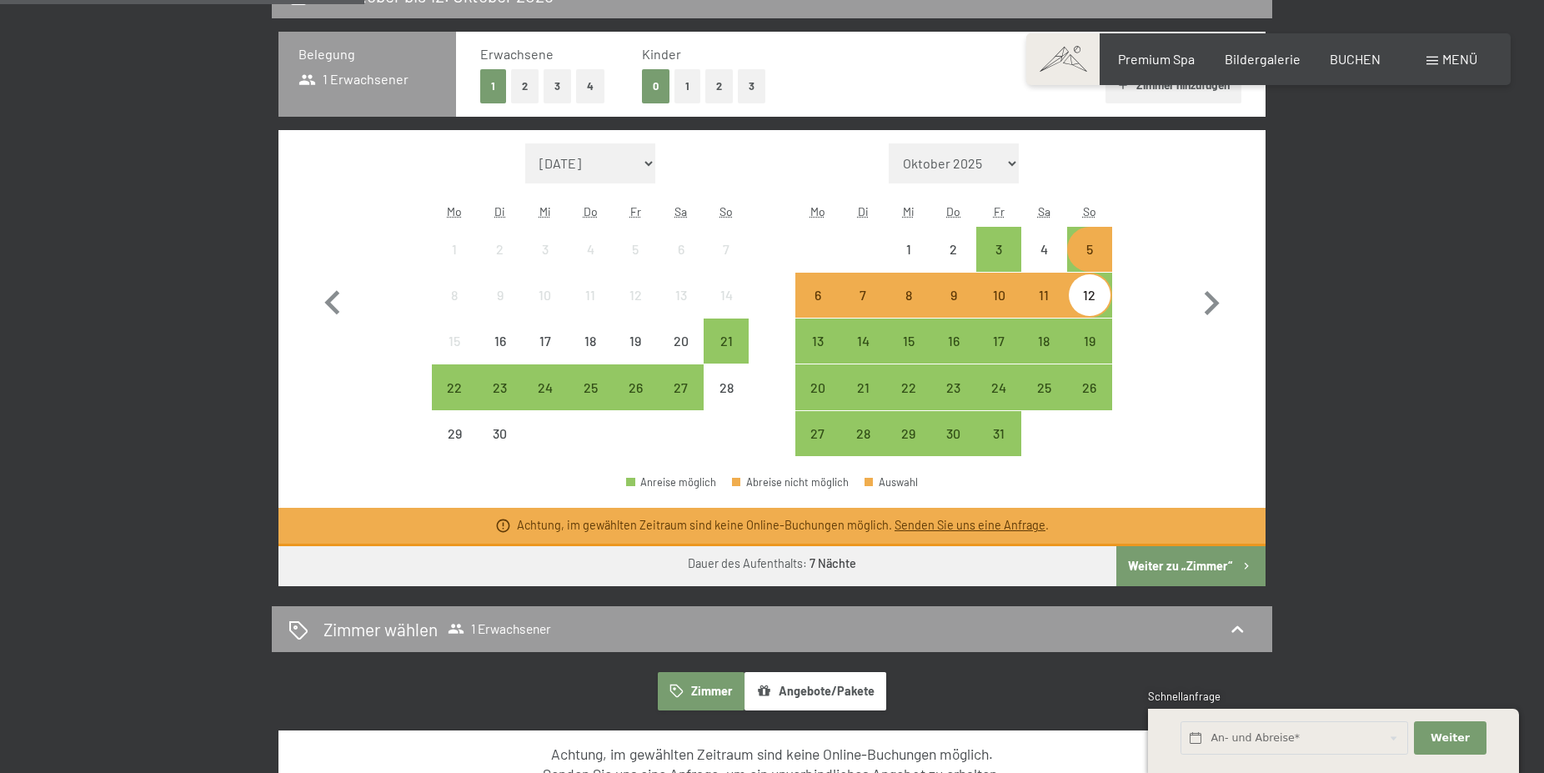
click at [1188, 567] on button "Weiter zu „Zimmer“" at bounding box center [1191, 566] width 149 height 40
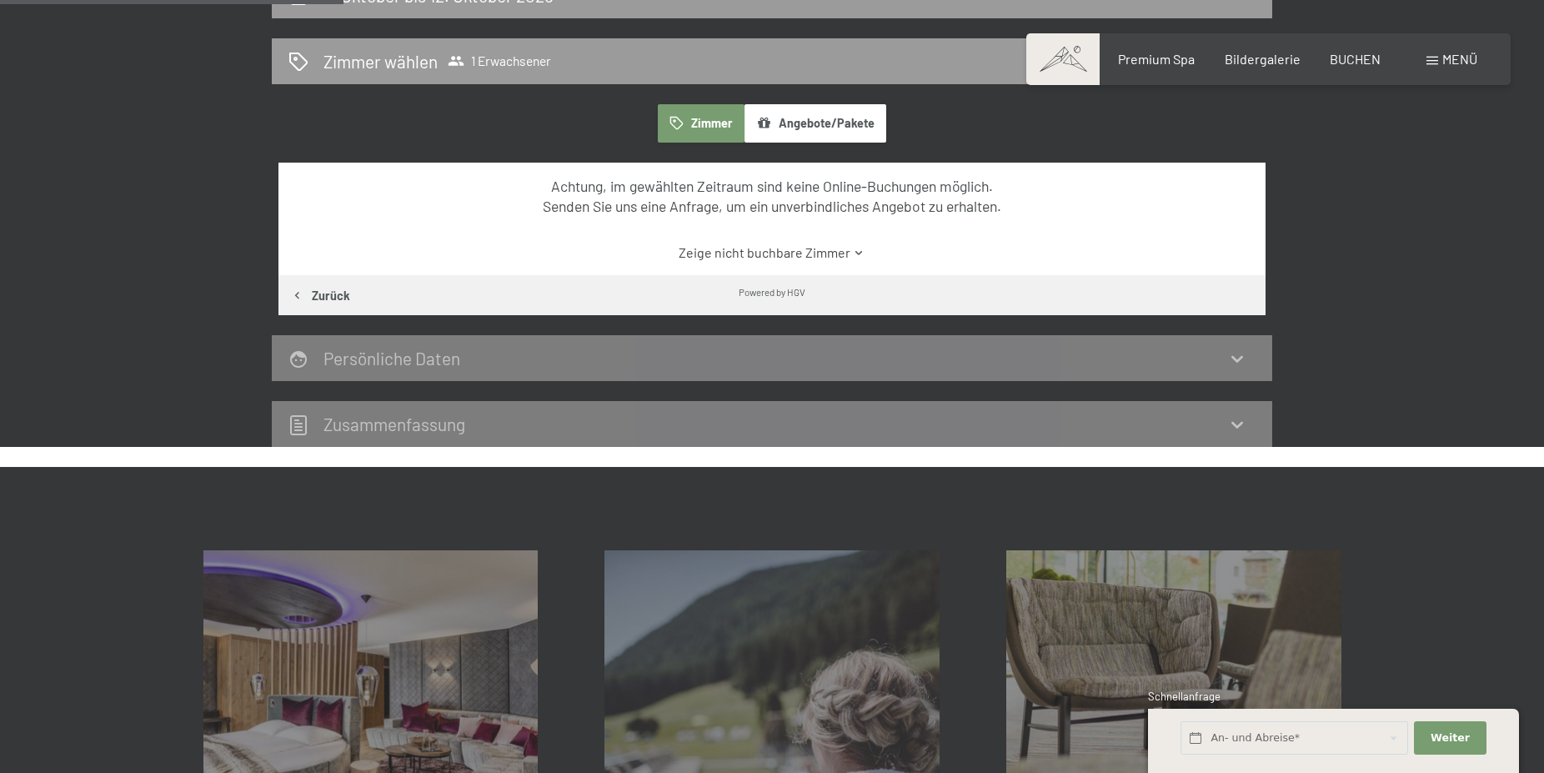
scroll to position [398, 0]
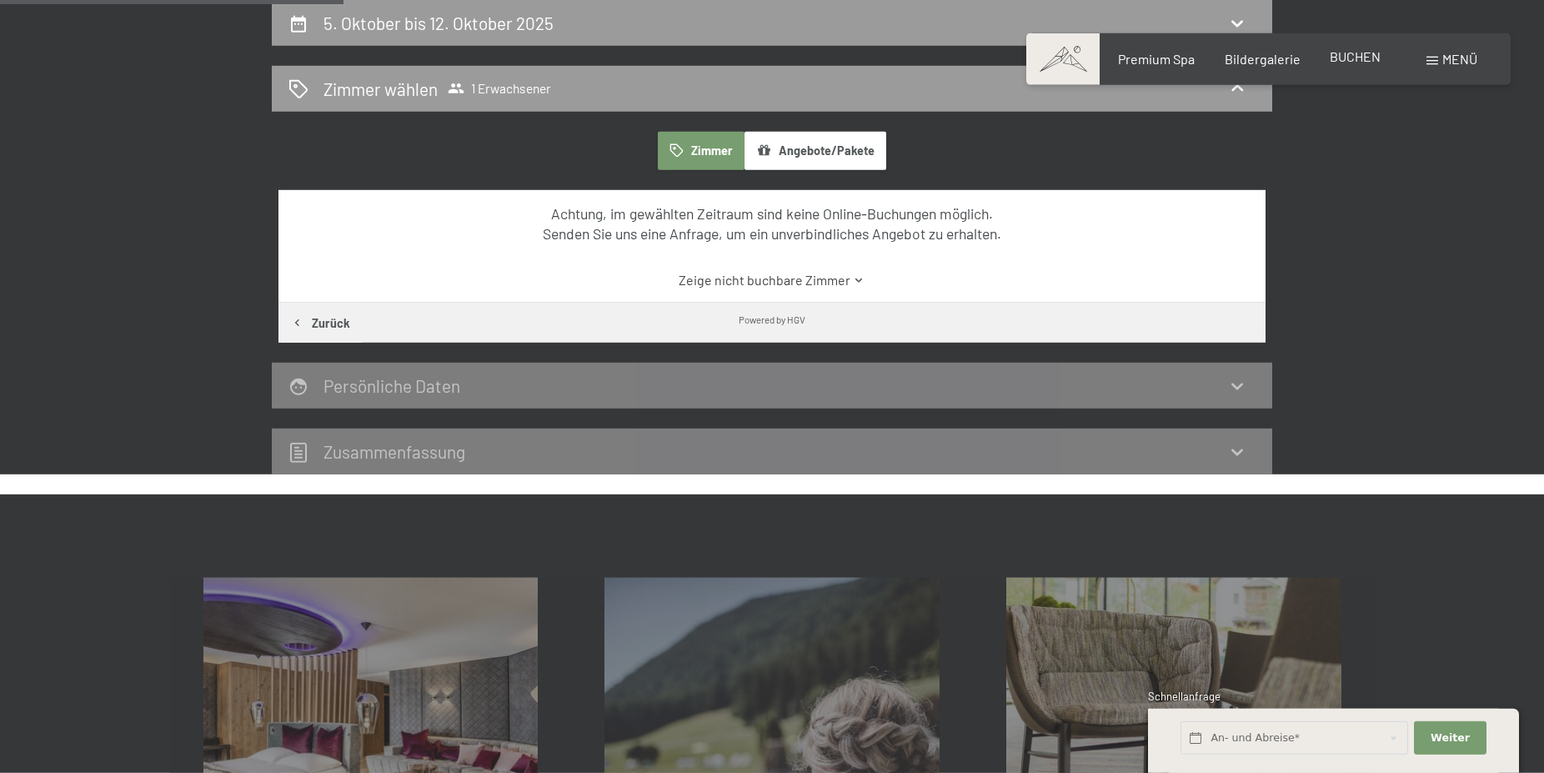
click at [1338, 65] on div "BUCHEN" at bounding box center [1355, 57] width 51 height 18
click at [1344, 58] on span "BUCHEN" at bounding box center [1355, 56] width 51 height 16
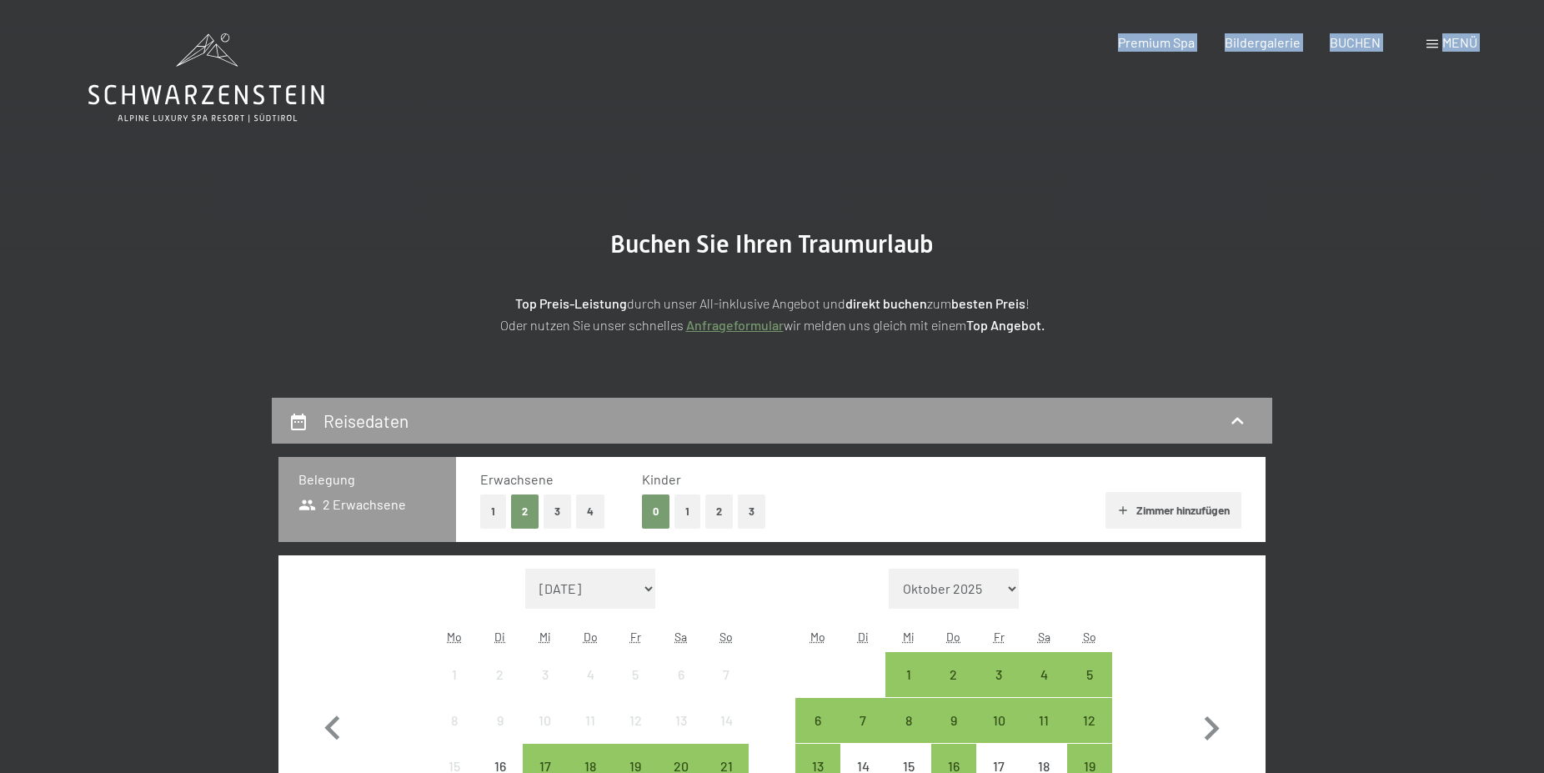
drag, startPoint x: 78, startPoint y: 93, endPoint x: 213, endPoint y: 90, distance: 135.9
